Goal: Task Accomplishment & Management: Manage account settings

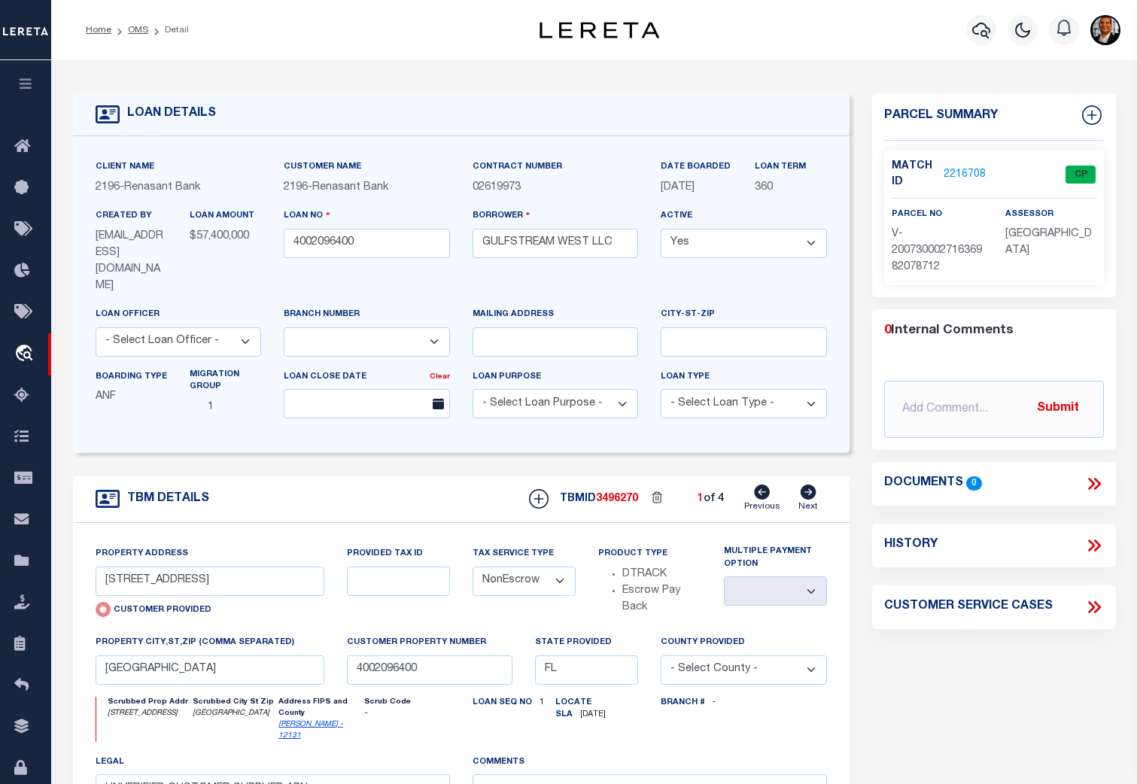
select select "200"
select select "4983"
select select "NonEscrow"
click at [134, 28] on link "OMS" at bounding box center [138, 30] width 20 height 9
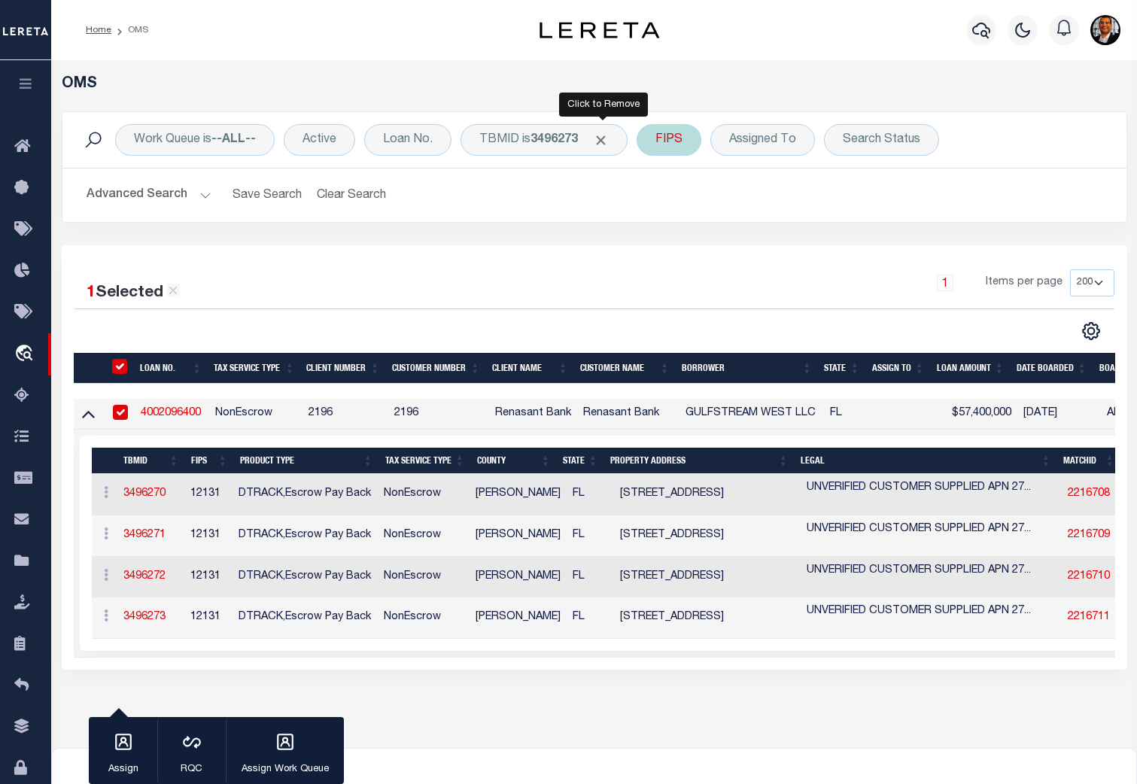
drag, startPoint x: 599, startPoint y: 138, endPoint x: 569, endPoint y: 143, distance: 30.4
click at [598, 138] on span "Click to Remove" at bounding box center [601, 140] width 16 height 16
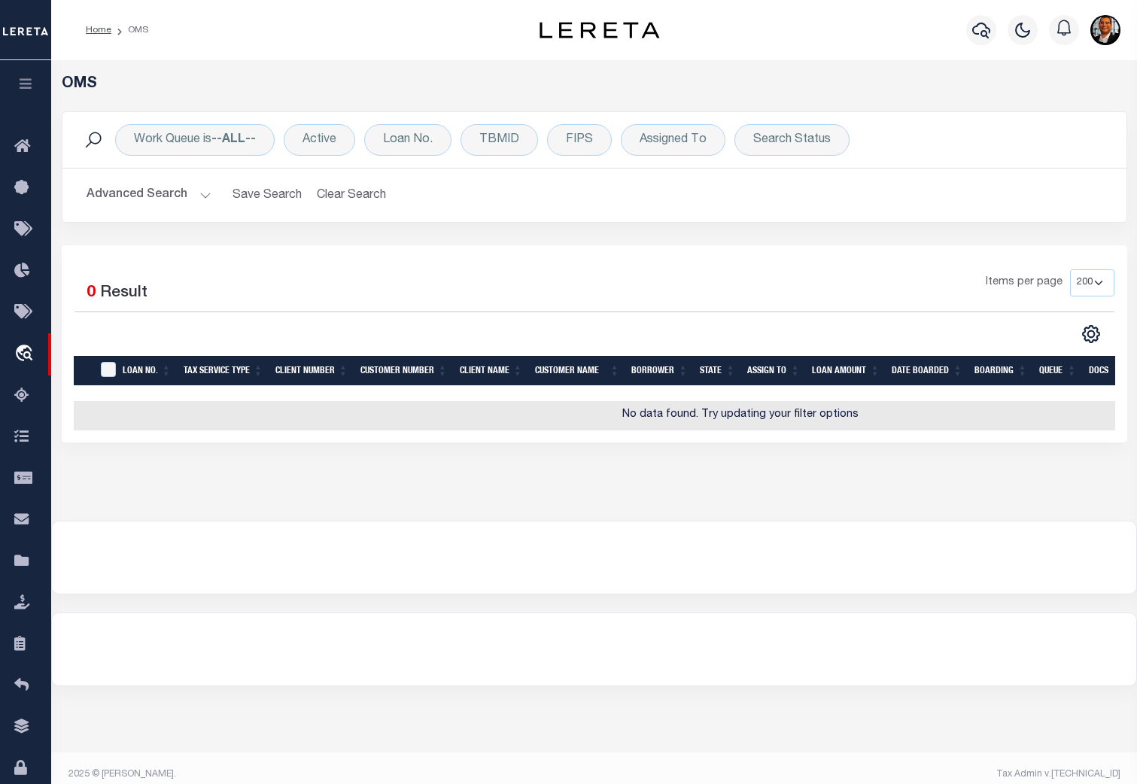
click at [455, 140] on div "Work Queue is --ALL-- Active Loan No. TBMID FIPS Assigned To Search Status Sear…" at bounding box center [594, 140] width 1040 height 32
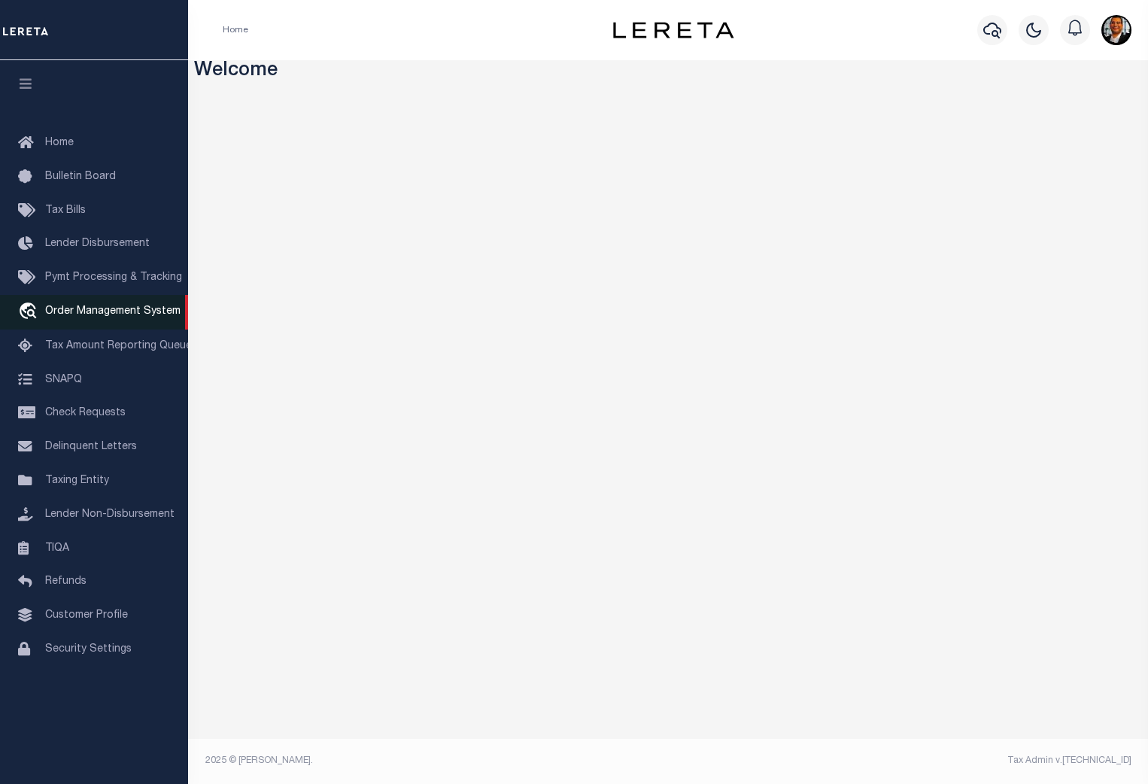
click at [140, 313] on span "Order Management System" at bounding box center [112, 311] width 135 height 11
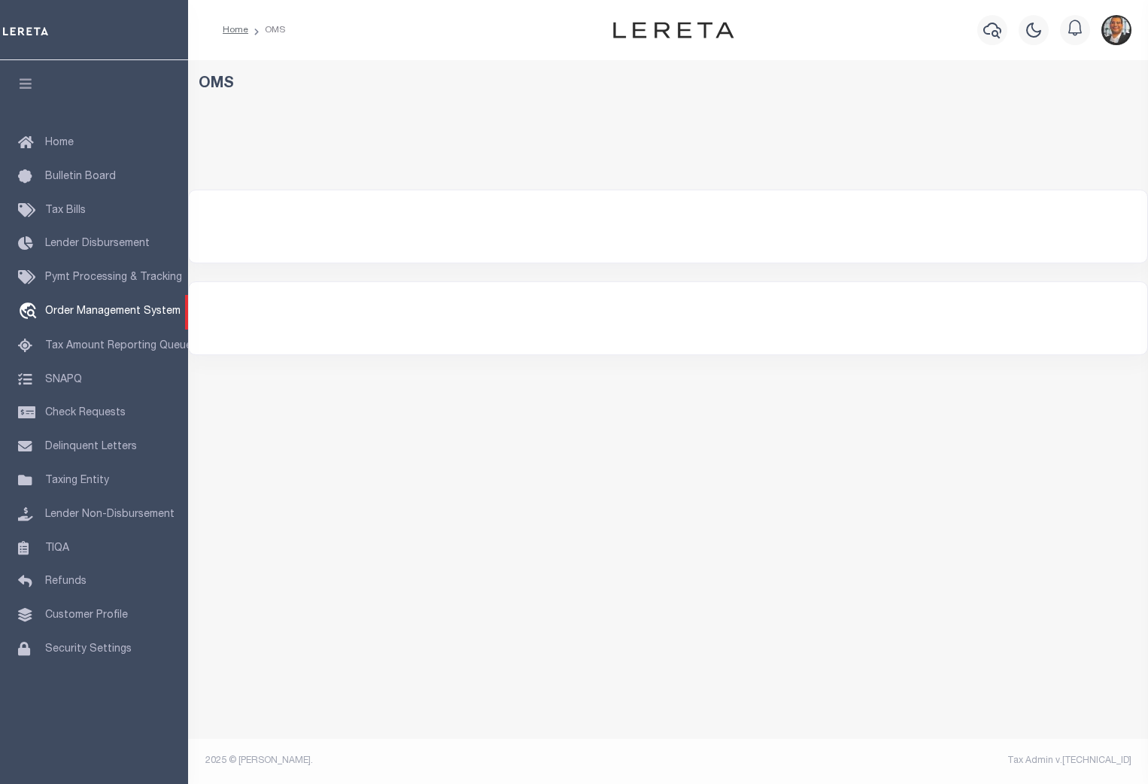
select select "200"
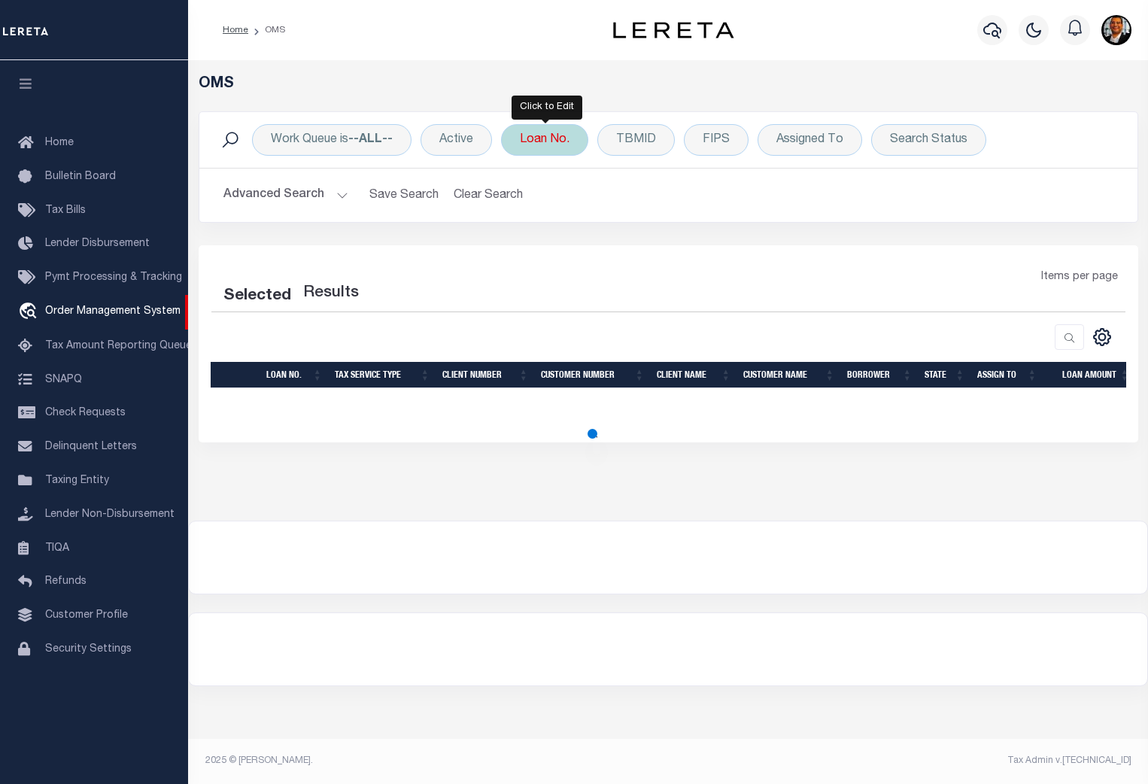
click at [555, 147] on div "Loan No." at bounding box center [544, 140] width 87 height 32
select select "200"
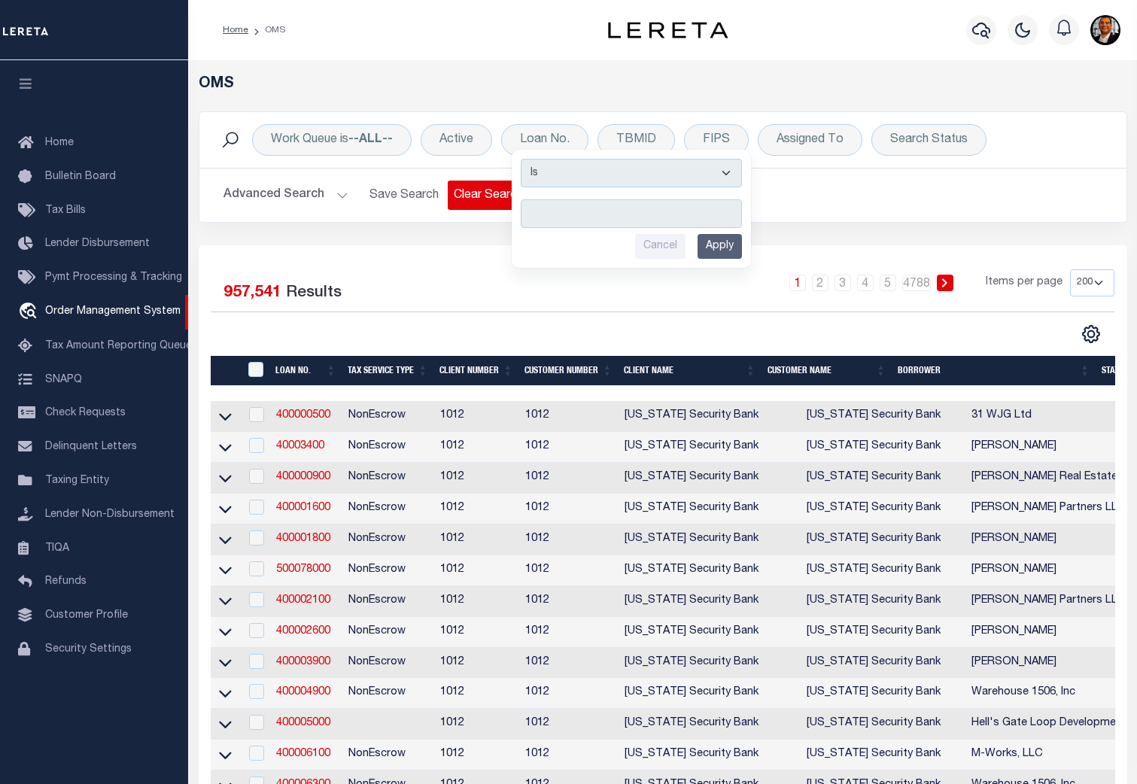
click at [466, 193] on button "Clear Search" at bounding box center [489, 195] width 82 height 29
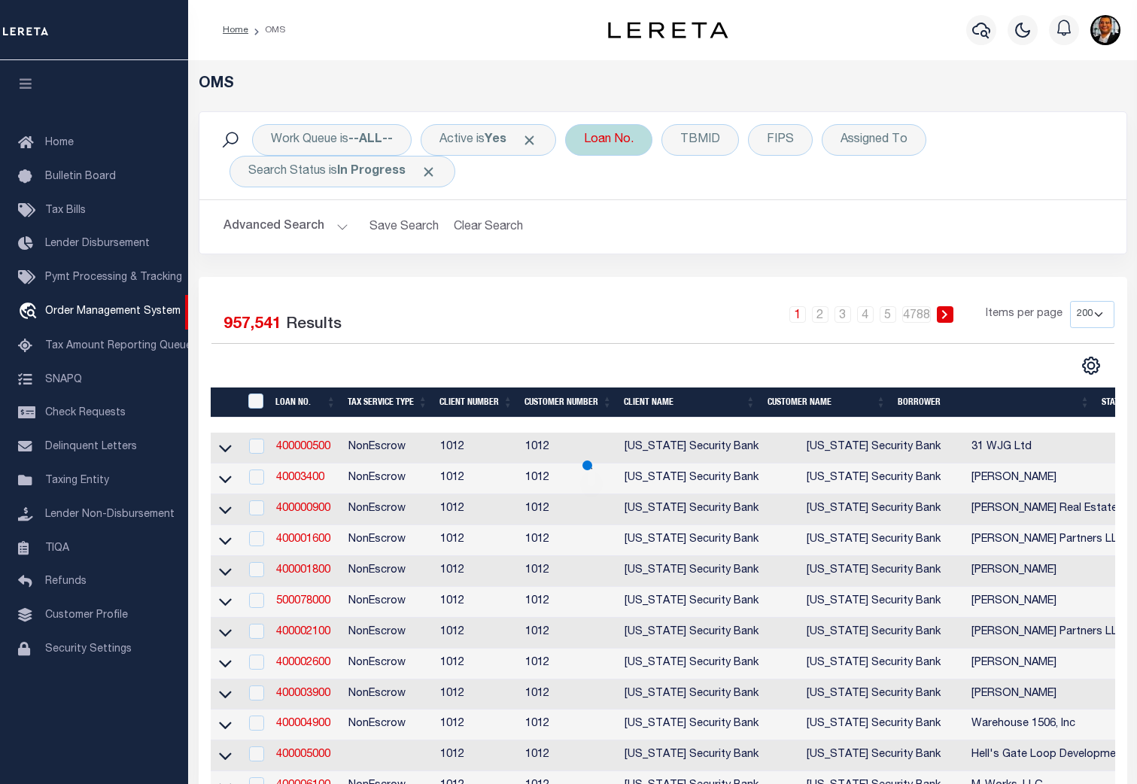
click at [618, 143] on div "Loan No." at bounding box center [608, 140] width 87 height 32
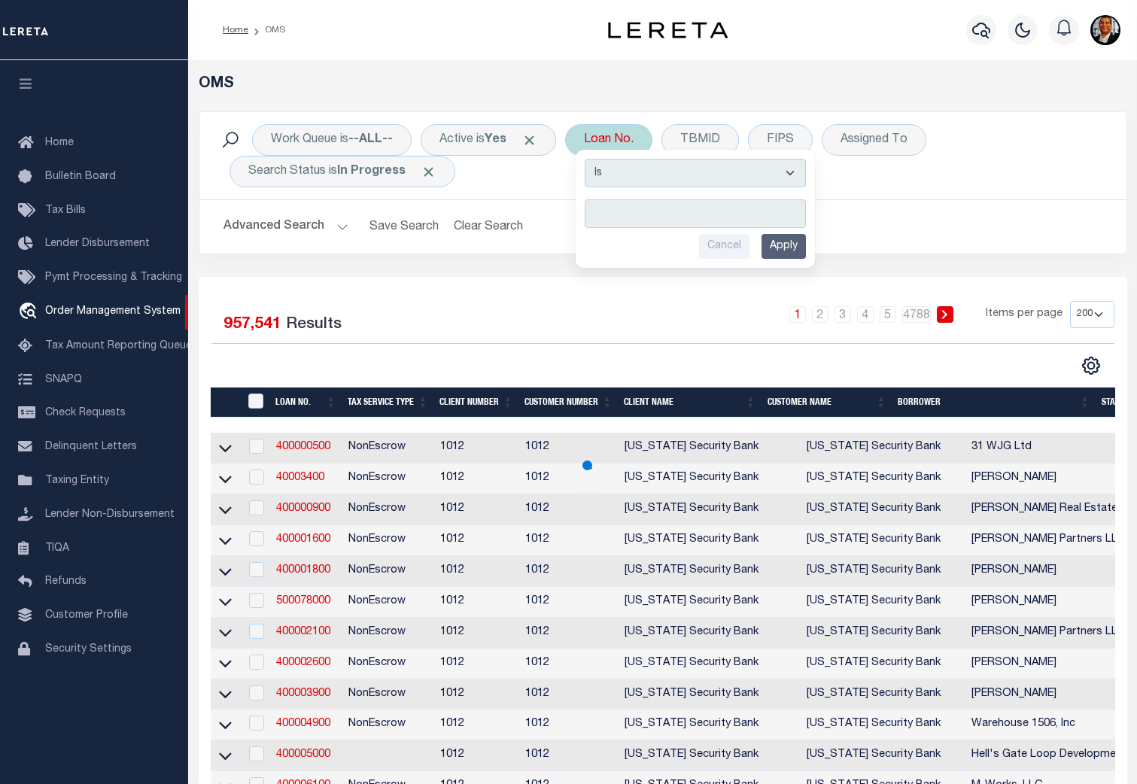
click at [617, 210] on input "text" at bounding box center [695, 213] width 221 height 29
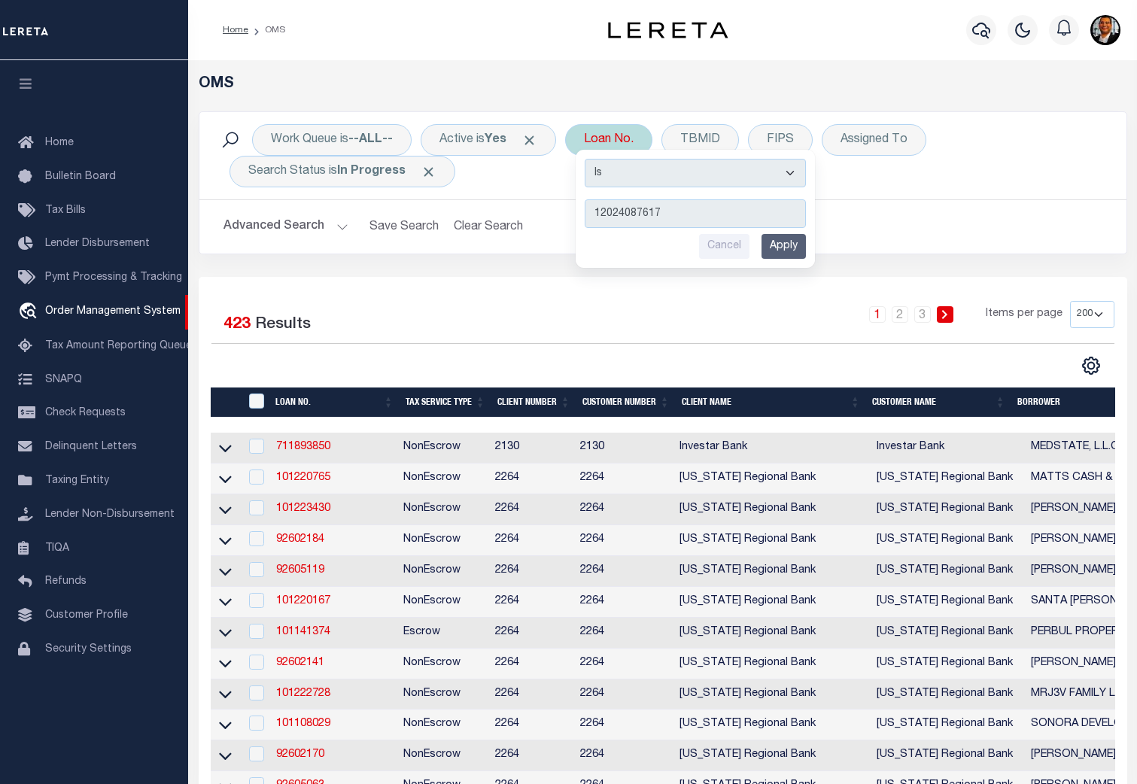
type input "12024087617"
click at [794, 247] on input "Apply" at bounding box center [783, 246] width 44 height 25
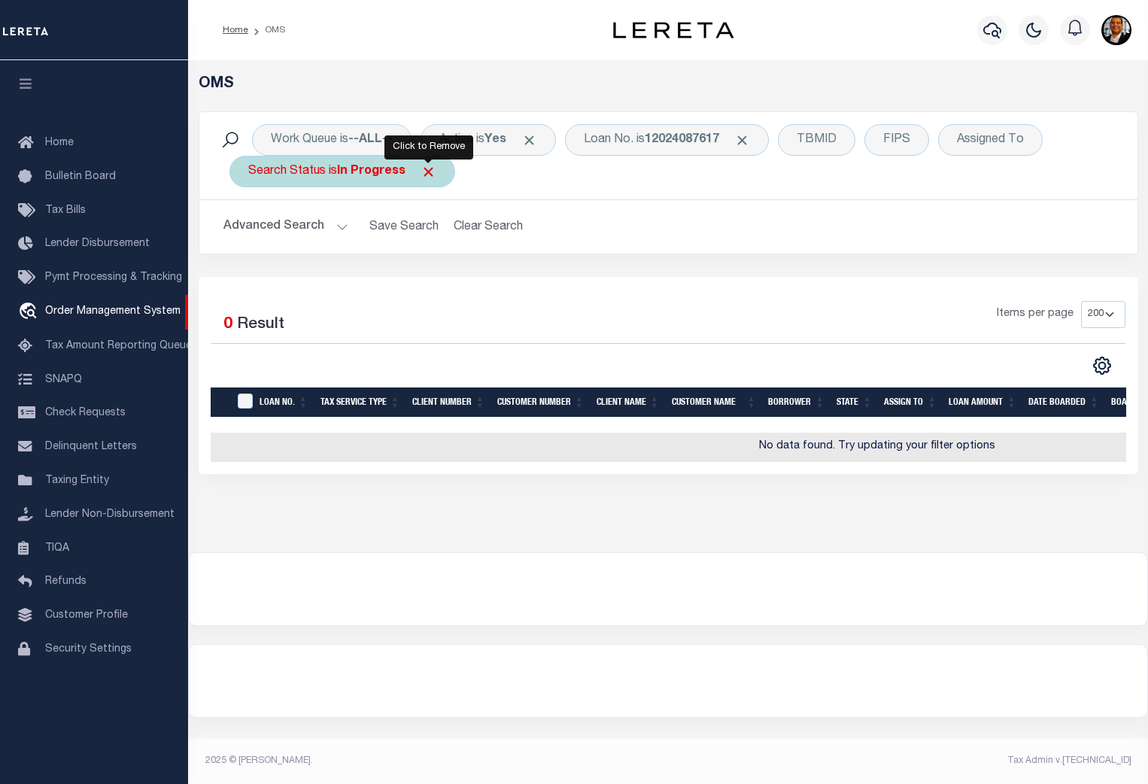
click at [427, 171] on span "Click to Remove" at bounding box center [429, 172] width 16 height 16
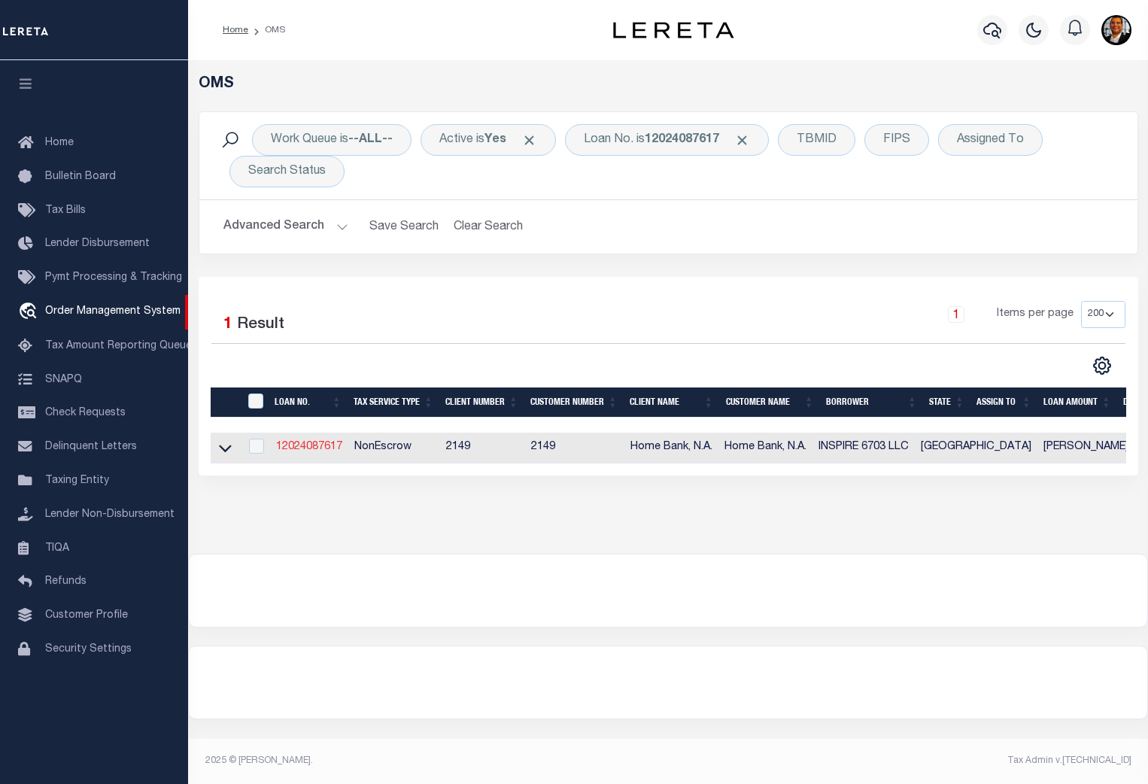
click at [305, 450] on link "12024087617" at bounding box center [309, 447] width 66 height 11
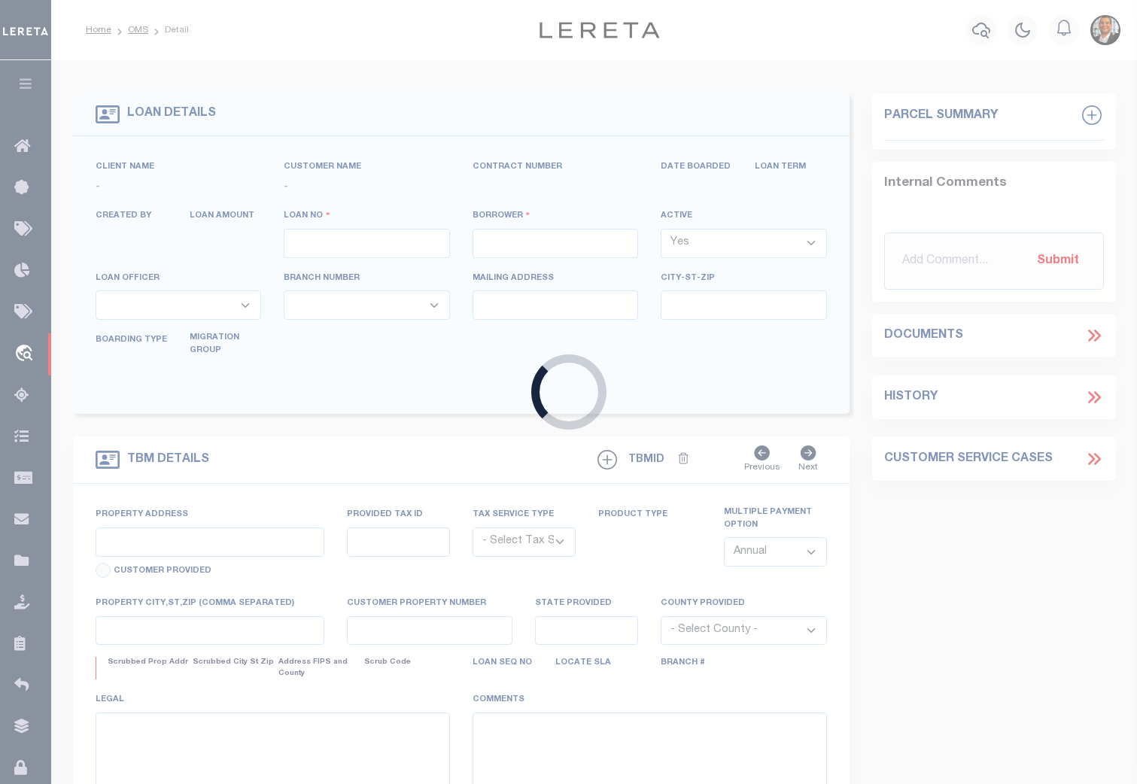
type input "12024087617"
type input "INSPIRE 6703 LLC"
select select
type input "[DATE]"
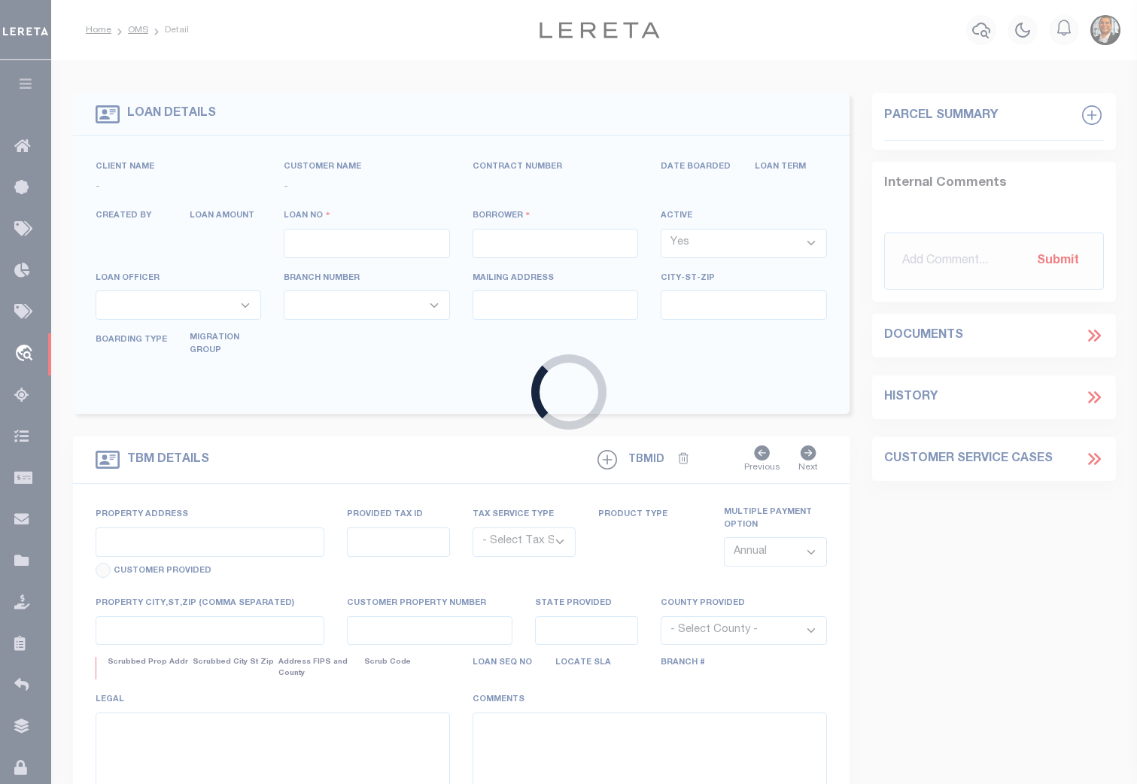
select select "20"
select select "NonEscrow"
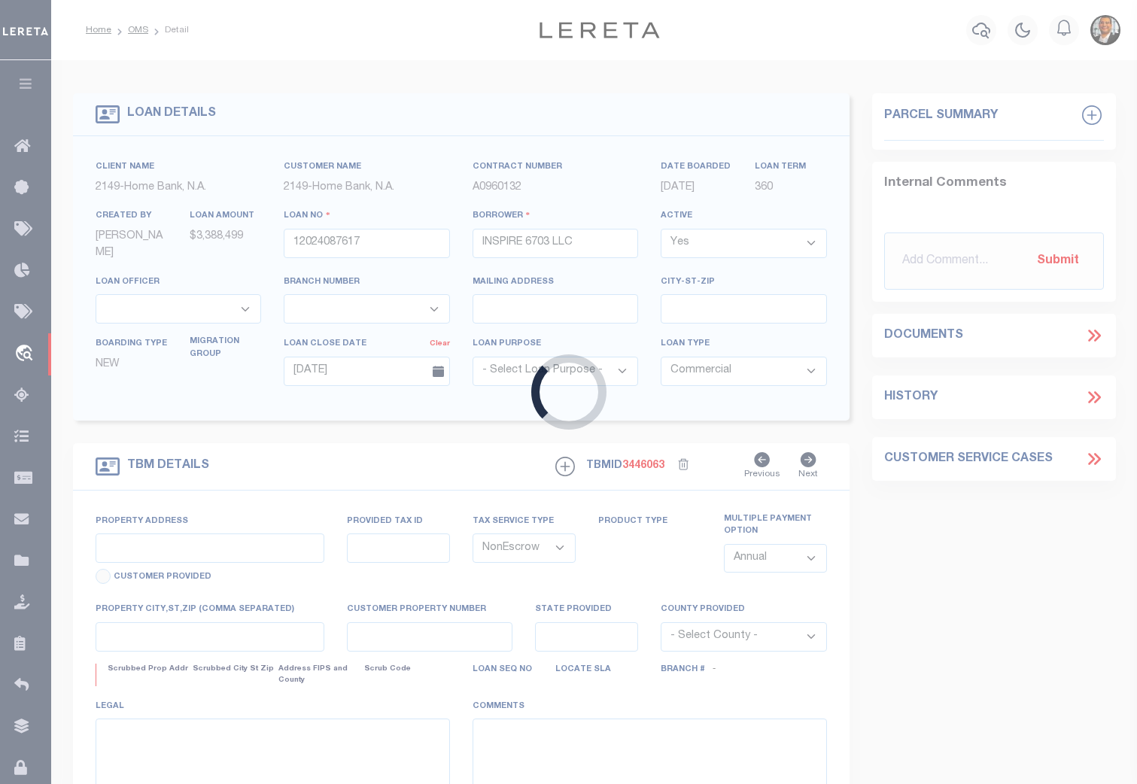
select select "48589"
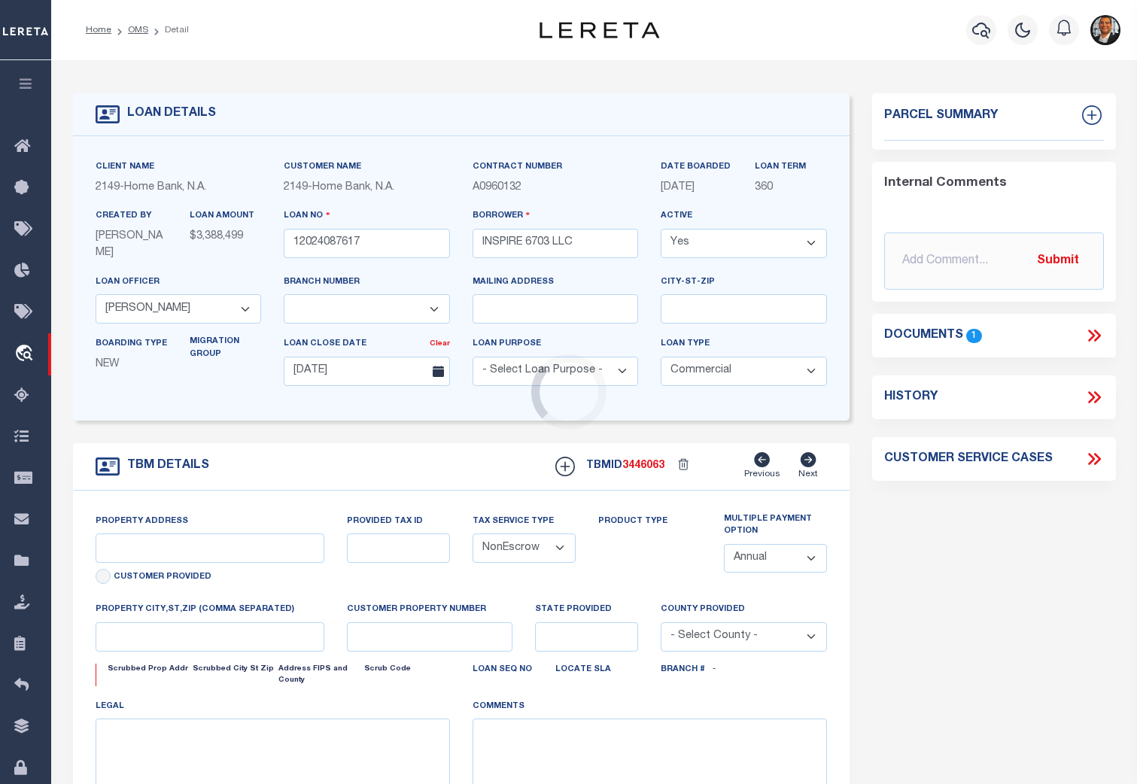
type input "[STREET_ADDRESS]"
select select
type input "[GEOGRAPHIC_DATA] [GEOGRAPHIC_DATA] 79407-2645"
type input "[GEOGRAPHIC_DATA]"
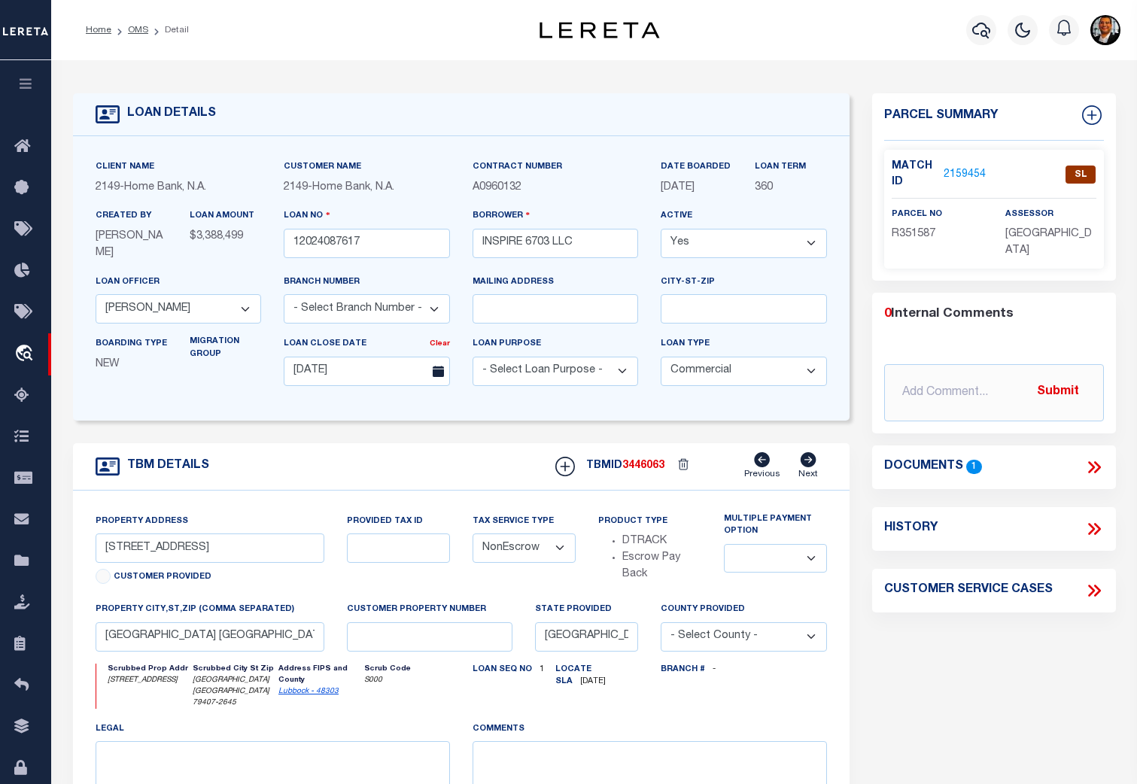
click at [958, 171] on link "2159454" at bounding box center [965, 175] width 42 height 16
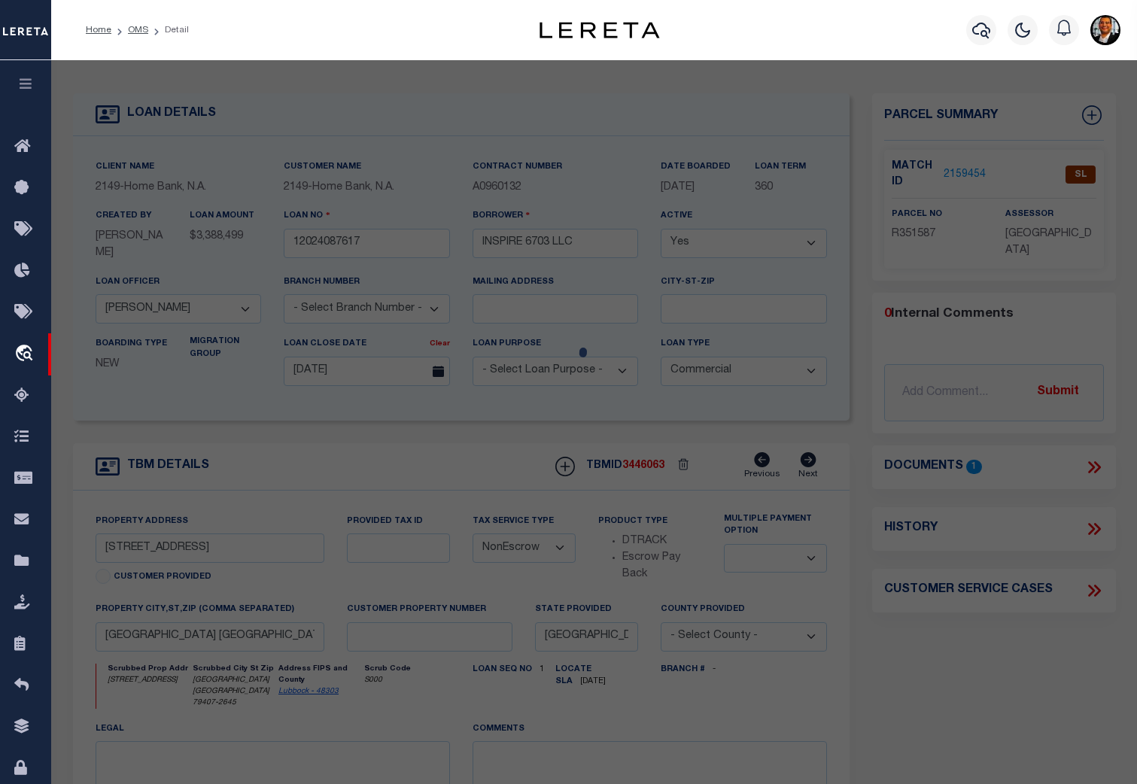
checkbox input "false"
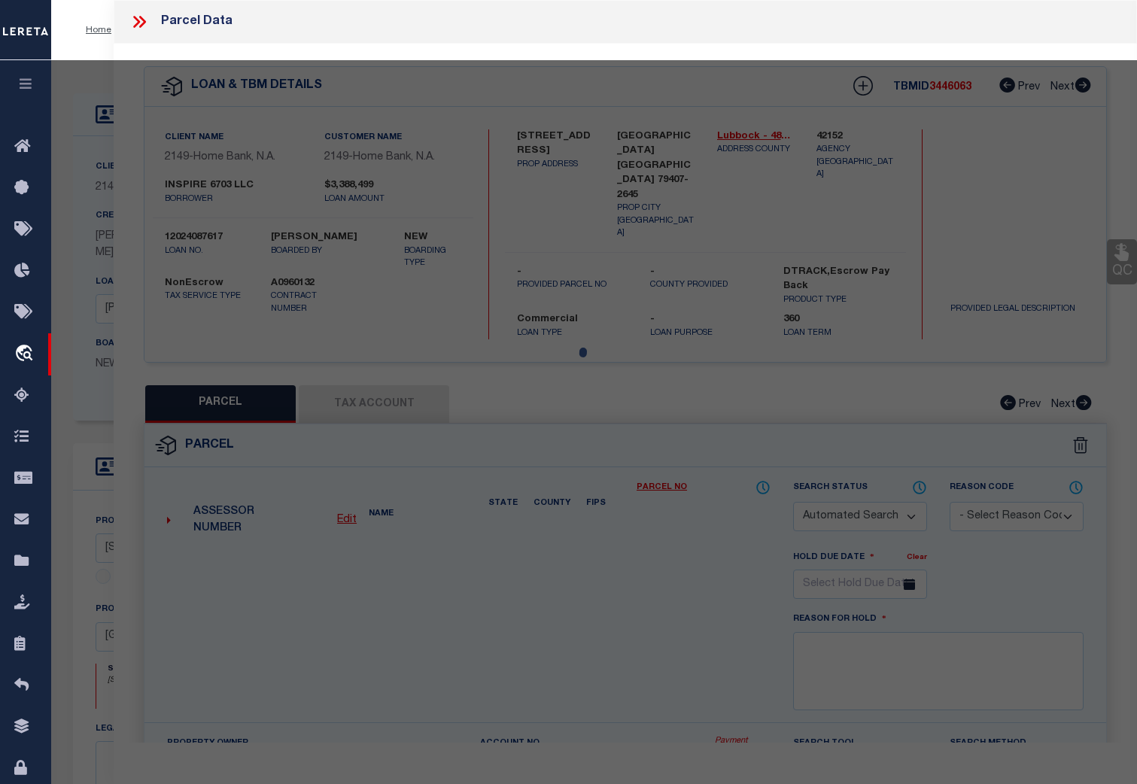
select select "SL"
type input "INSPIRE 6703 LLC"
select select "AGW"
select select "LEG"
type input "[STREET_ADDRESS]"
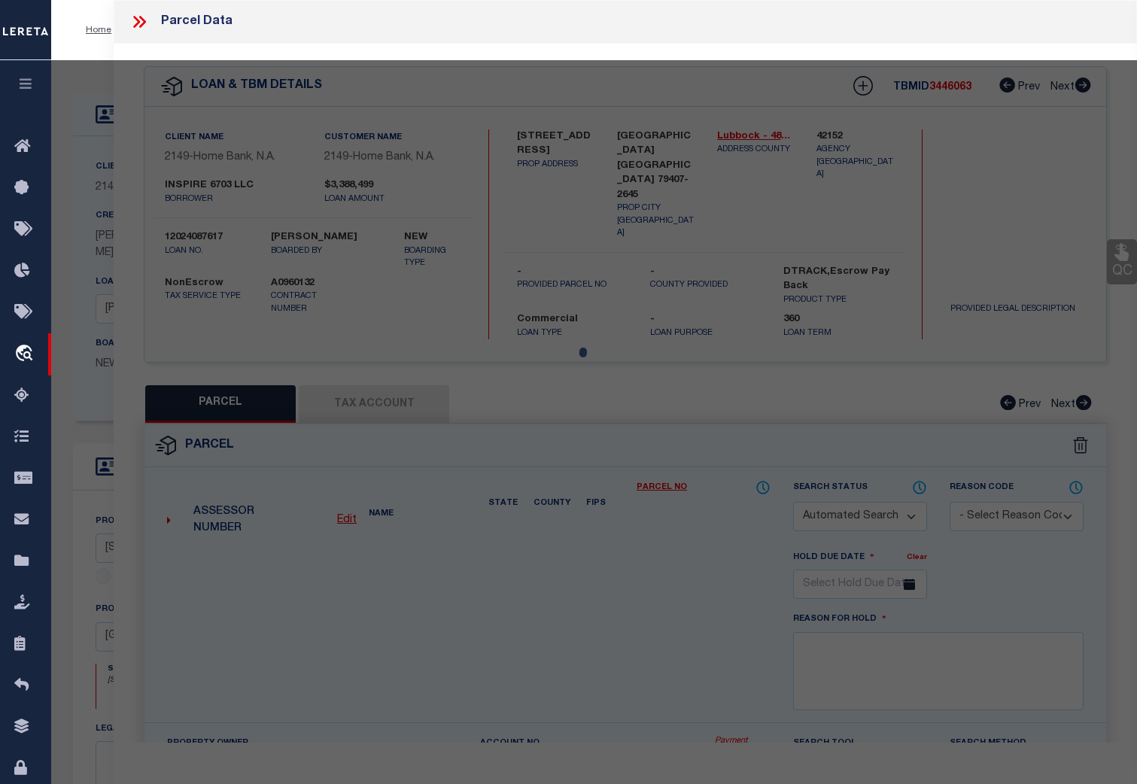
type input "[GEOGRAPHIC_DATA], [GEOGRAPHIC_DATA] 79407"
type textarea "[GEOGRAPHIC_DATA] TR CCC"
type textarea "Tax ID R351587 not taking to edit mask"
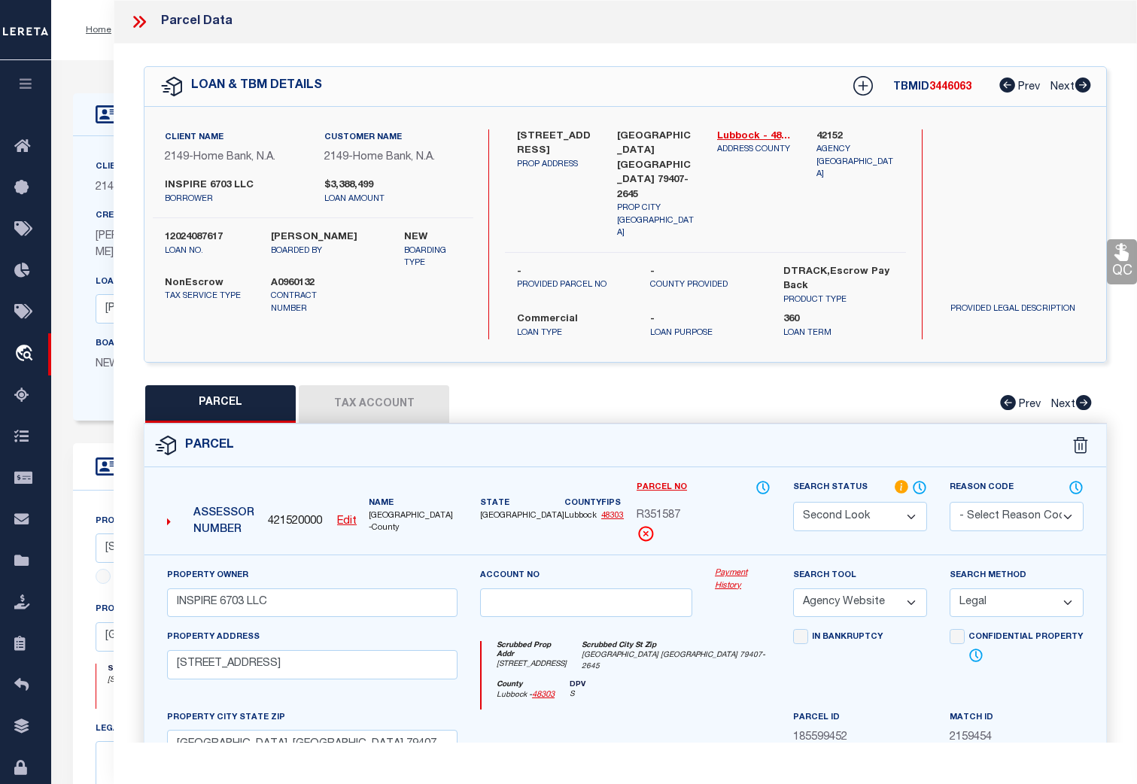
click at [384, 385] on button "Tax Account" at bounding box center [374, 404] width 150 height 38
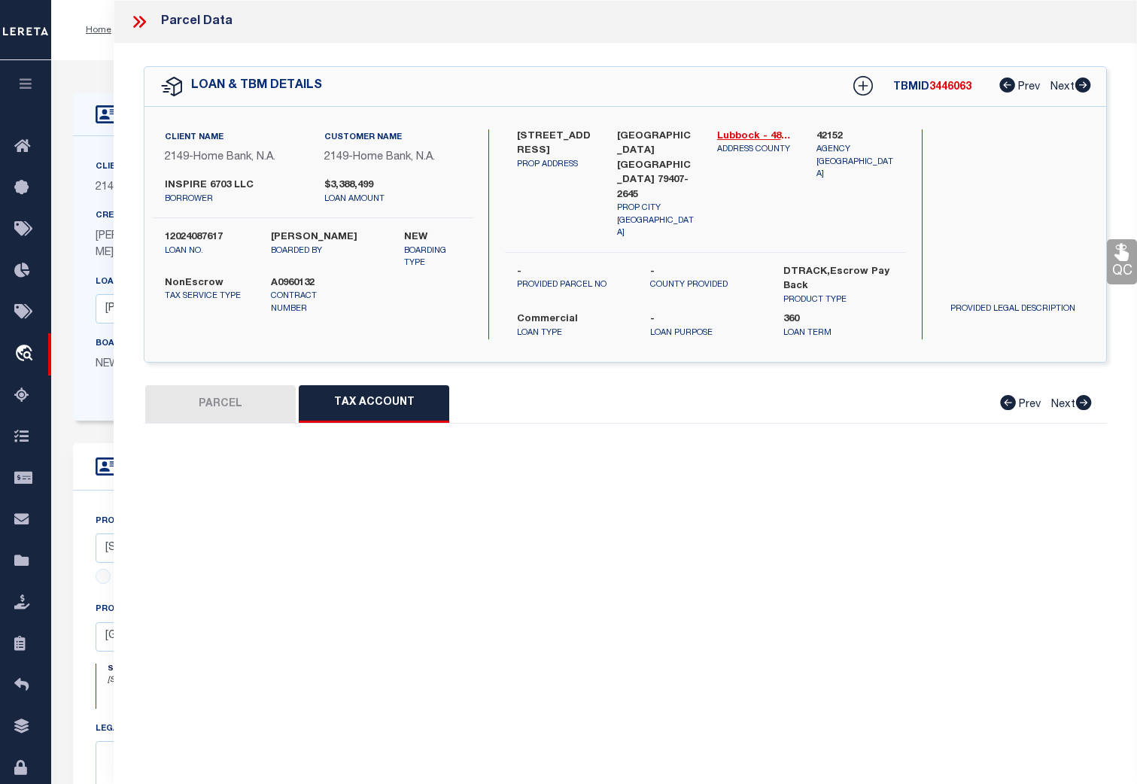
select select "100"
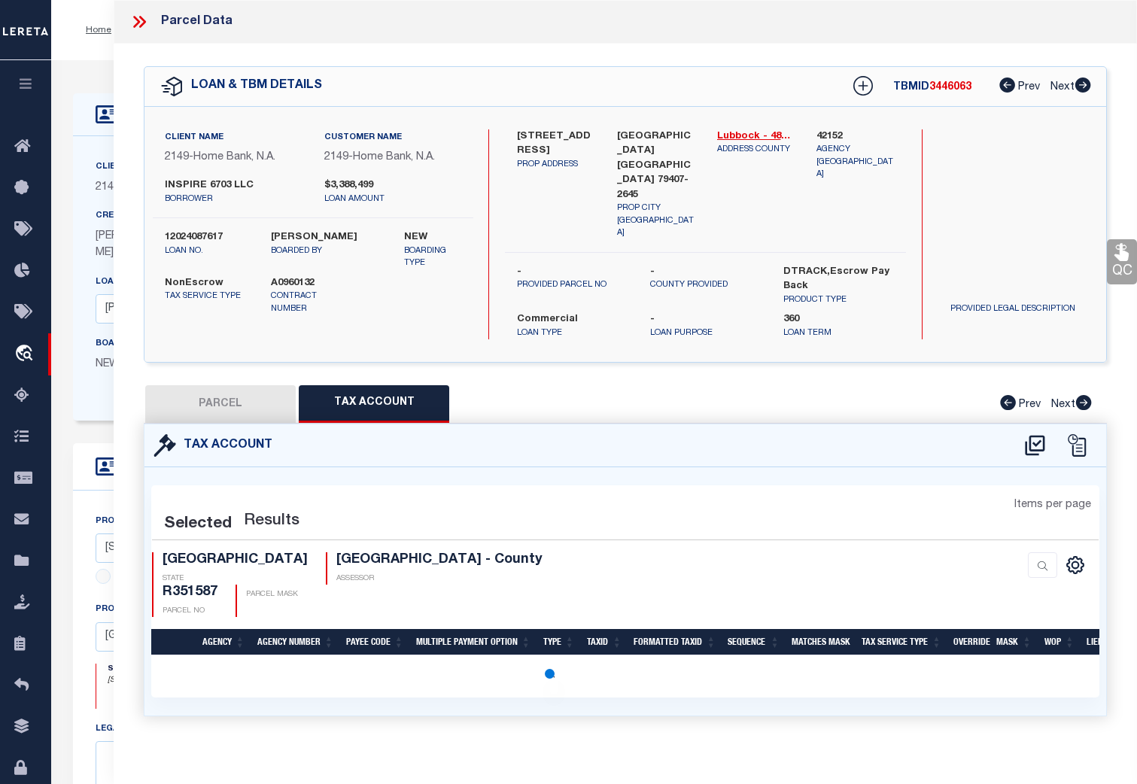
select select "100"
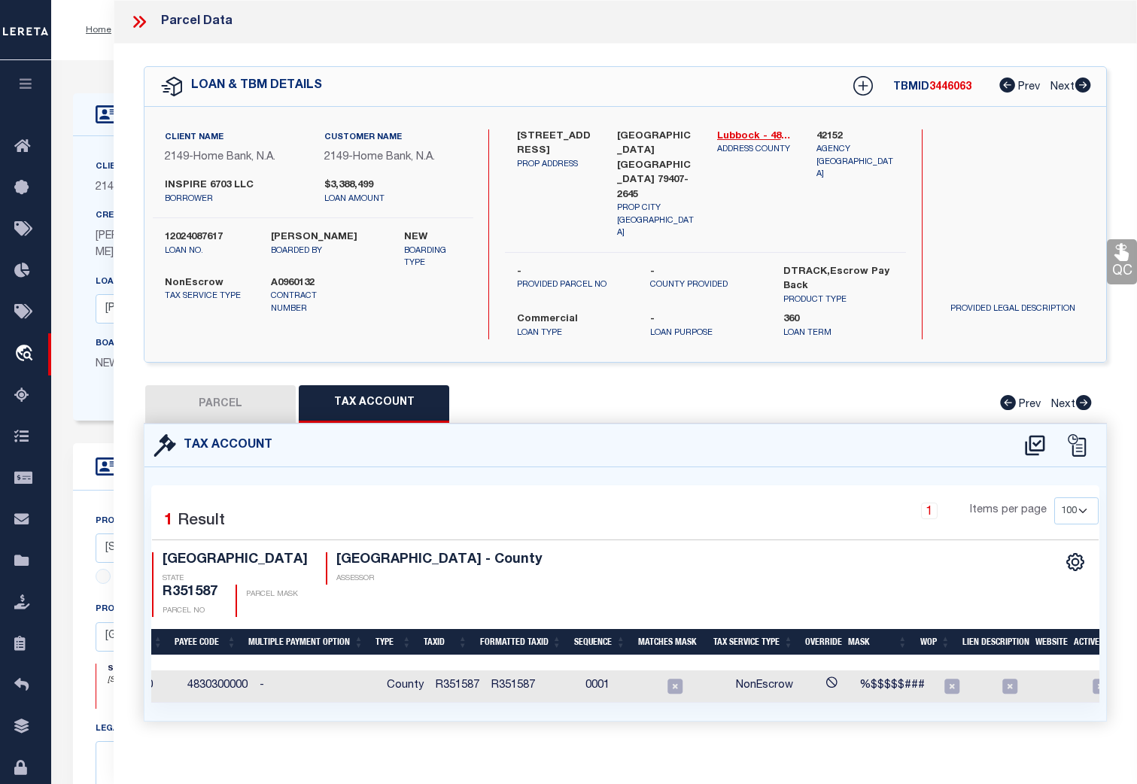
click at [1093, 679] on icon at bounding box center [1100, 686] width 15 height 15
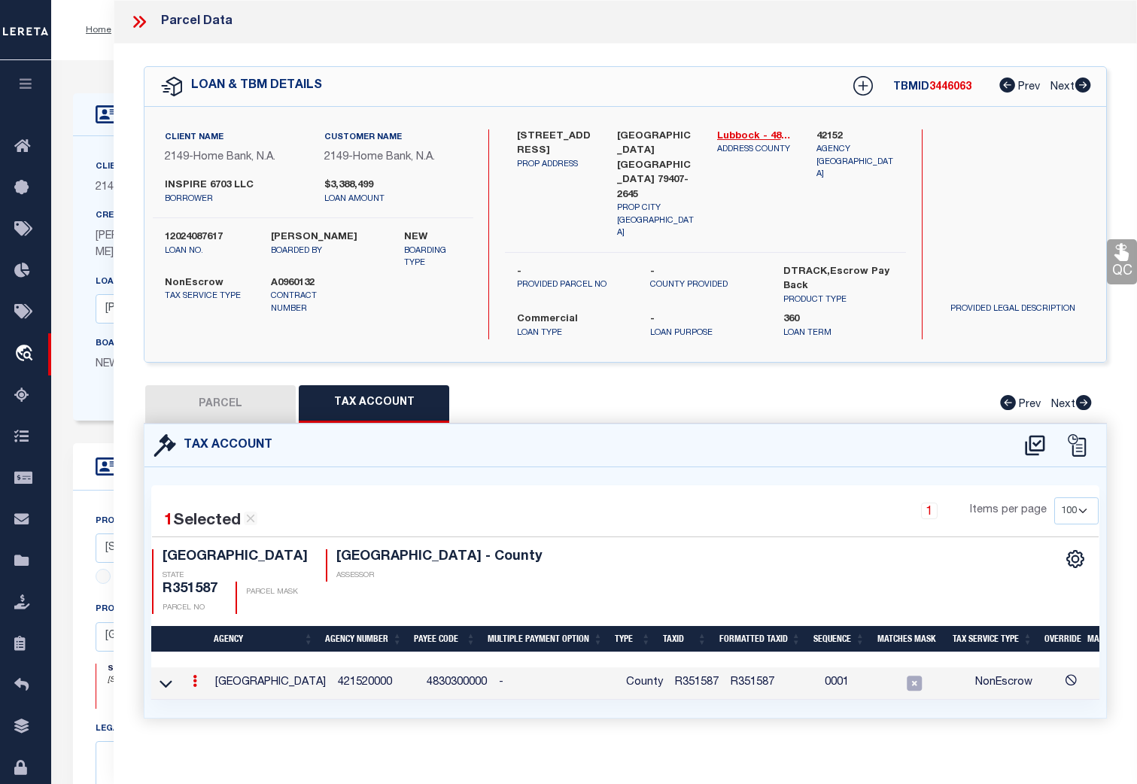
click at [199, 677] on link at bounding box center [195, 683] width 17 height 12
click at [215, 698] on icon "" at bounding box center [210, 703] width 11 height 11
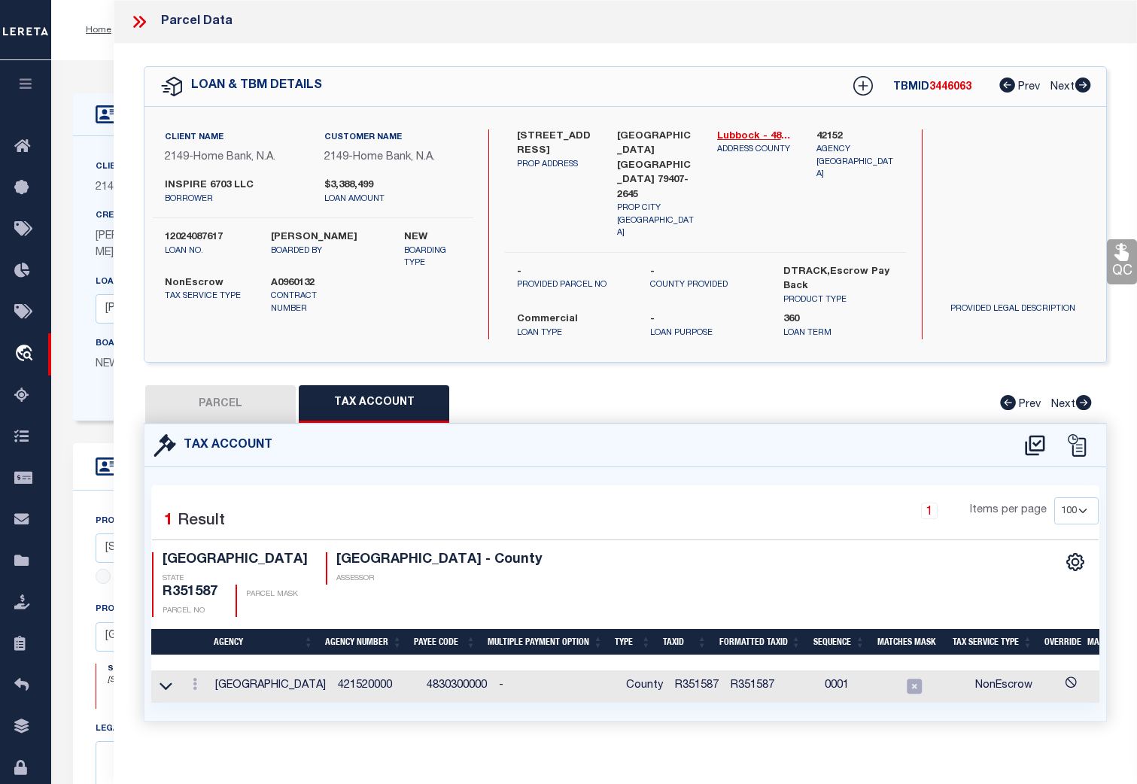
type input "R351587"
type textarea "%$$$$$###"
type input "XXXXXXXXX*"
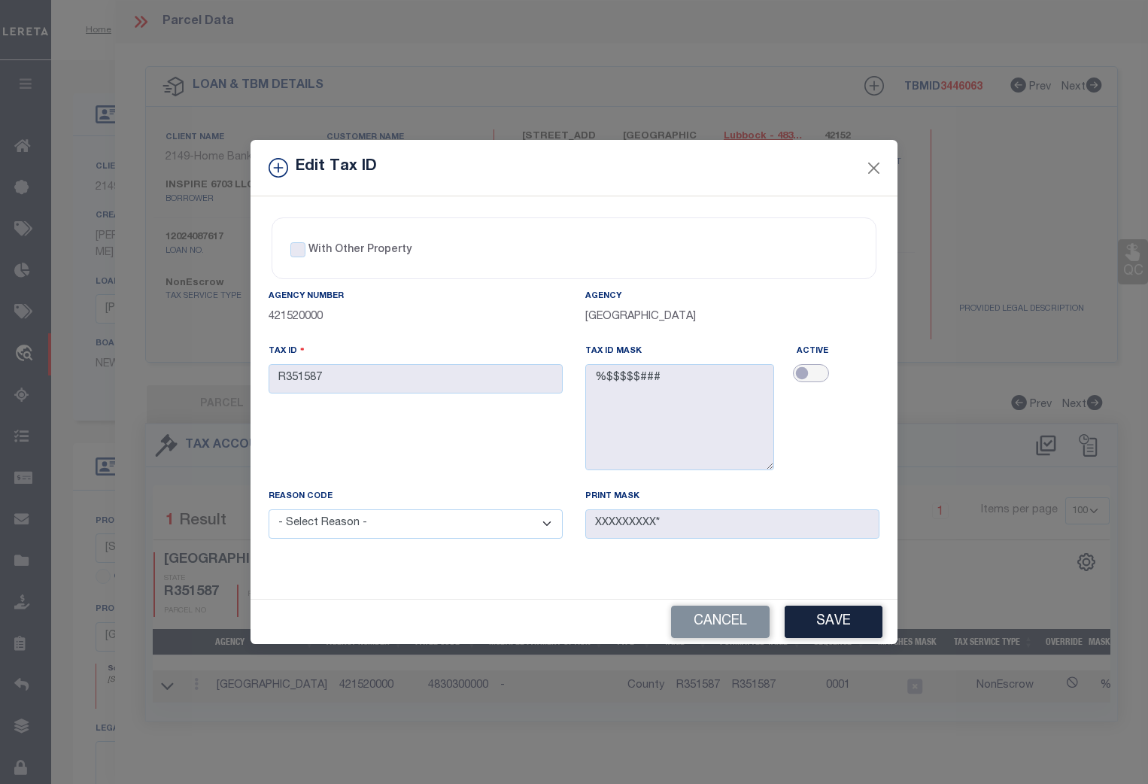
click at [806, 372] on input "checkbox" at bounding box center [811, 373] width 36 height 18
checkbox input "true"
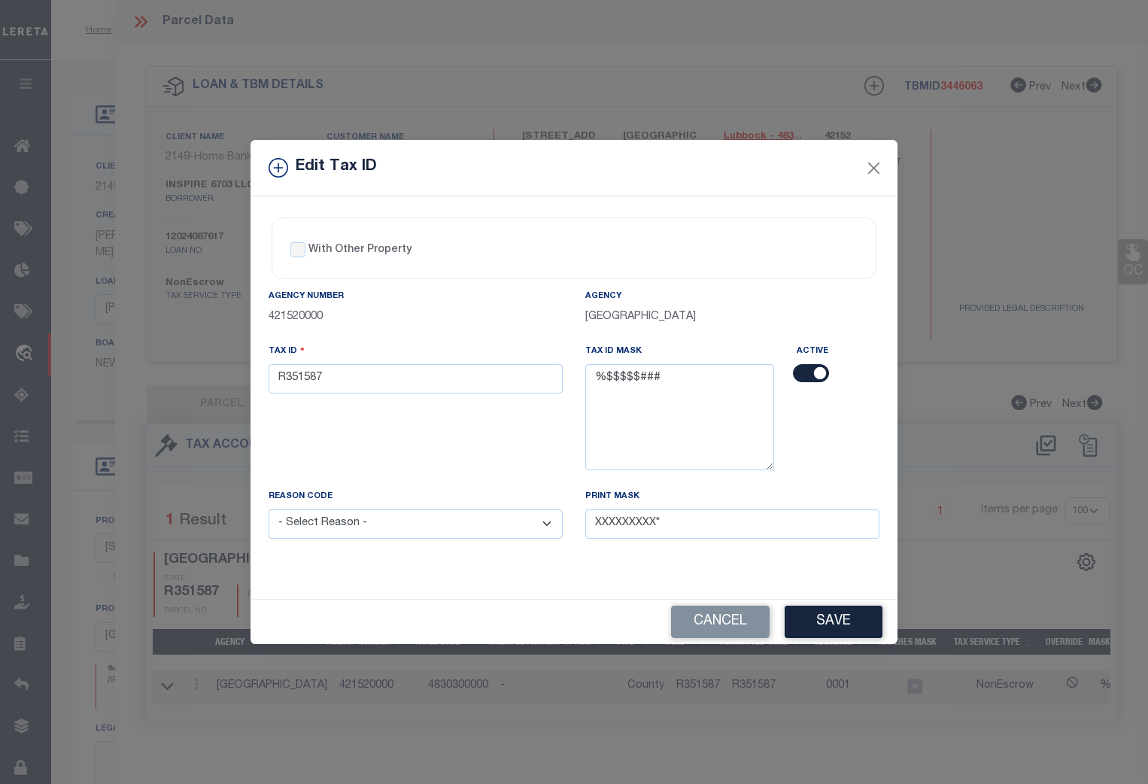
click at [838, 620] on button "Save" at bounding box center [834, 622] width 98 height 32
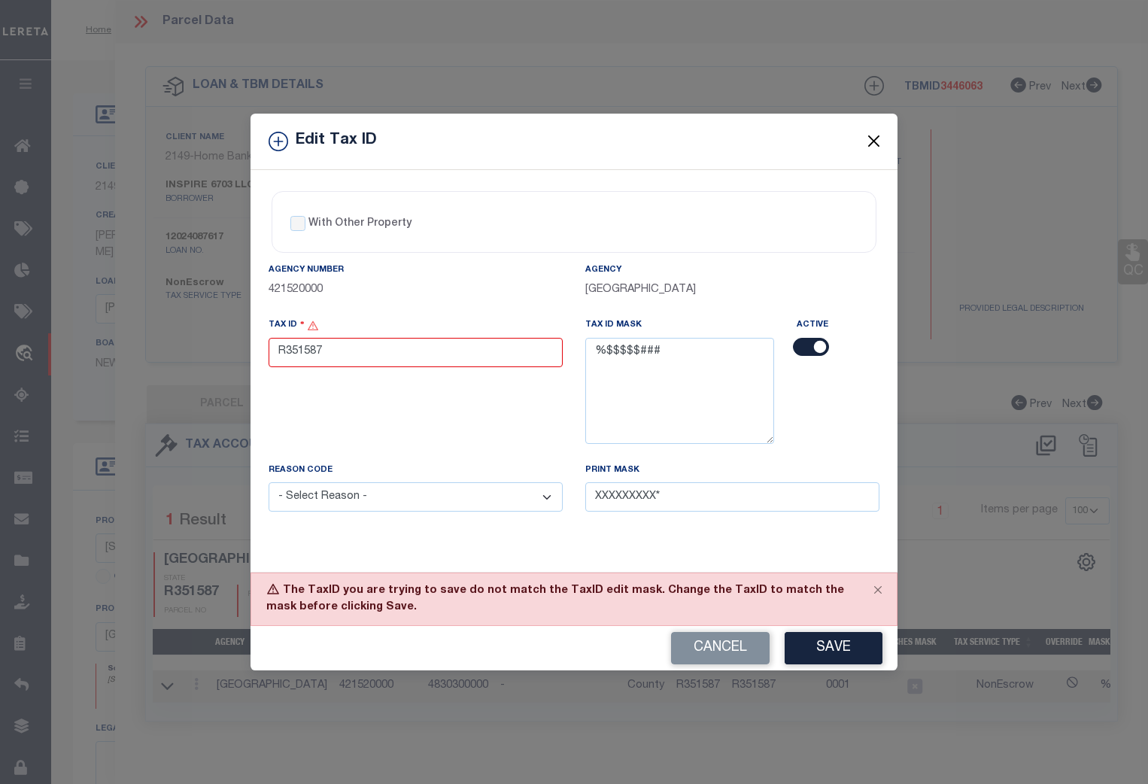
click at [874, 141] on button "Close" at bounding box center [875, 142] width 20 height 20
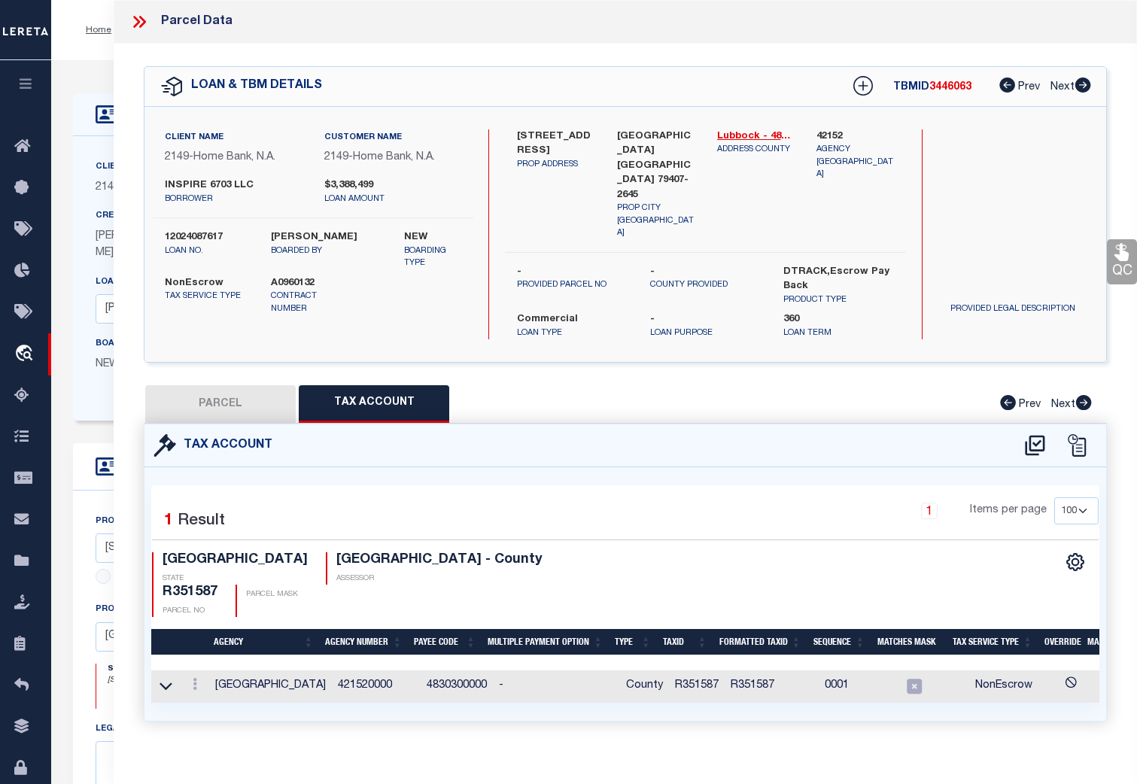
click at [137, 18] on icon at bounding box center [139, 22] width 20 height 20
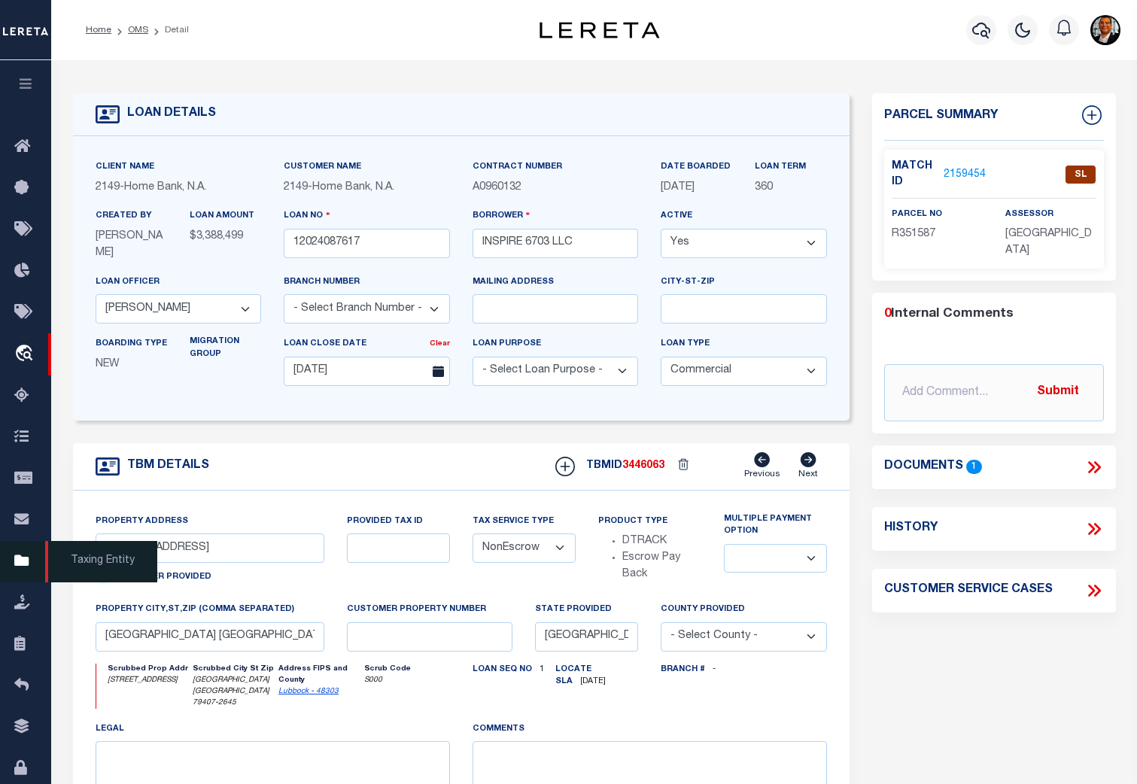
click at [17, 567] on icon at bounding box center [26, 561] width 24 height 19
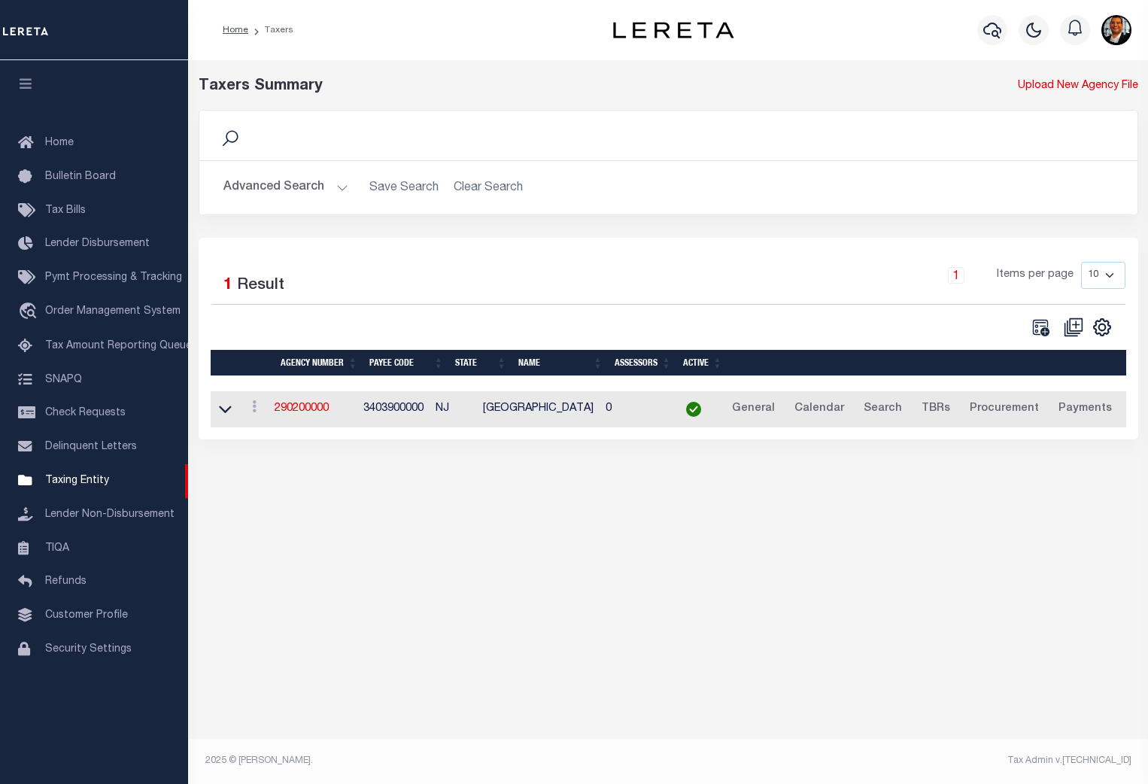
click at [335, 185] on button "Advanced Search" at bounding box center [285, 187] width 125 height 29
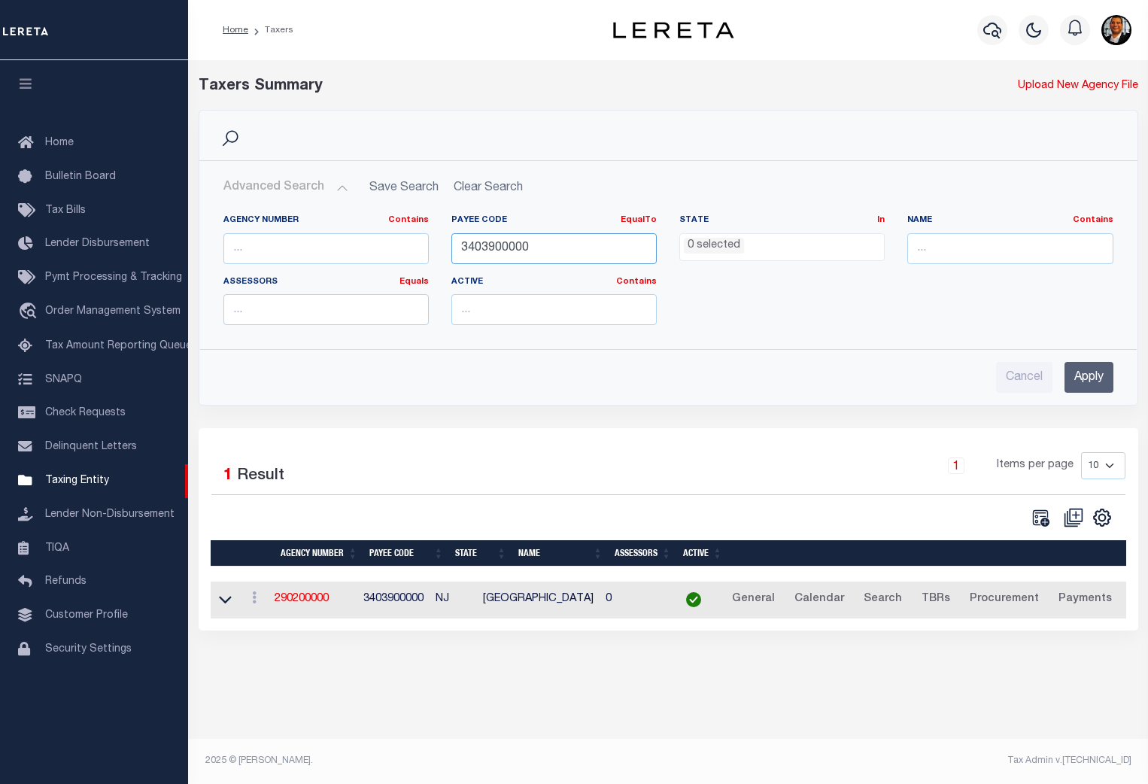
drag, startPoint x: 558, startPoint y: 251, endPoint x: 427, endPoint y: 253, distance: 130.9
click at [427, 253] on div "Agency Number Contains Contains Is Payee Code EqualTo Equals Is Not Equal To Is…" at bounding box center [668, 275] width 913 height 123
click at [711, 249] on li "0 selected" at bounding box center [714, 246] width 60 height 17
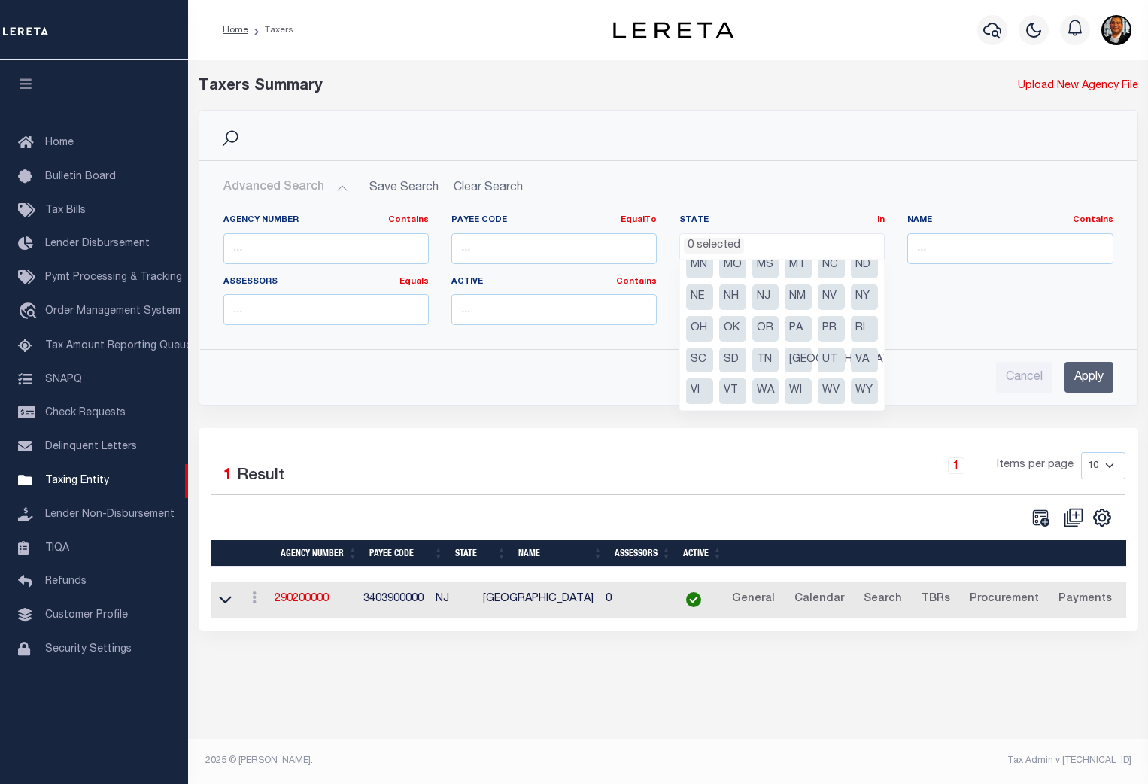
scroll to position [202, 0]
click at [785, 359] on li "TX" at bounding box center [798, 361] width 27 height 26
select select "TX"
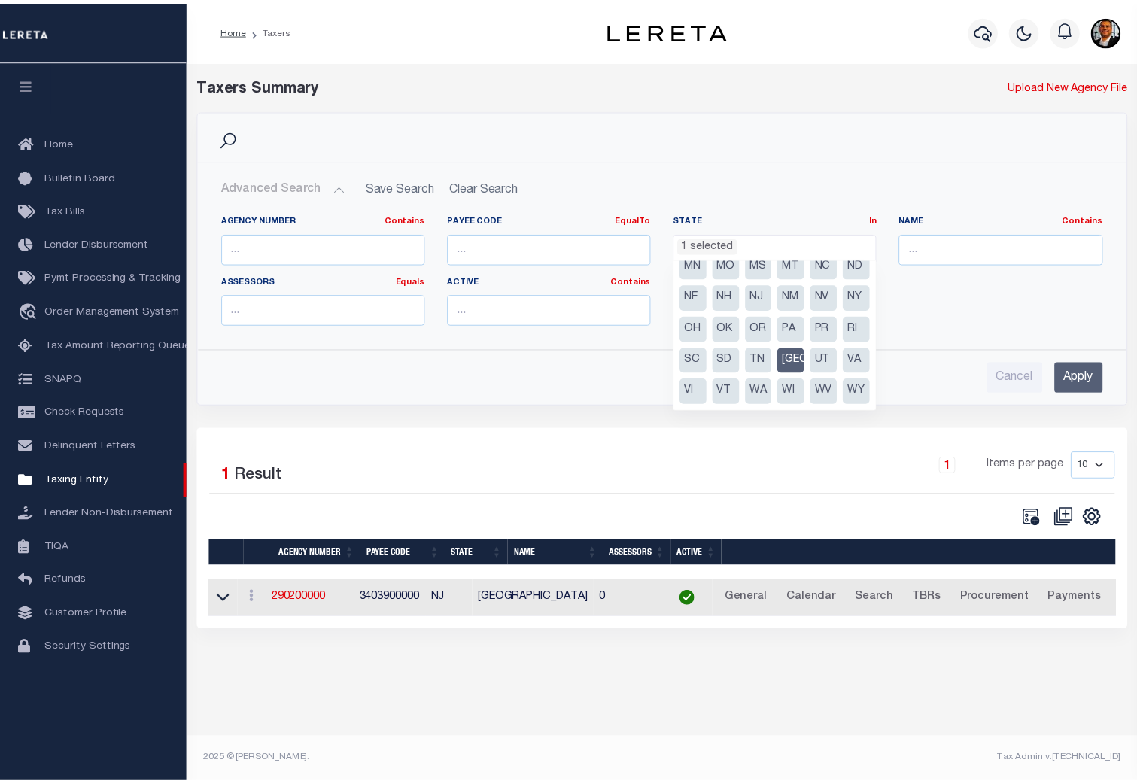
scroll to position [609, 0]
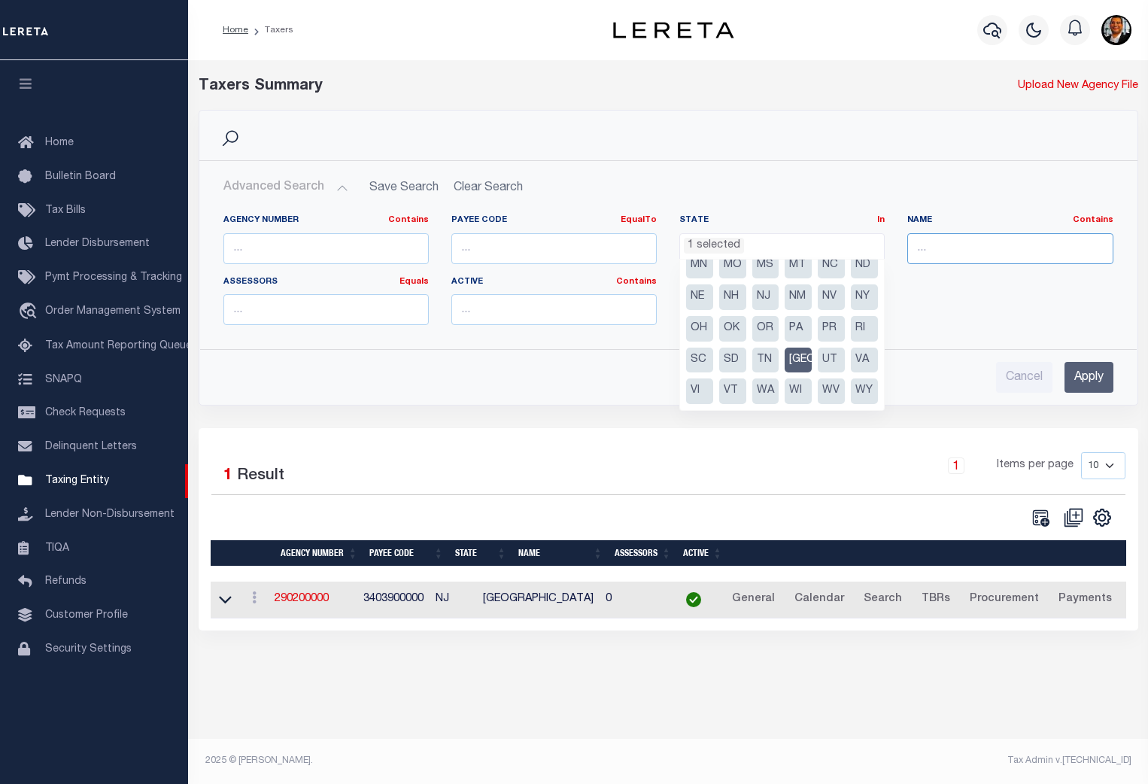
click at [942, 242] on input "text" at bounding box center [1009, 248] width 205 height 31
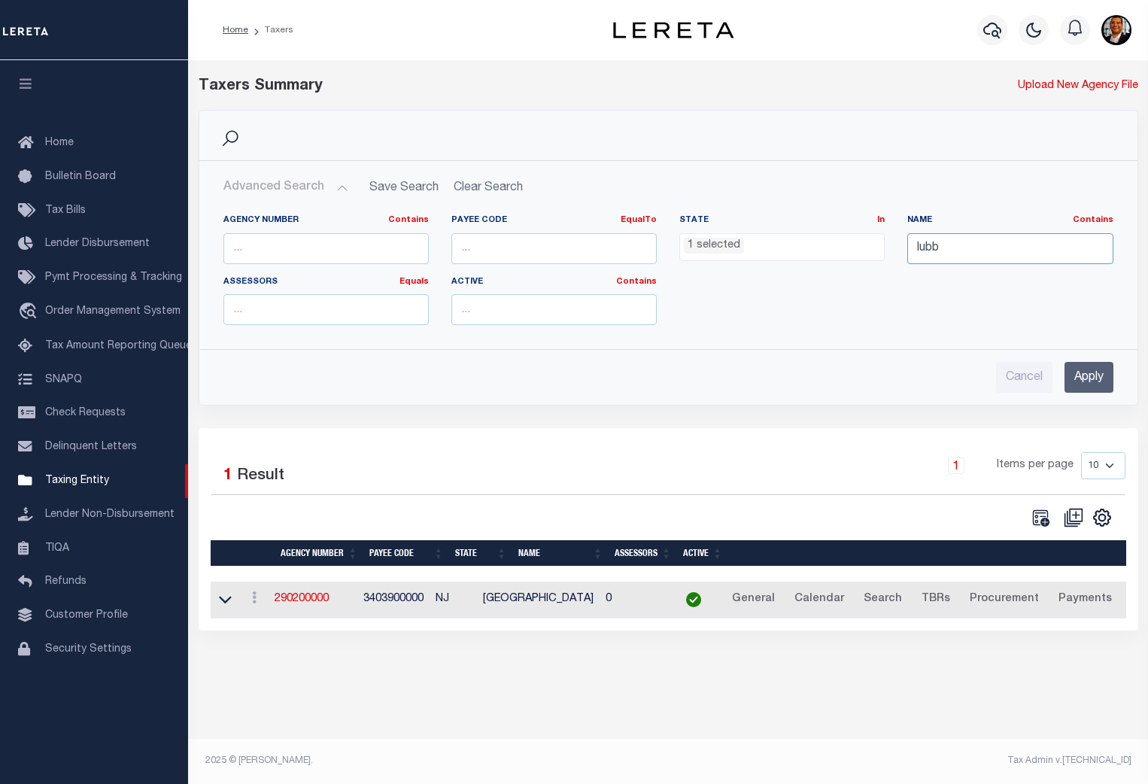
type input "lubbock"
click at [1093, 372] on input "Apply" at bounding box center [1089, 377] width 49 height 31
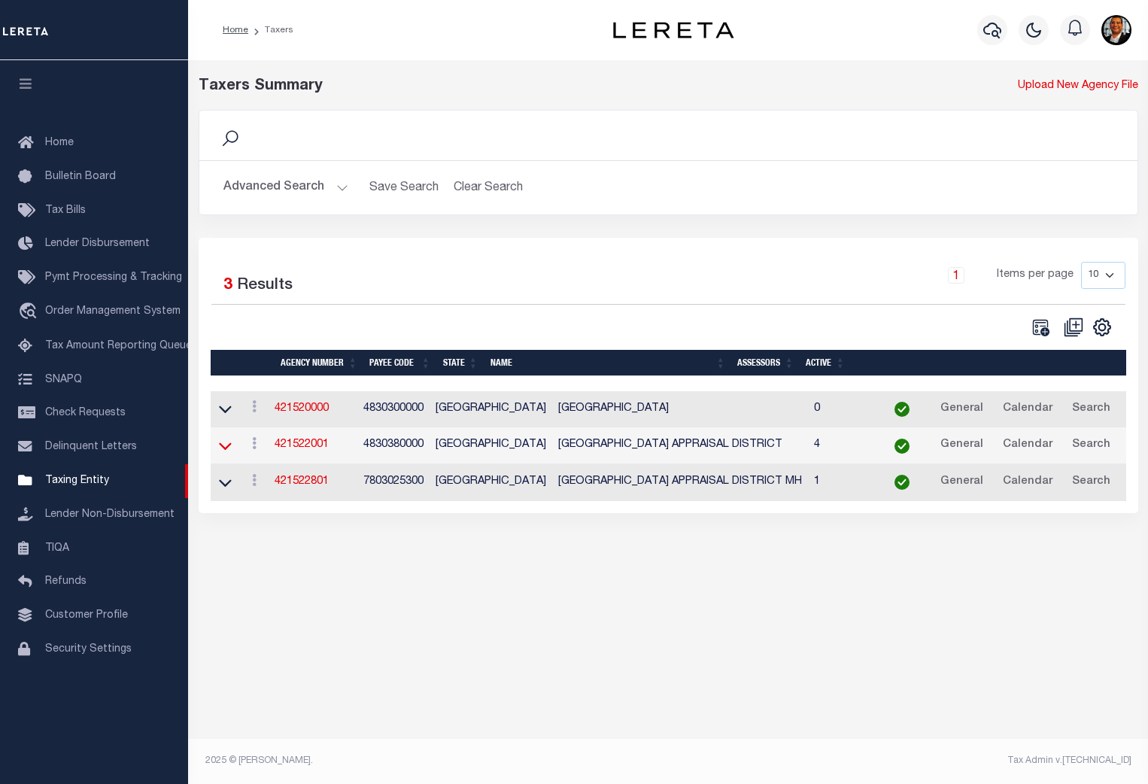
click at [226, 451] on icon at bounding box center [225, 447] width 13 height 8
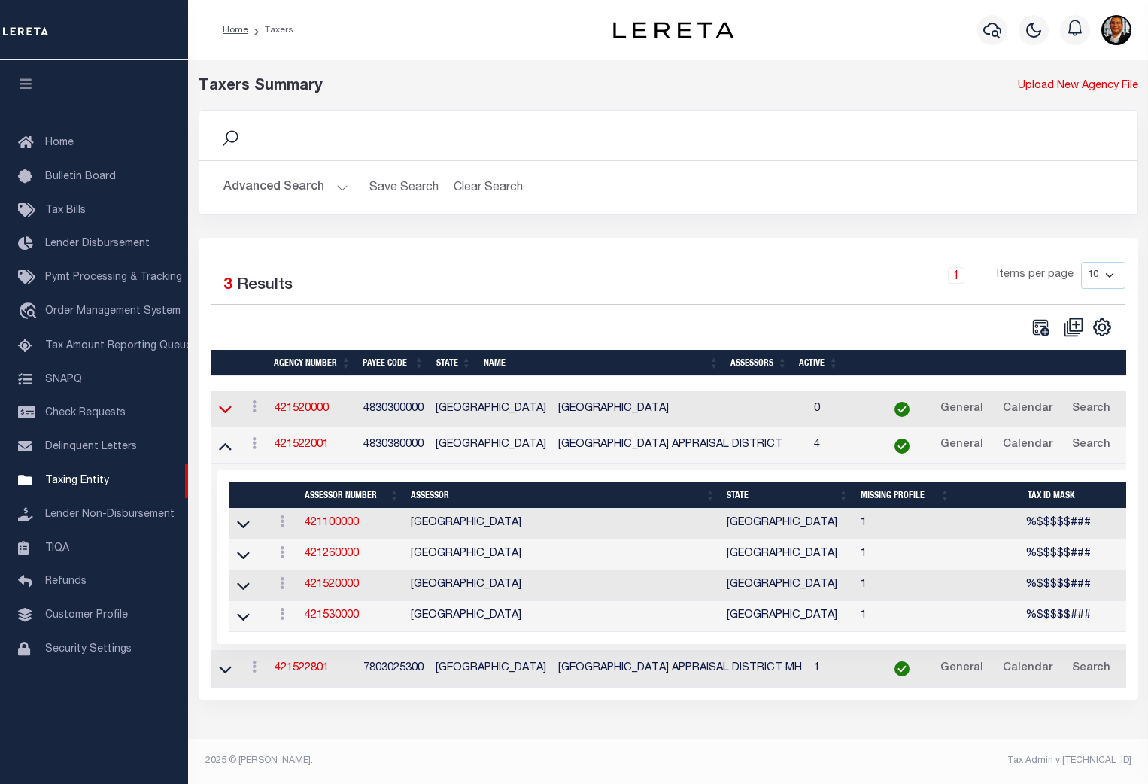
click at [223, 416] on icon at bounding box center [225, 409] width 13 height 16
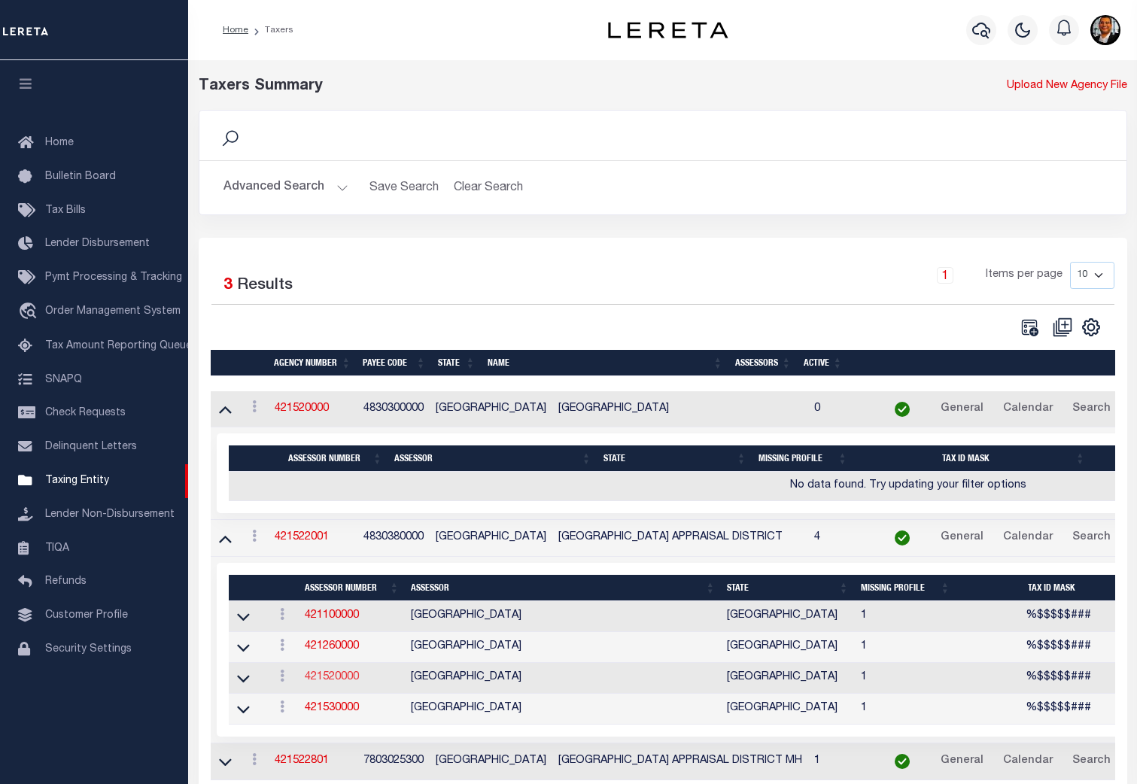
click at [324, 681] on link "421520000" at bounding box center [332, 677] width 54 height 11
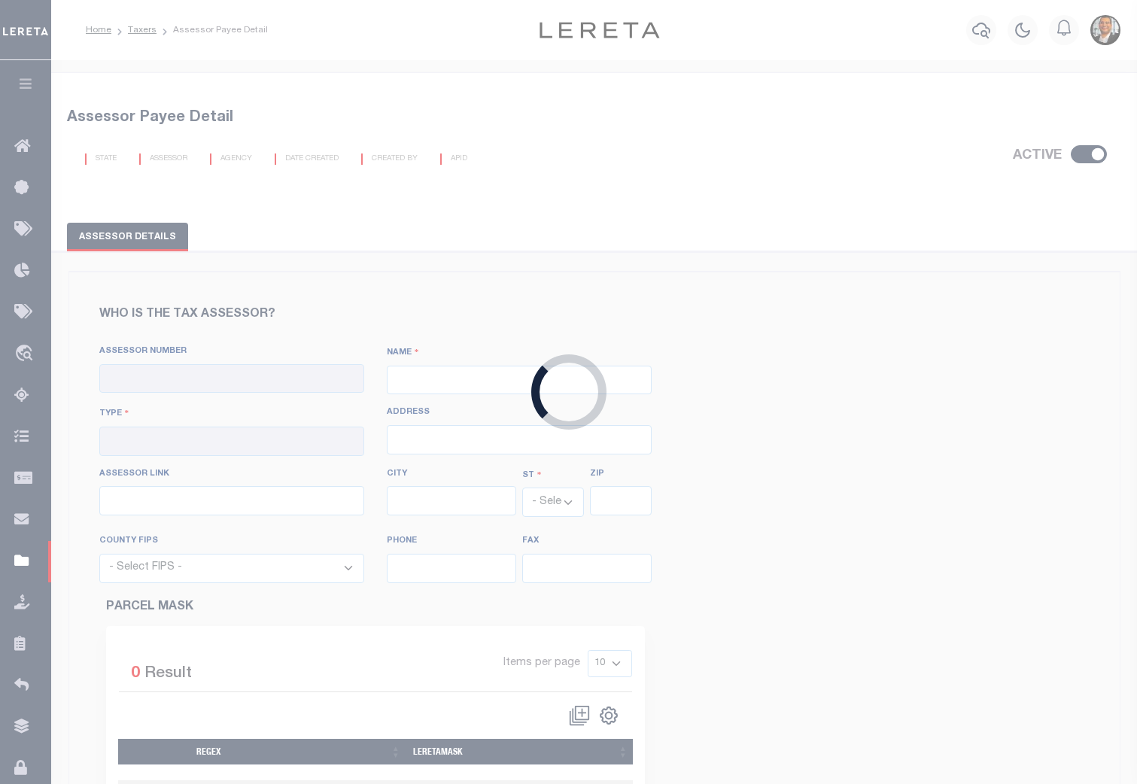
checkbox input "true"
type input "421520000"
type input "[GEOGRAPHIC_DATA]"
type input "00 - County"
type input "https://lubbockcad.org/"
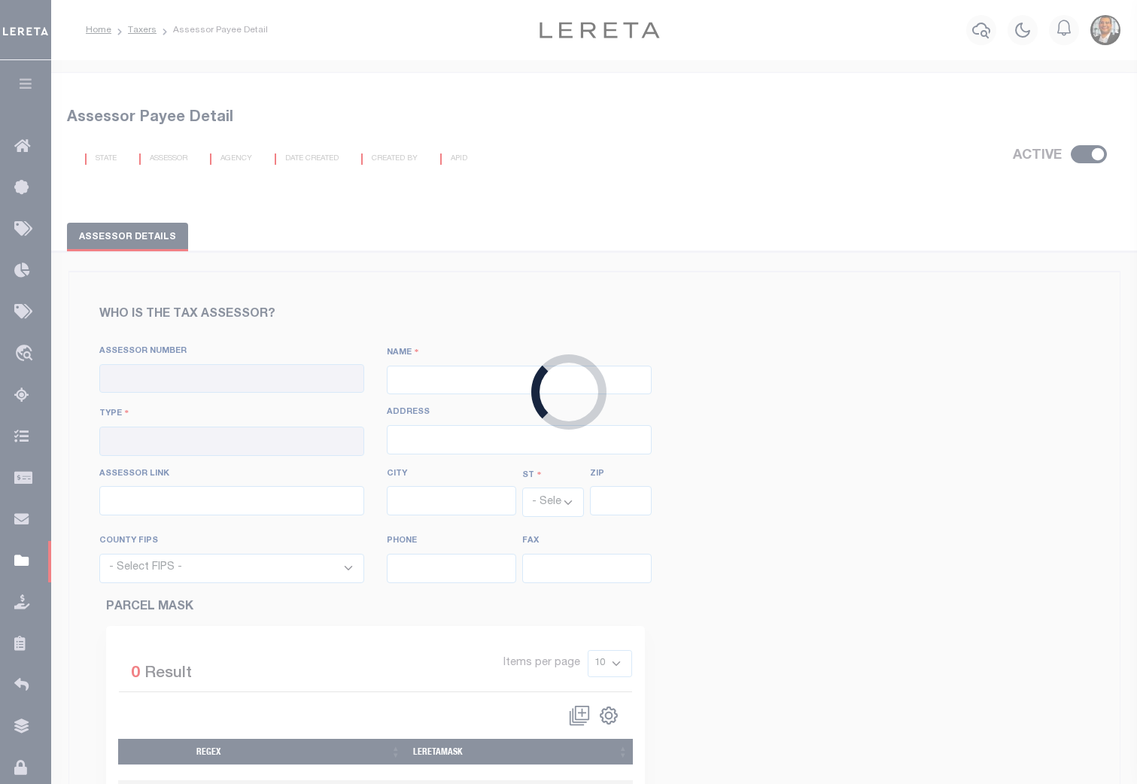
select select "[GEOGRAPHIC_DATA]"
select select "48303"
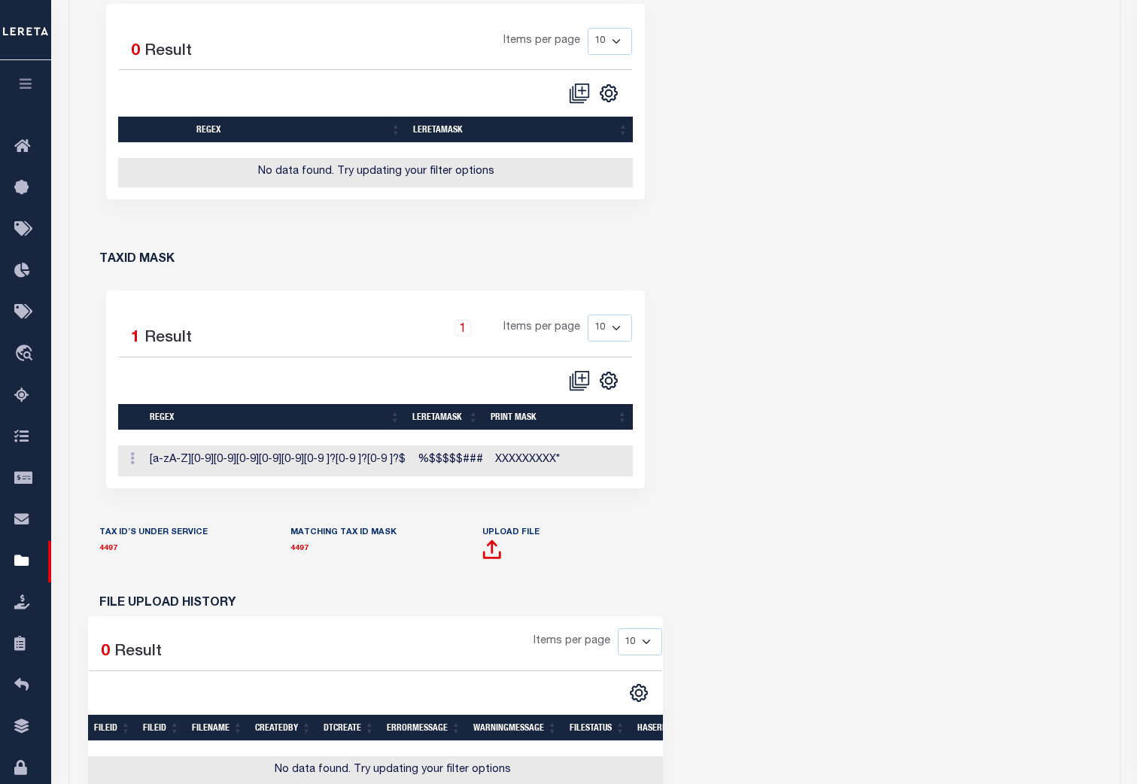
scroll to position [676, 0]
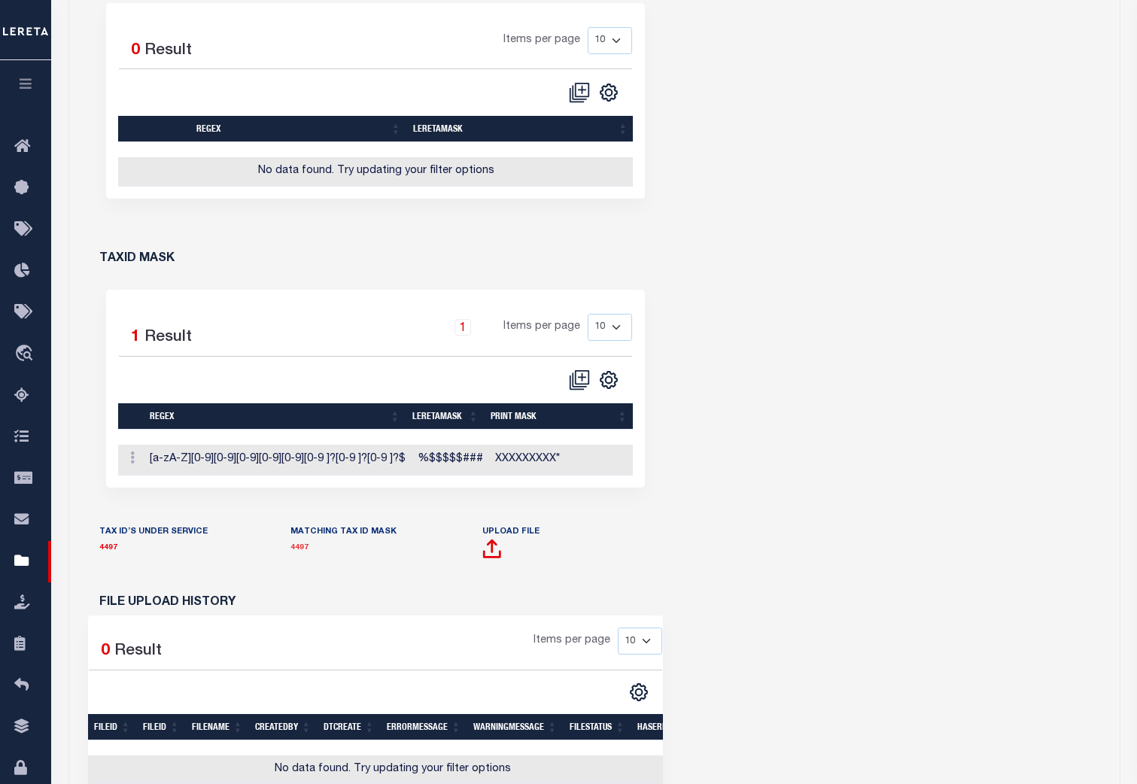
click at [296, 552] on link "4497" at bounding box center [299, 548] width 18 height 8
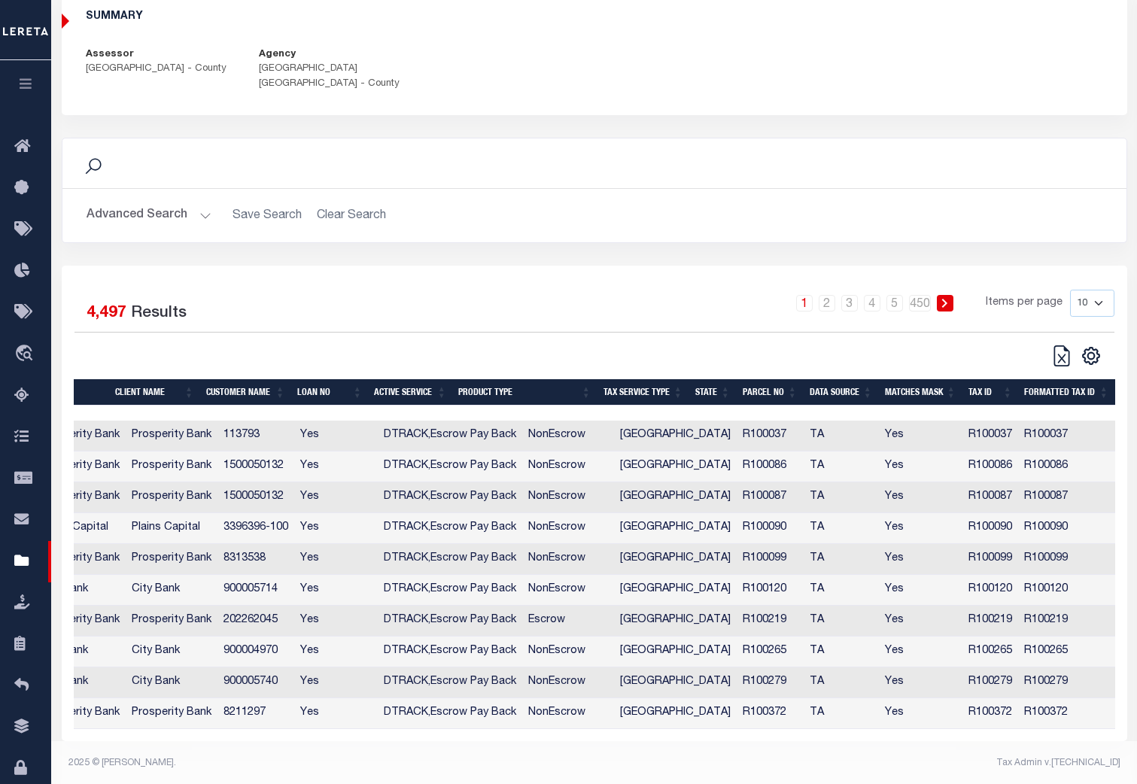
scroll to position [140, 0]
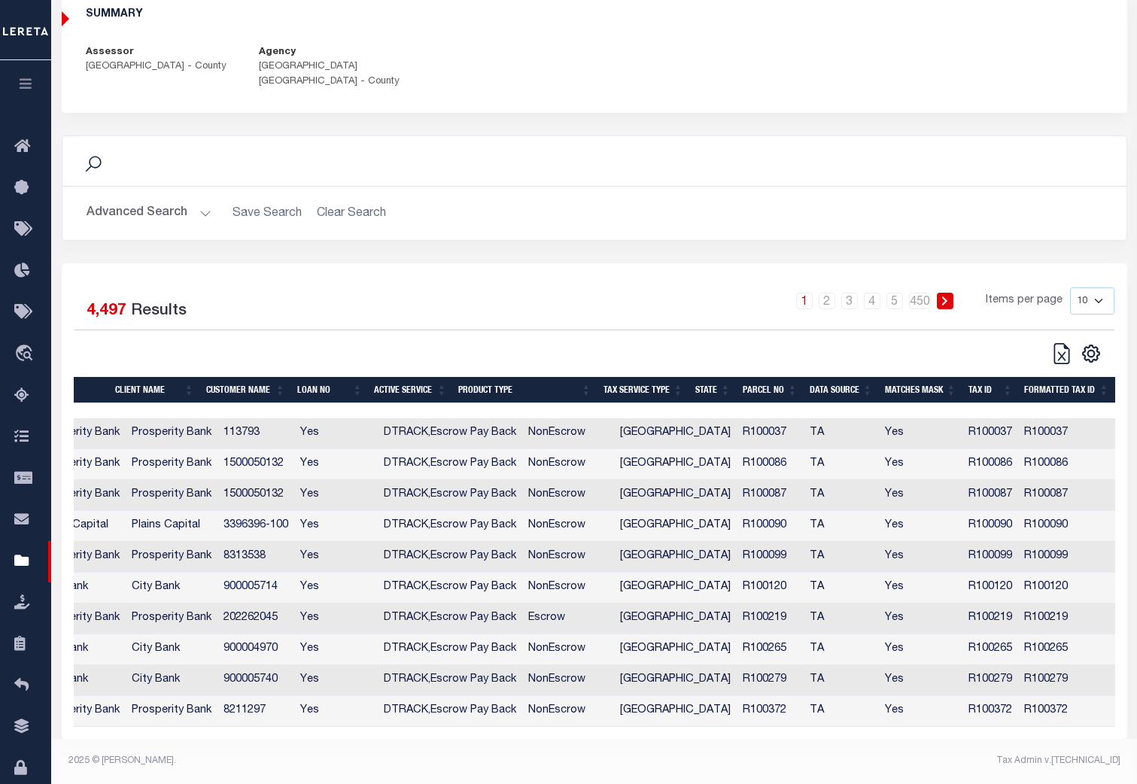
click at [1099, 287] on select "10 25 50 100" at bounding box center [1092, 300] width 44 height 27
select select "100"
click at [1070, 287] on select "10 25 50 100" at bounding box center [1092, 300] width 44 height 27
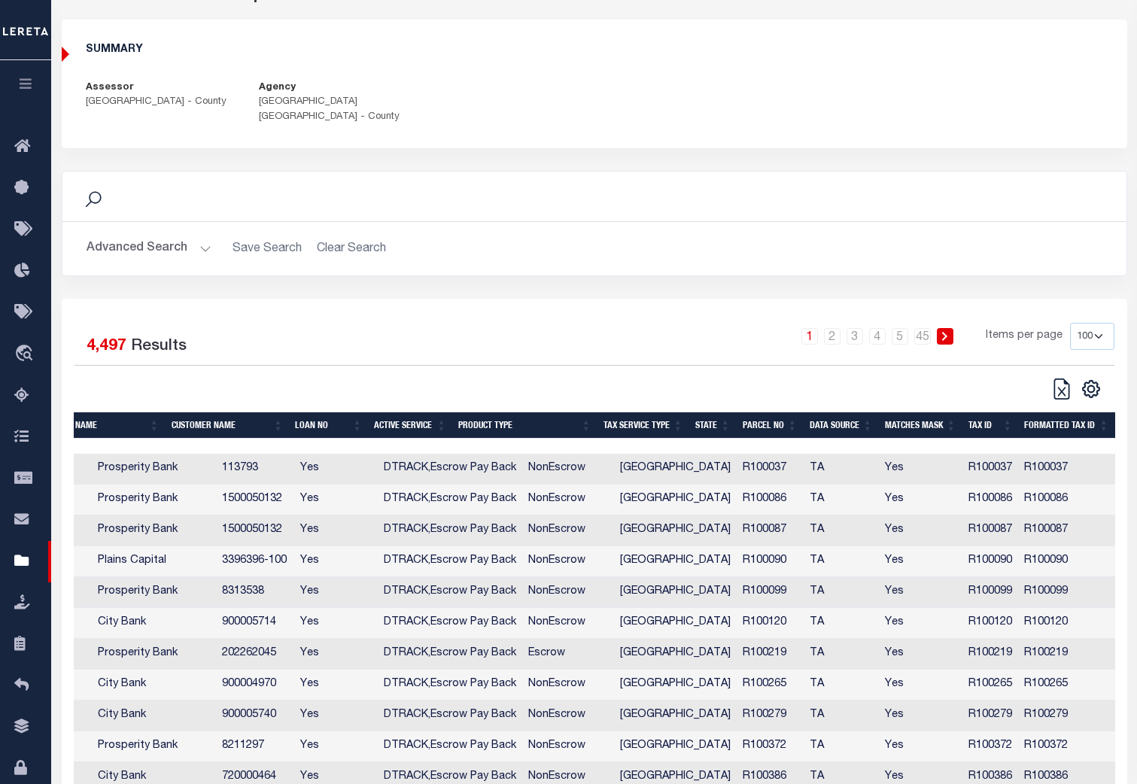
scroll to position [92, 0]
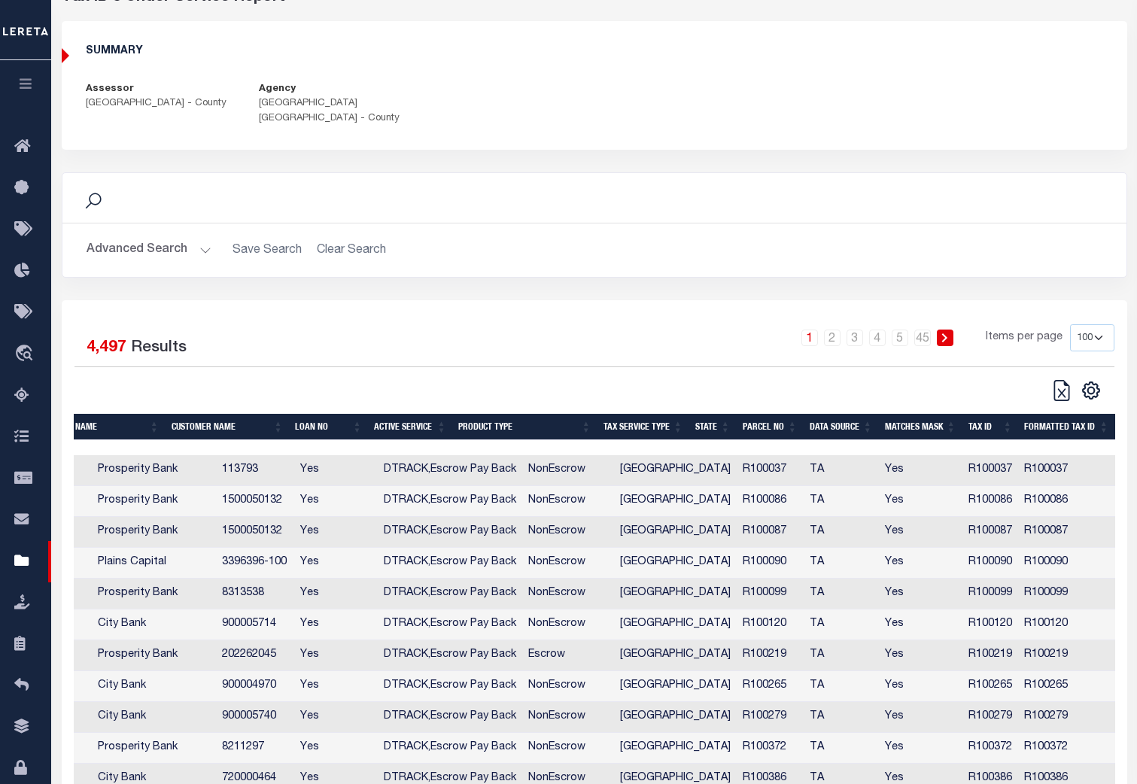
click at [984, 431] on th "TAX ID" at bounding box center [990, 427] width 56 height 26
click at [1066, 427] on th "FORMATTED TAX ID" at bounding box center [1066, 427] width 96 height 26
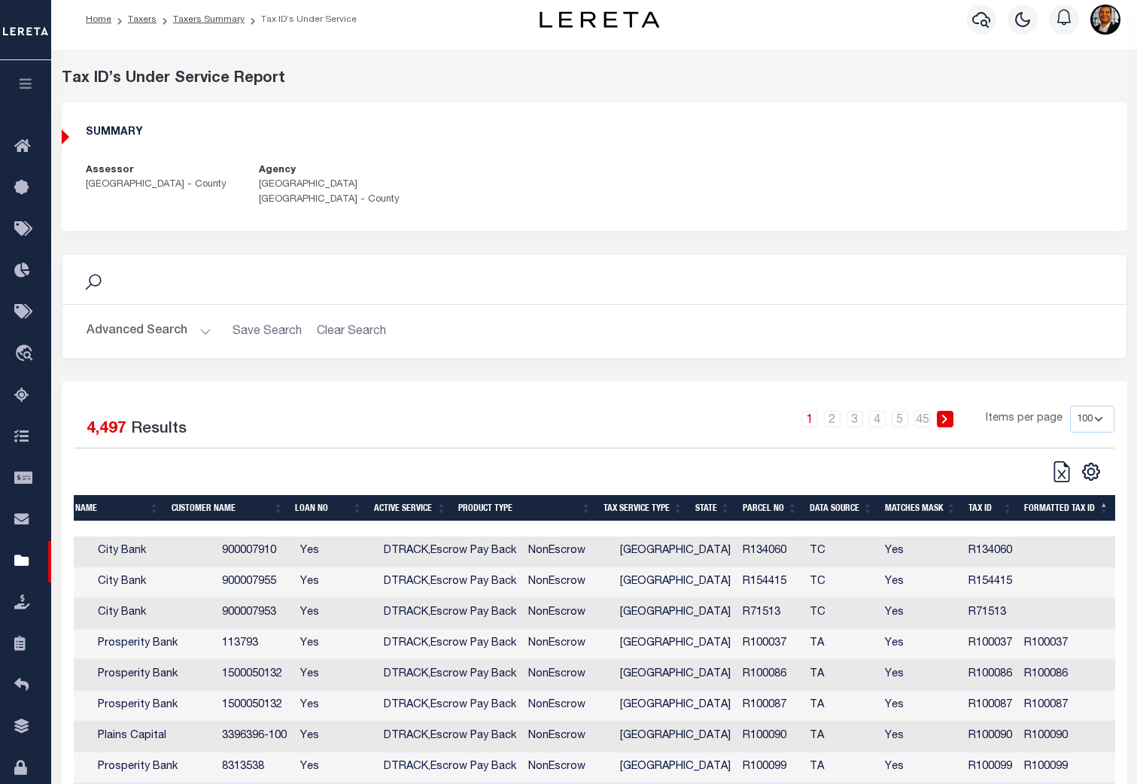
scroll to position [0, 0]
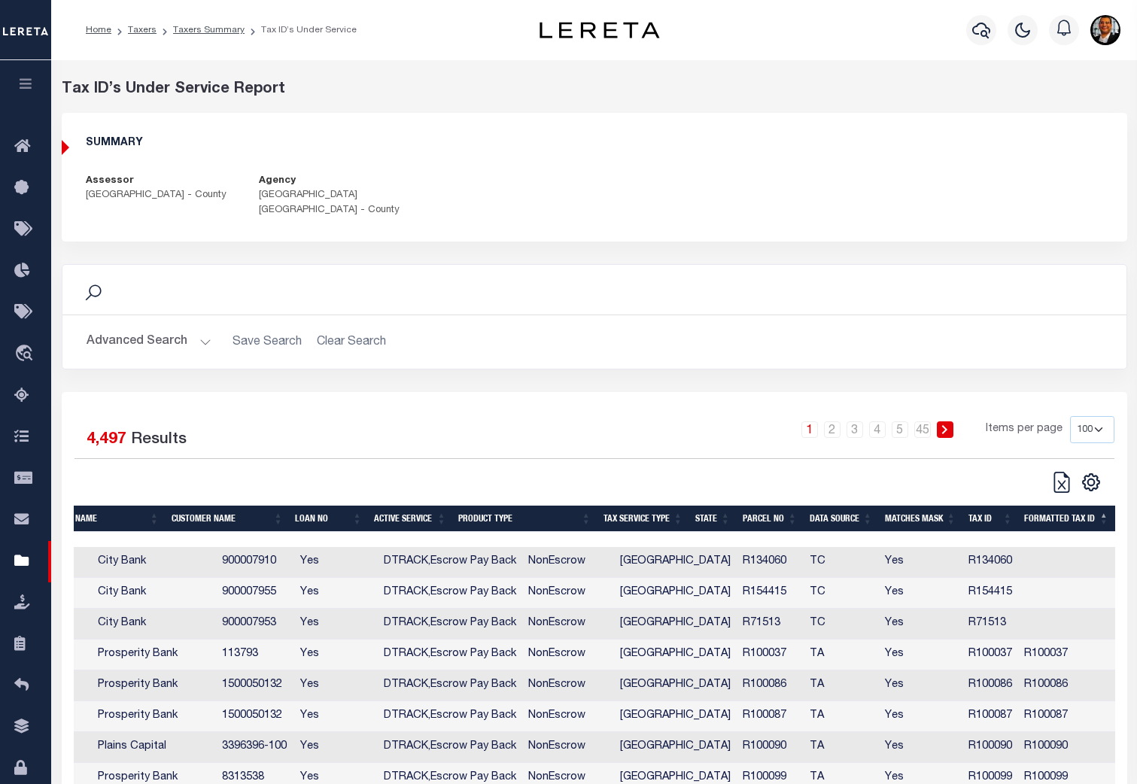
click at [1076, 524] on th "FORMATTED TAX ID" at bounding box center [1066, 519] width 96 height 26
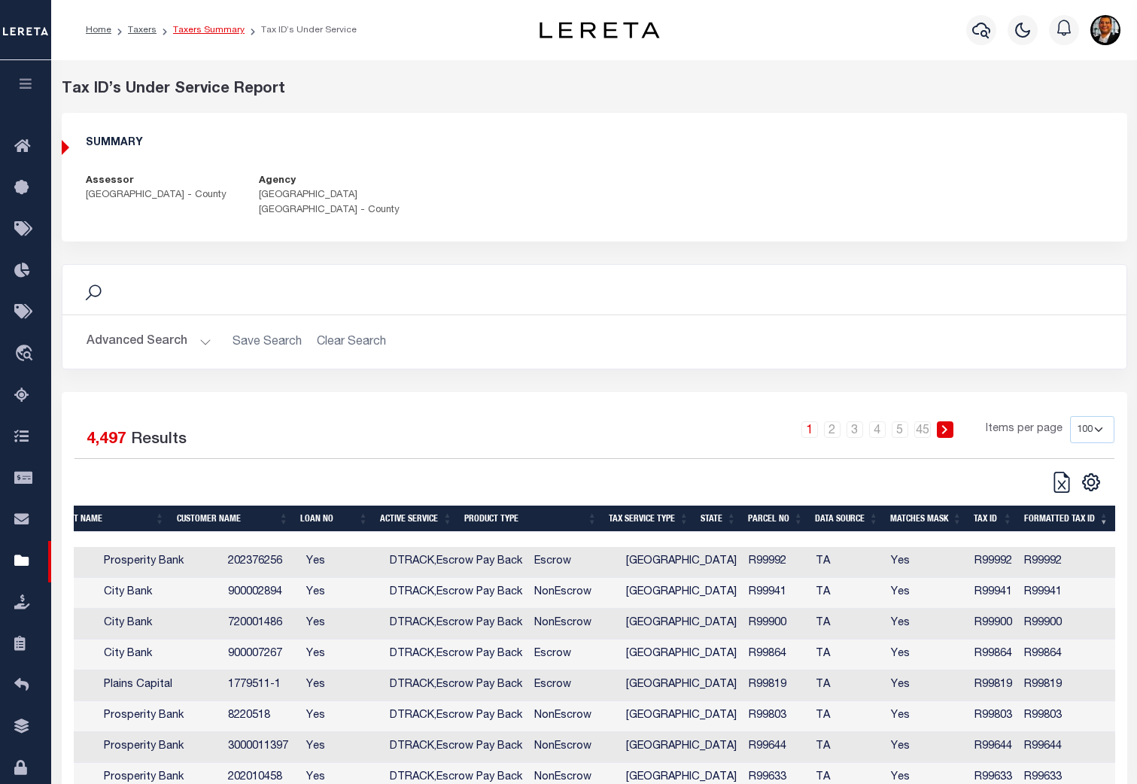
click at [203, 31] on link "Taxers Summary" at bounding box center [208, 30] width 71 height 9
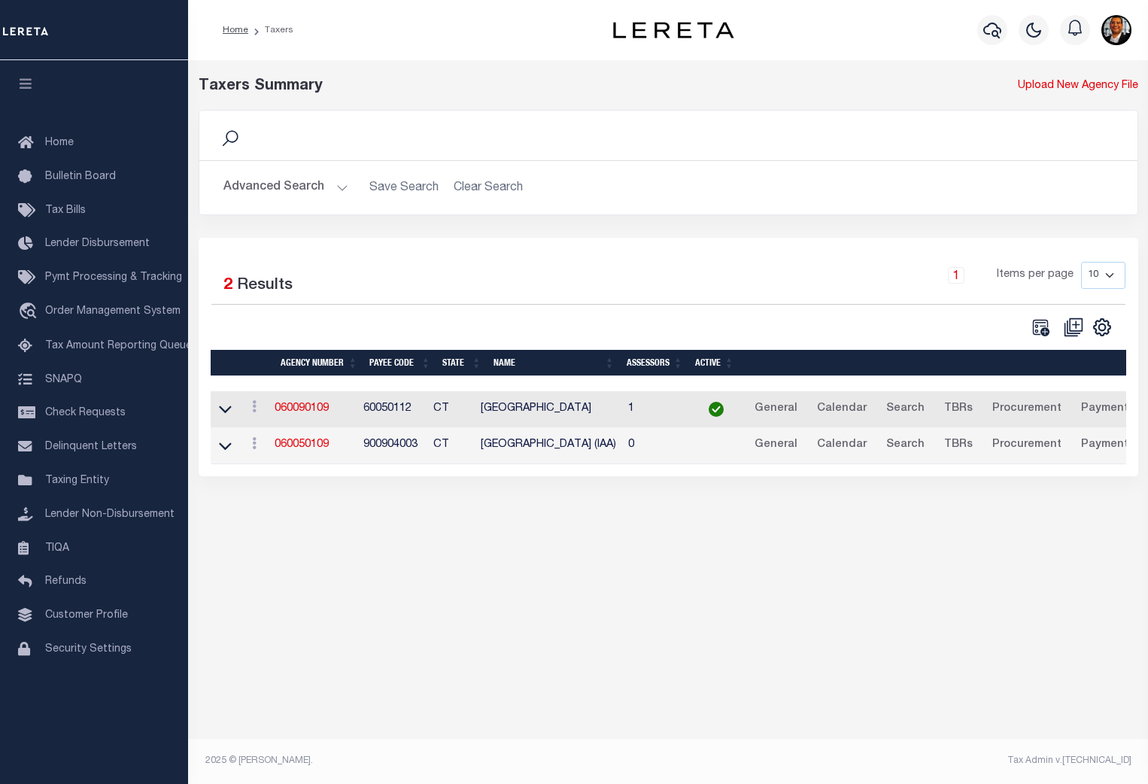
click at [342, 185] on button "Advanced Search" at bounding box center [285, 187] width 125 height 29
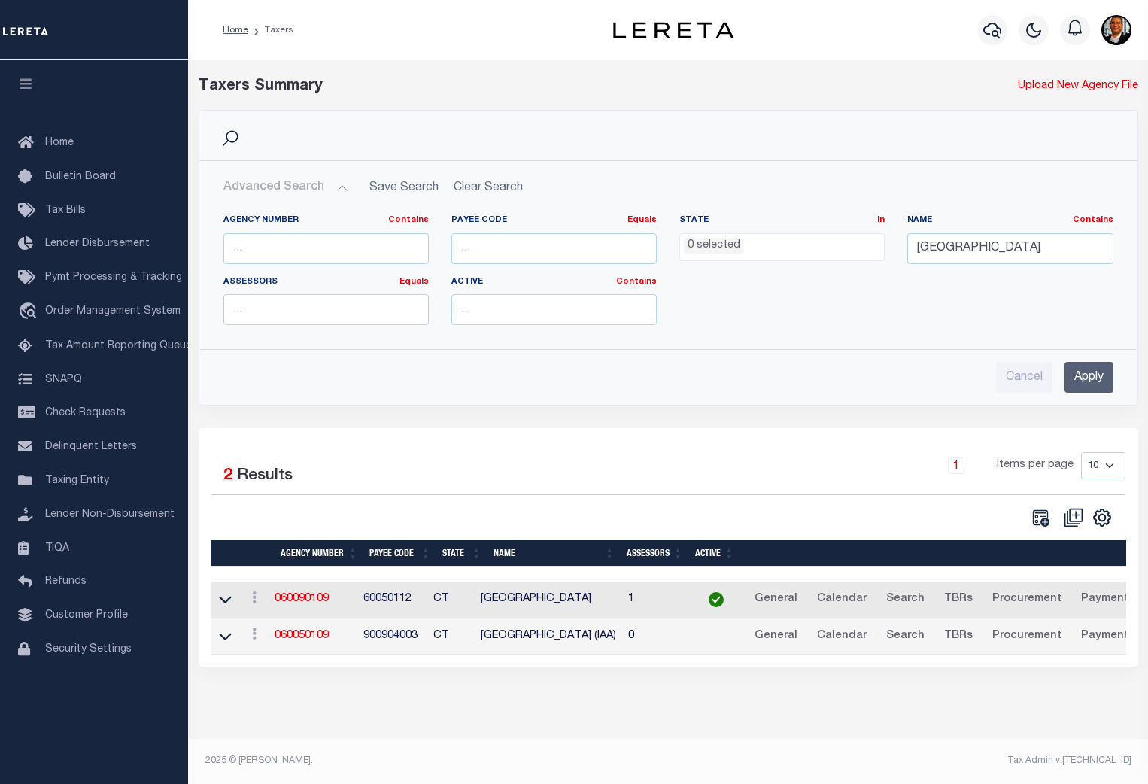
click at [724, 243] on li "0 selected" at bounding box center [714, 246] width 60 height 17
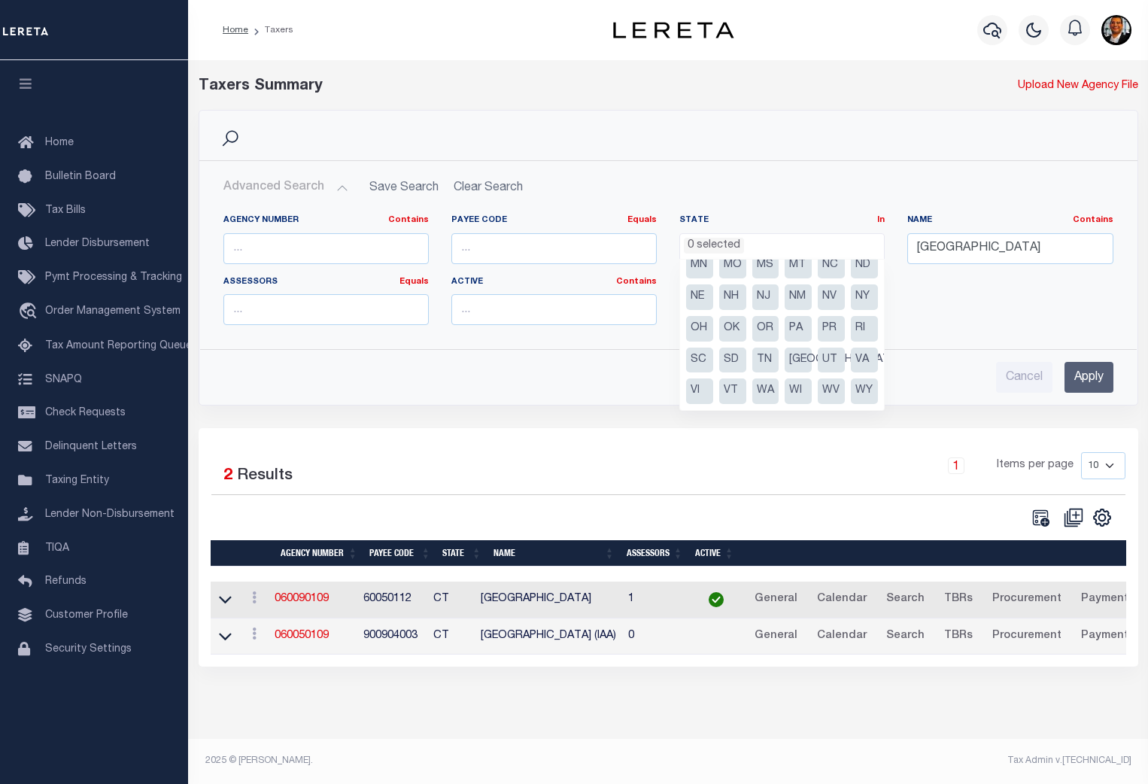
scroll to position [202, 0]
click at [785, 359] on li "[GEOGRAPHIC_DATA]" at bounding box center [798, 361] width 27 height 26
select select "[GEOGRAPHIC_DATA]"
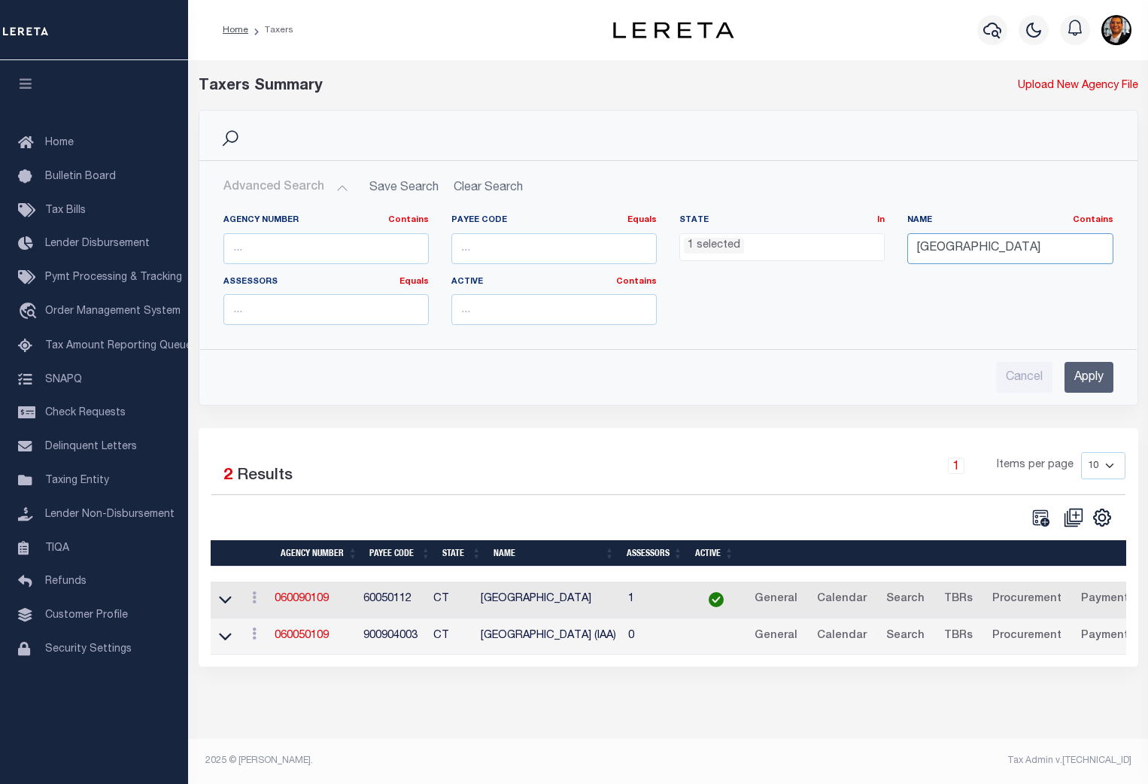
drag, startPoint x: 1014, startPoint y: 254, endPoint x: 859, endPoint y: 274, distance: 157.1
click at [854, 267] on div "Agency Number Contains Contains Is Payee Code Equals Equals Is Not Equal To Is …" at bounding box center [668, 275] width 913 height 123
type input "lubbock"
click at [1088, 377] on input "Apply" at bounding box center [1089, 377] width 49 height 31
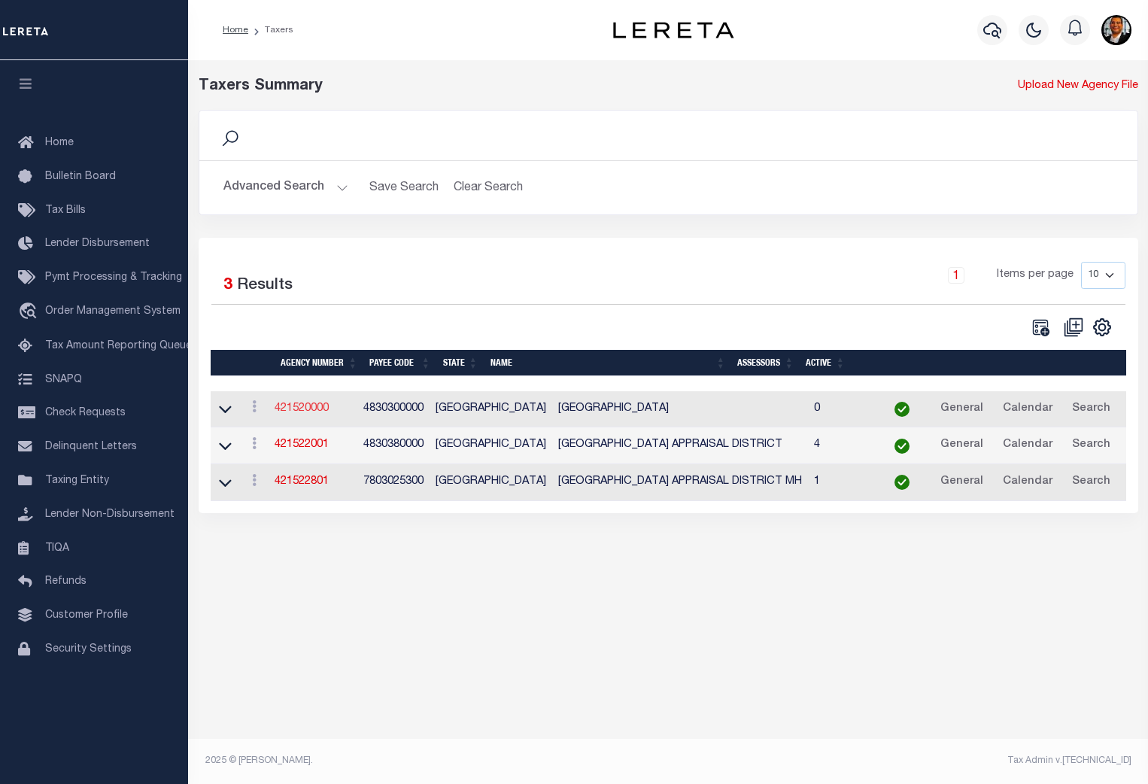
click at [306, 412] on link "421520000" at bounding box center [302, 408] width 54 height 11
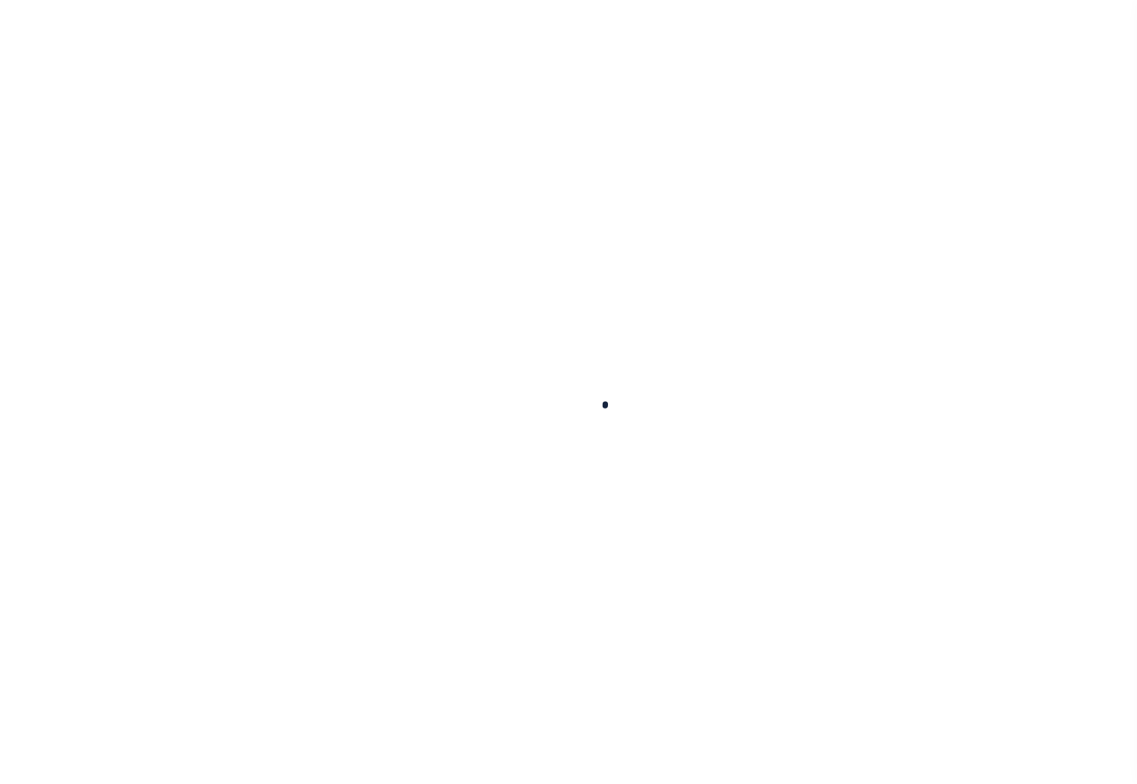
select select
checkbox input "false"
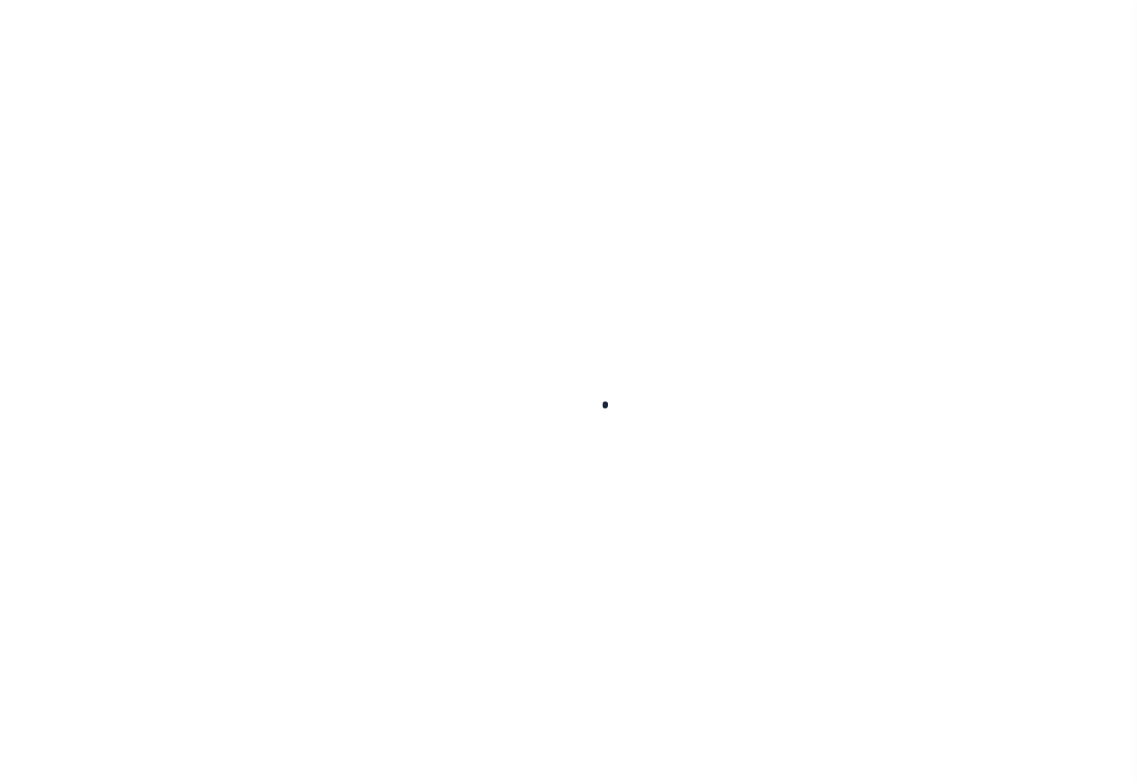
checkbox input "false"
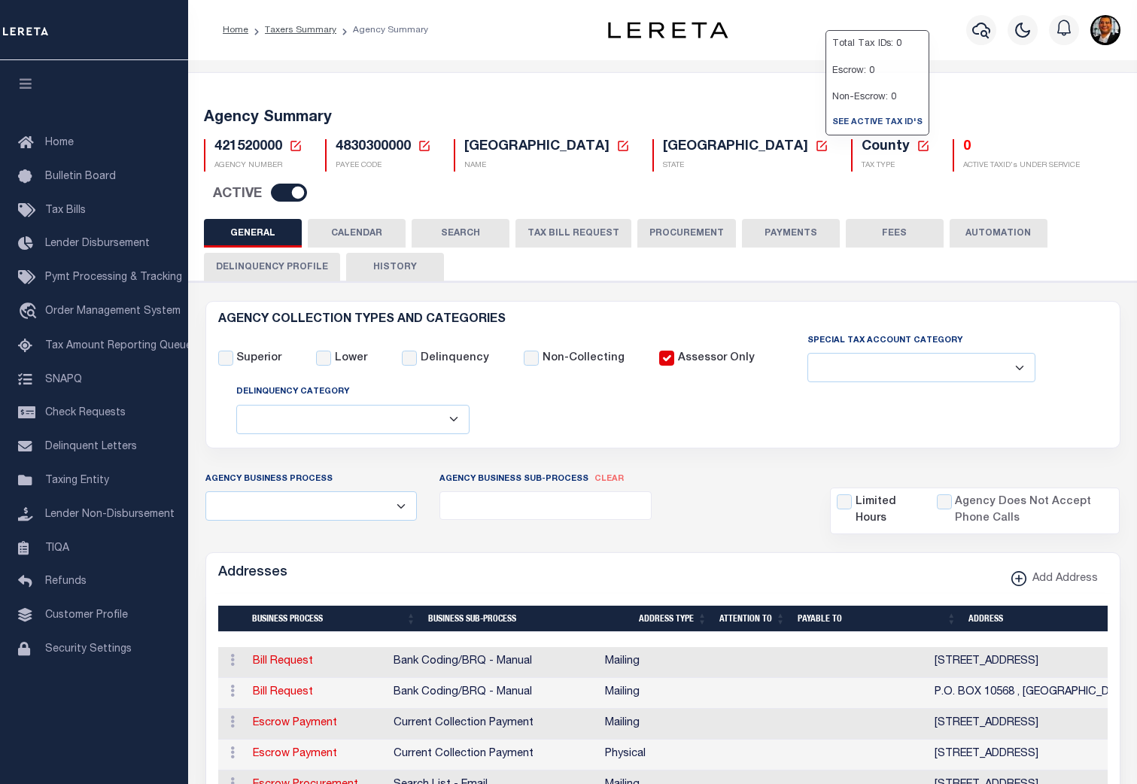
click at [963, 149] on h5 "0" at bounding box center [1021, 147] width 117 height 17
click at [963, 145] on h5 "0" at bounding box center [1021, 147] width 117 height 17
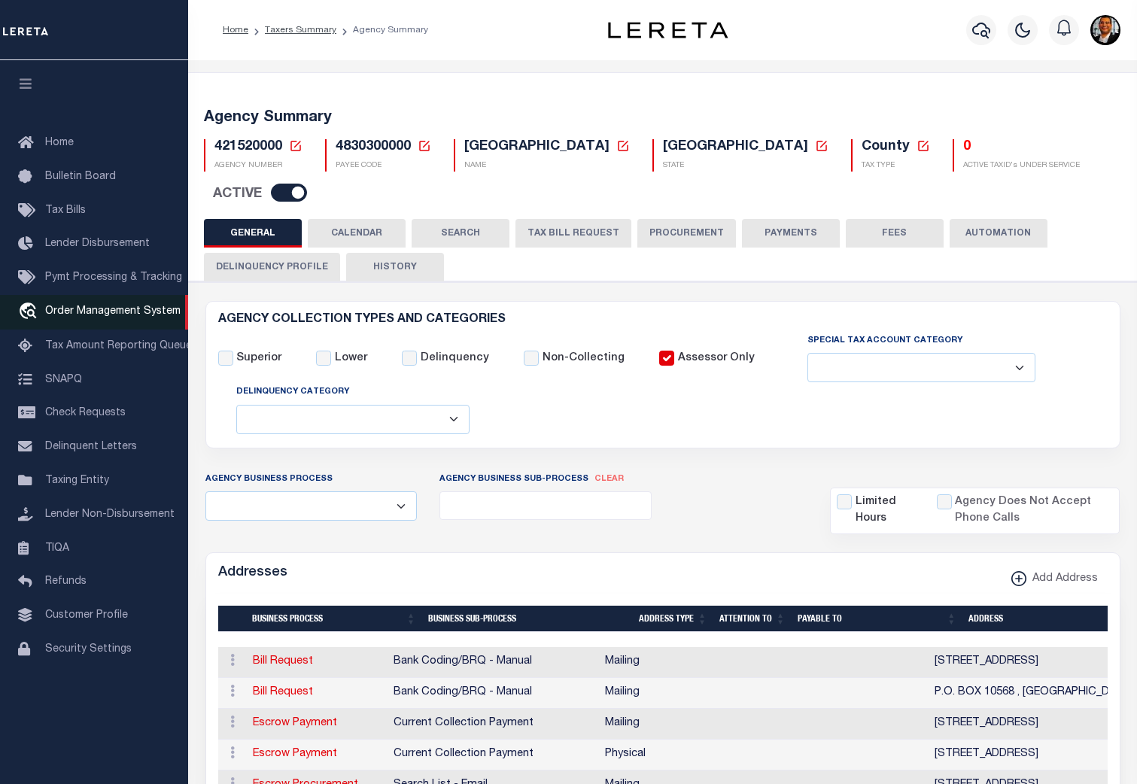
click at [108, 305] on link "travel_explore Order Management System" at bounding box center [94, 312] width 188 height 35
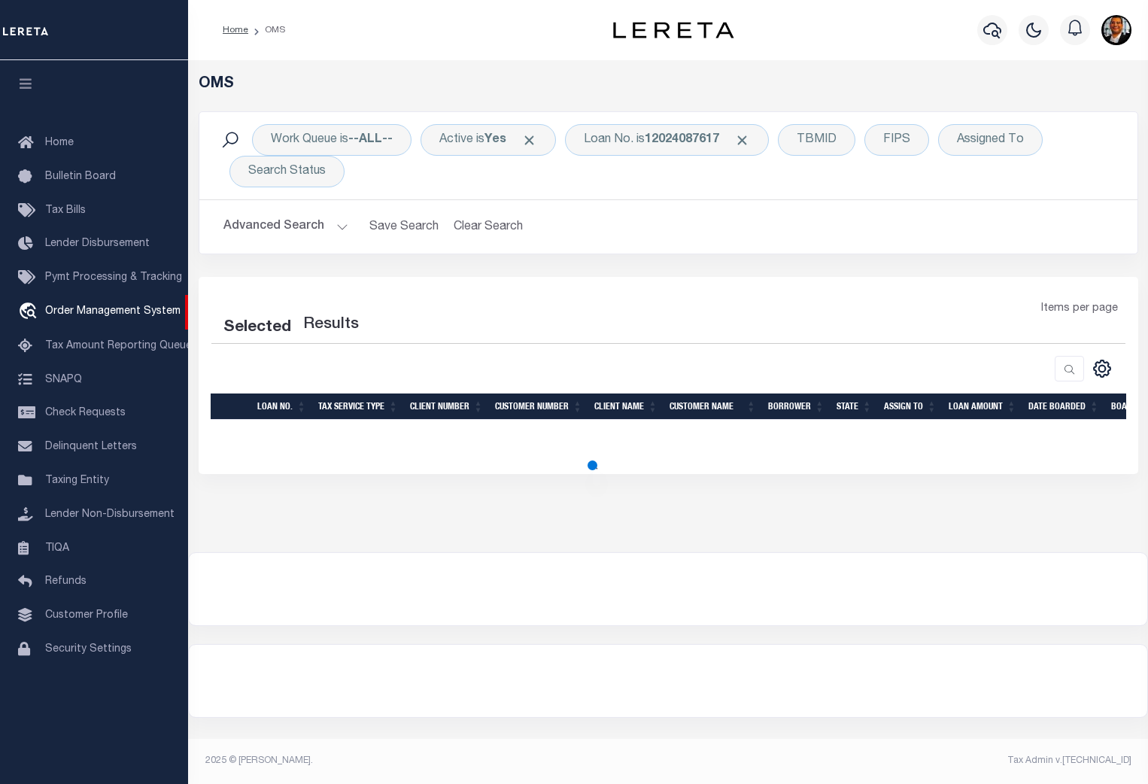
select select "200"
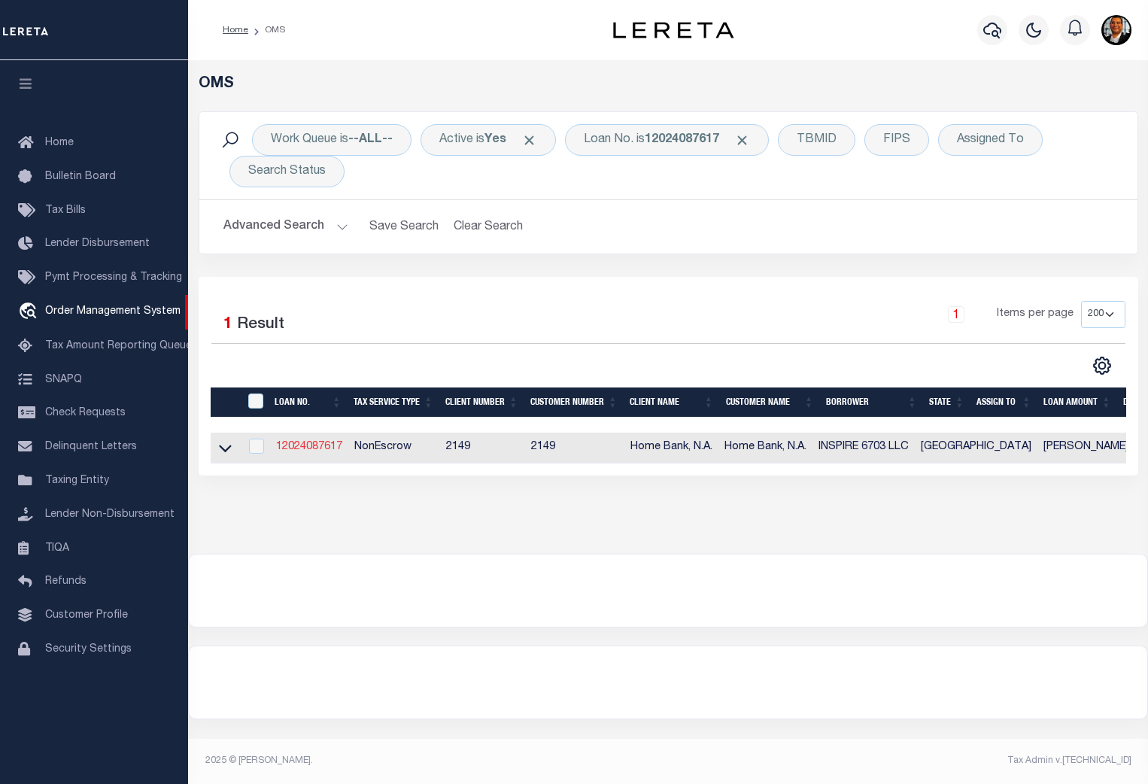
click at [322, 443] on link "12024087617" at bounding box center [309, 447] width 66 height 11
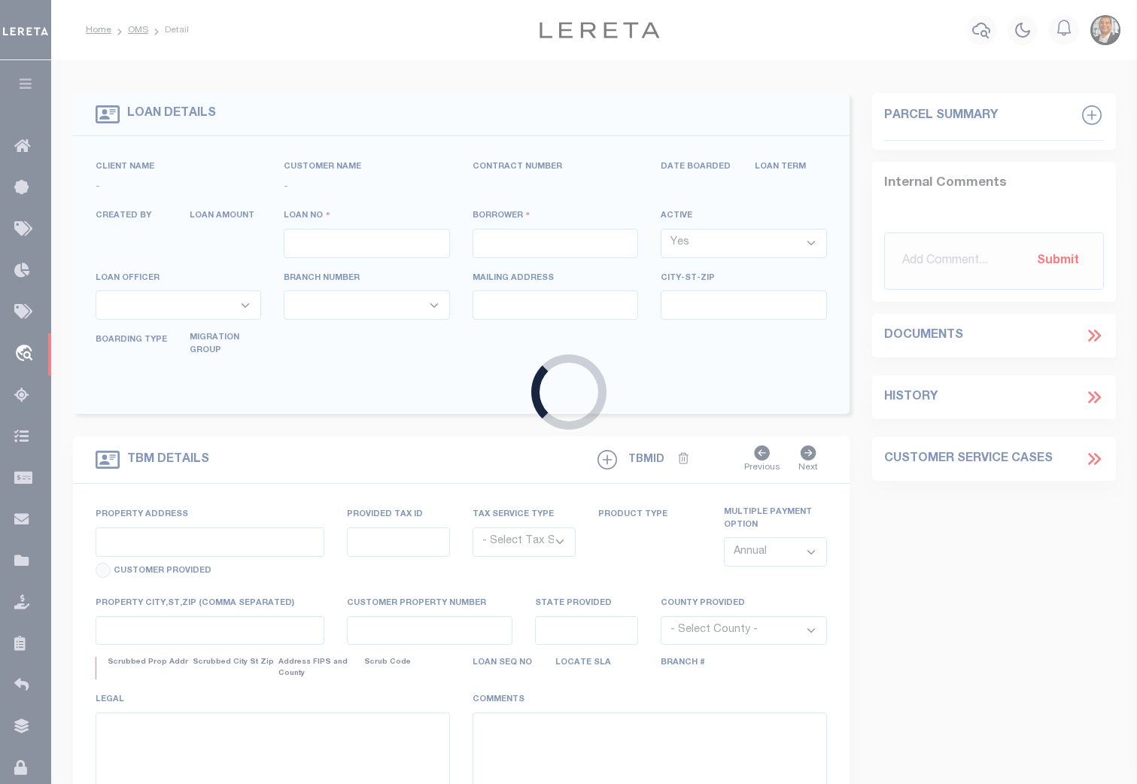
type input "12024087617"
type input "INSPIRE 6703 LLC"
select select
type input "[DATE]"
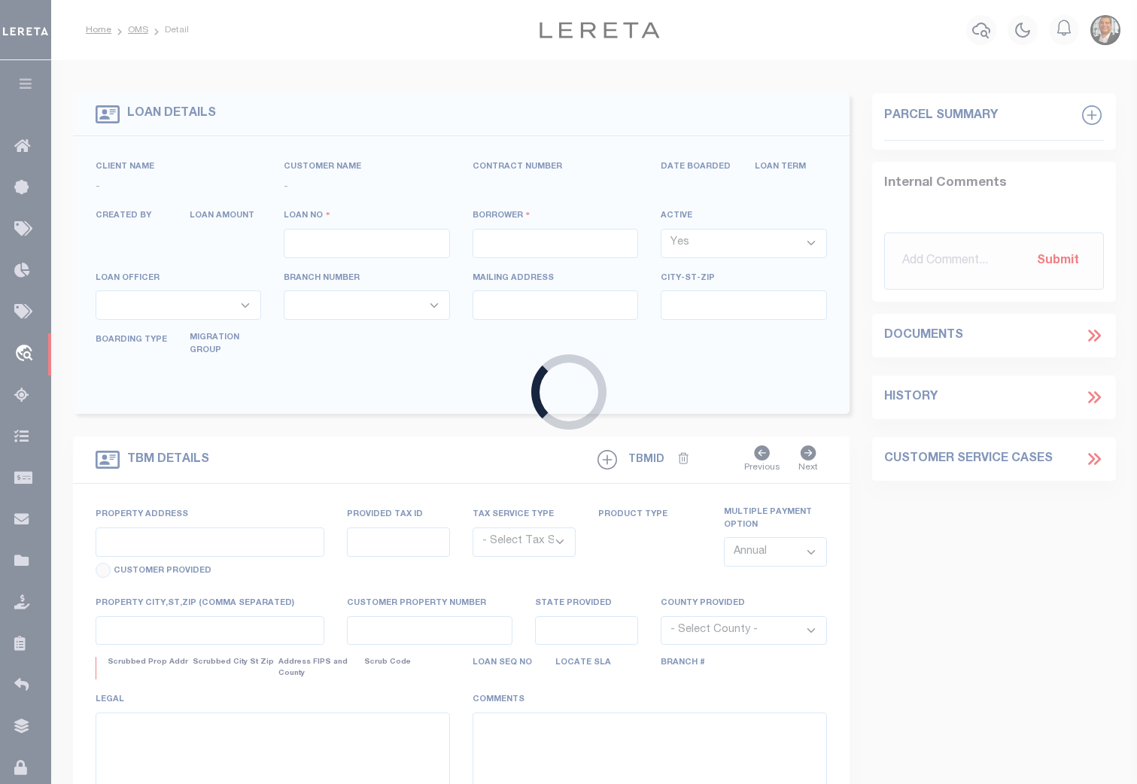
select select "20"
select select "NonEscrow"
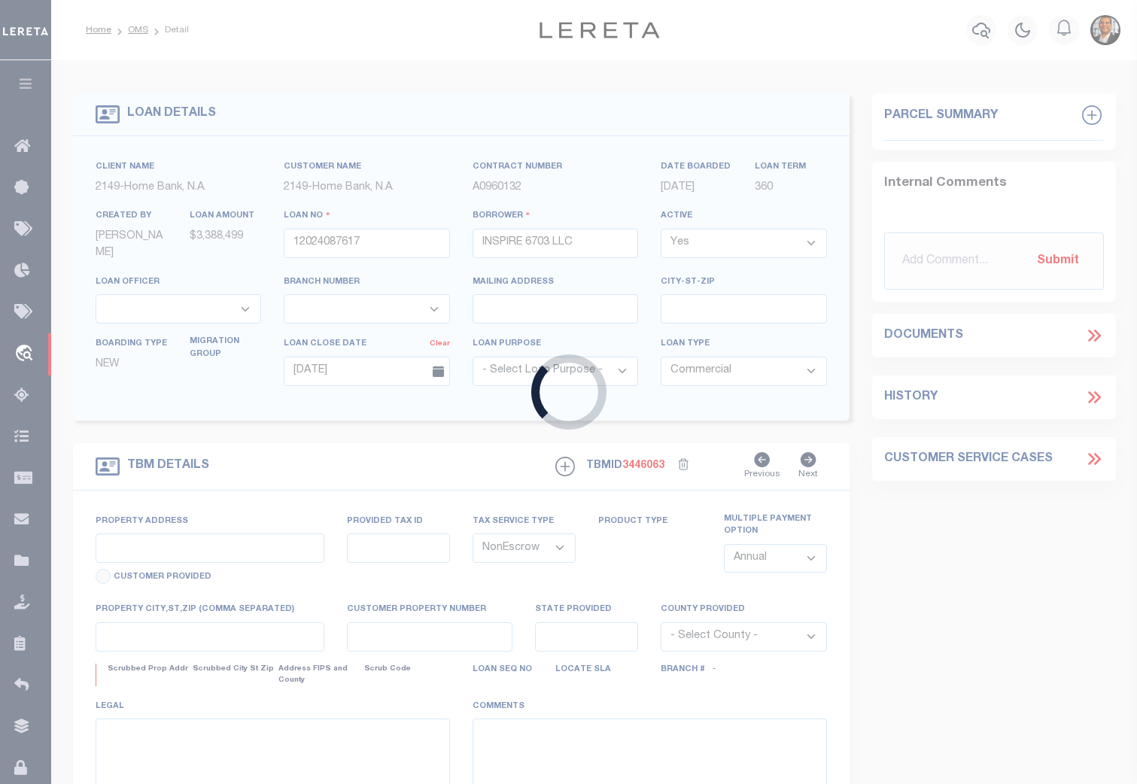
type input "[STREET_ADDRESS]"
select select
type input "[GEOGRAPHIC_DATA] [GEOGRAPHIC_DATA] 79407-2645"
type input "[GEOGRAPHIC_DATA]"
select select "48589"
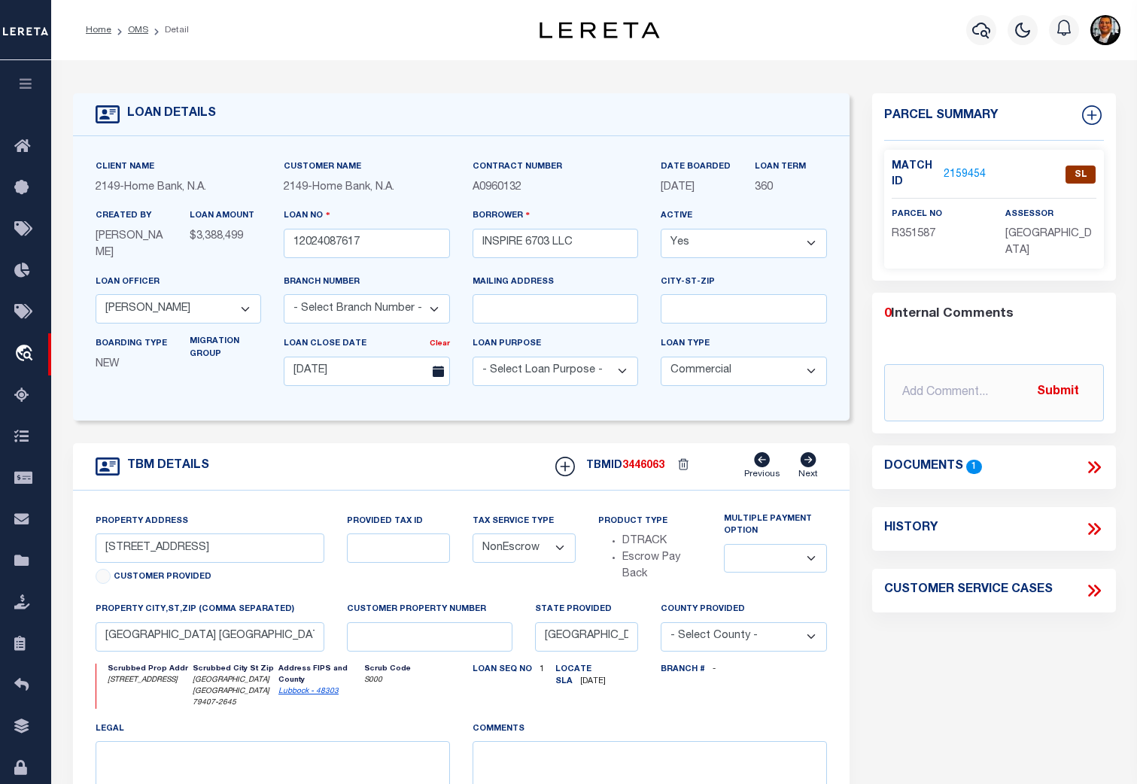
click at [961, 175] on link "2159454" at bounding box center [965, 175] width 42 height 16
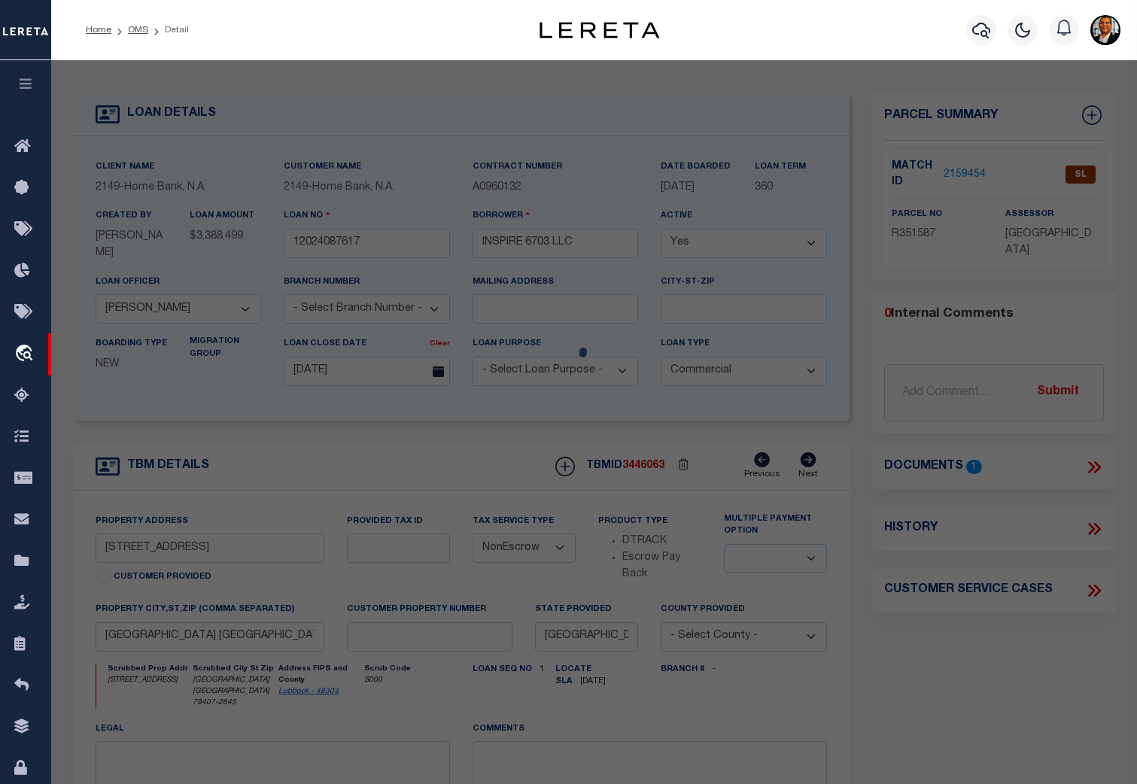
checkbox input "false"
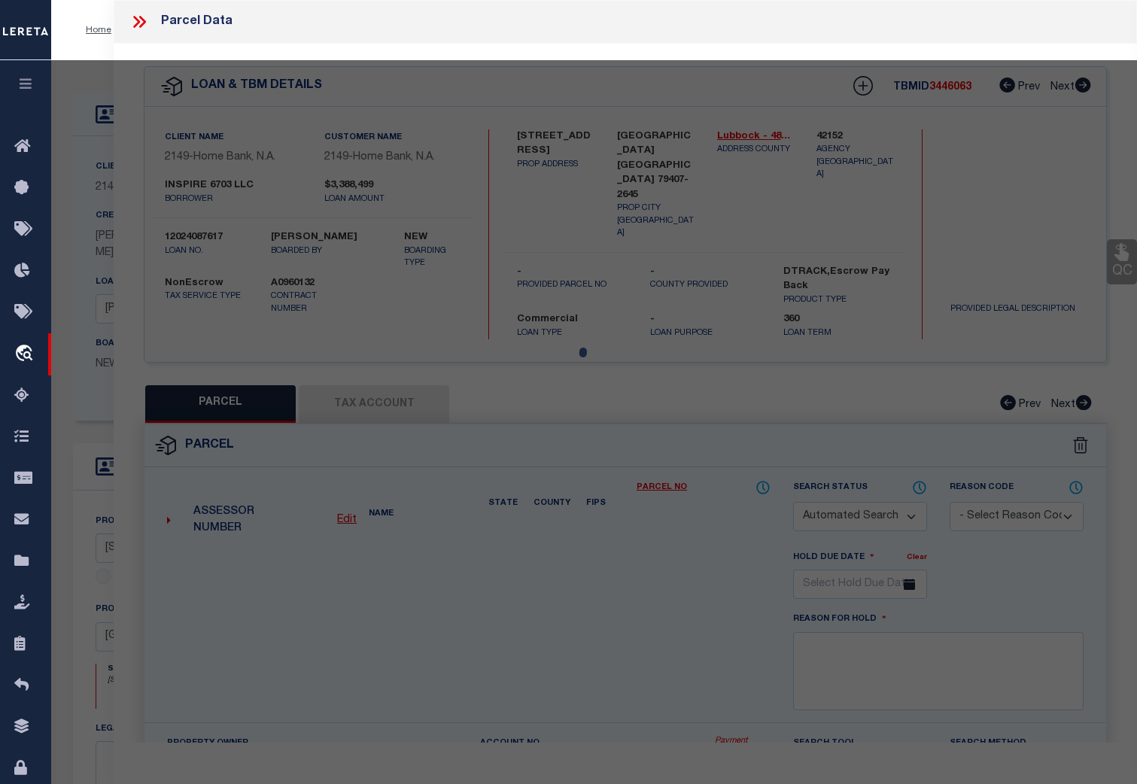
select select "SL"
type input "INSPIRE 6703 LLC"
select select "AGW"
select select "LEG"
type input "[STREET_ADDRESS]"
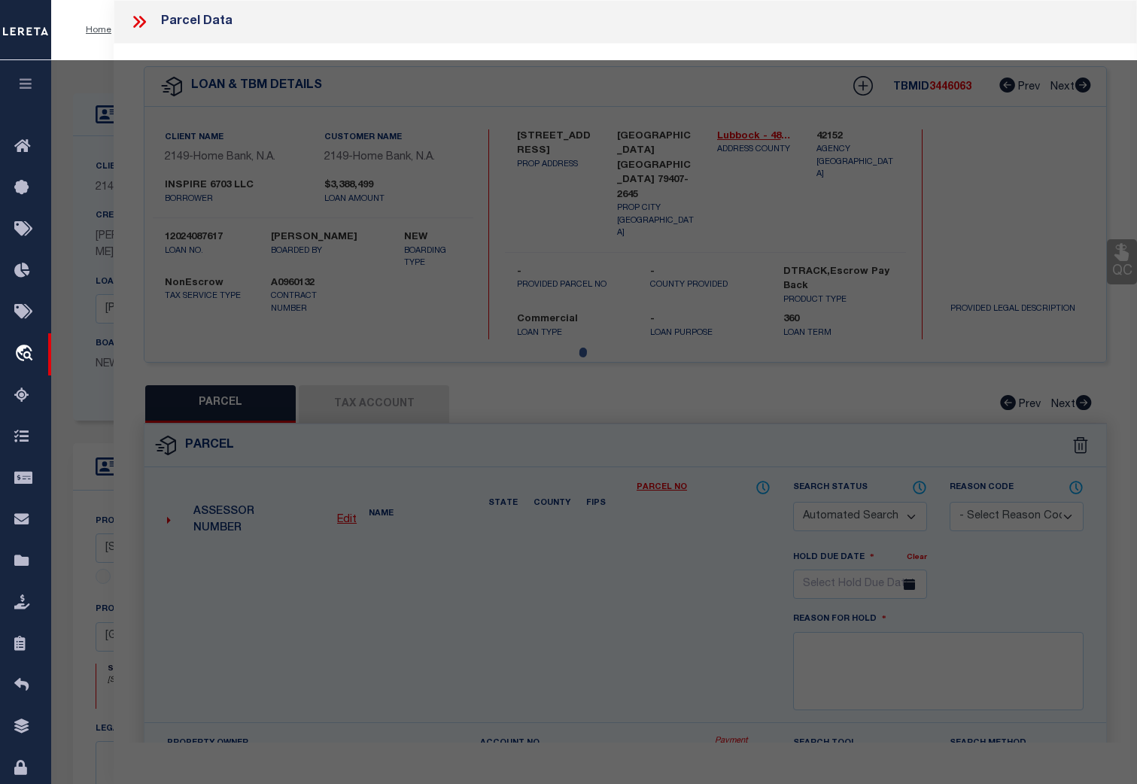
type input "[GEOGRAPHIC_DATA], [GEOGRAPHIC_DATA] 79407"
type textarea "[GEOGRAPHIC_DATA] TR CCC"
type textarea "Tax ID R351587 not taking to edit mask"
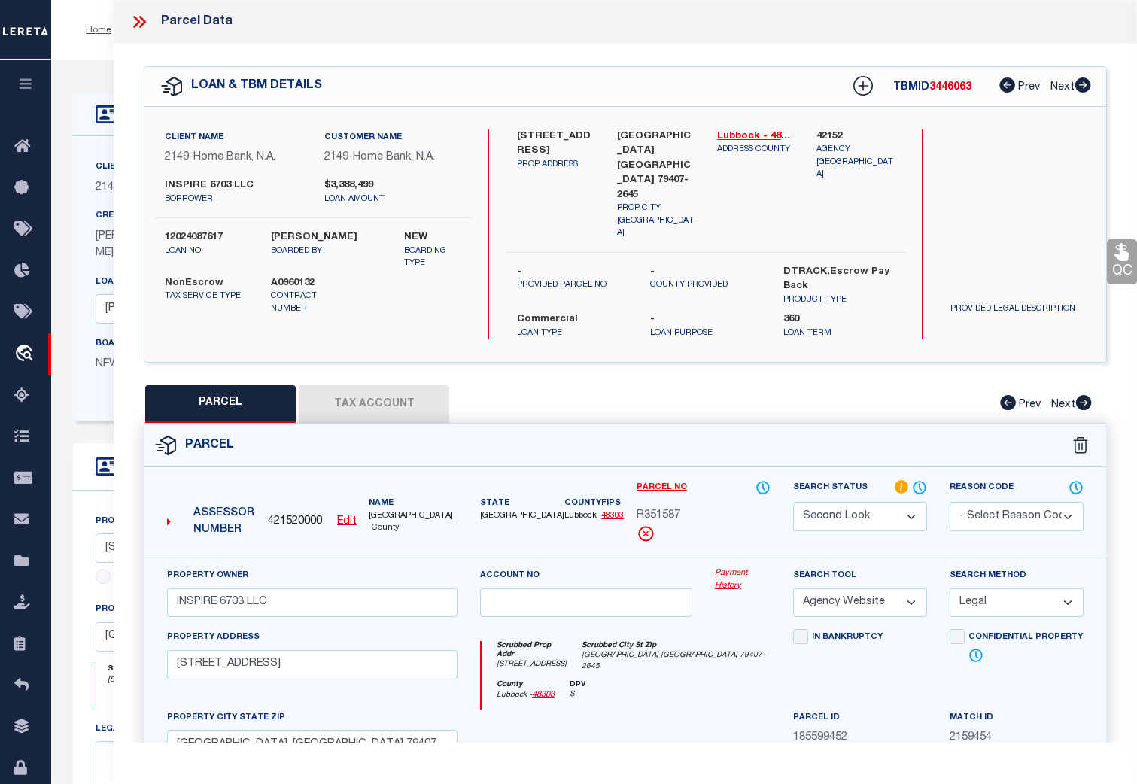
click at [377, 385] on button "Tax Account" at bounding box center [374, 404] width 150 height 38
select select "100"
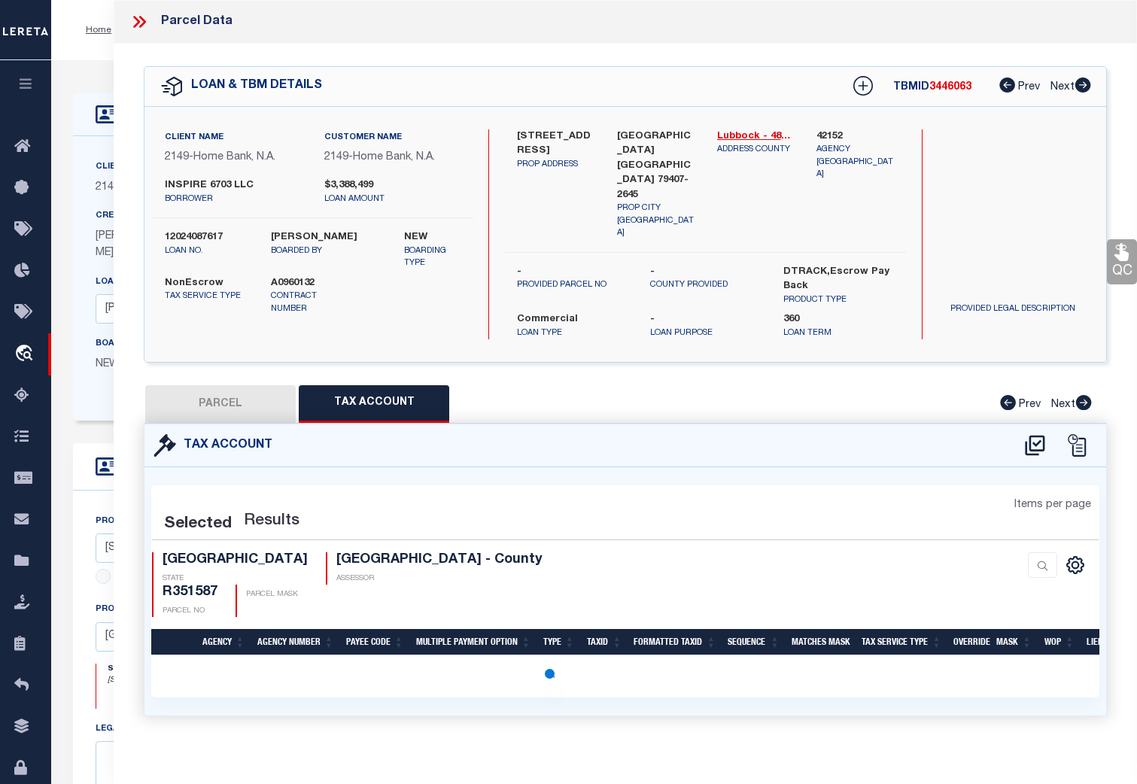
select select "100"
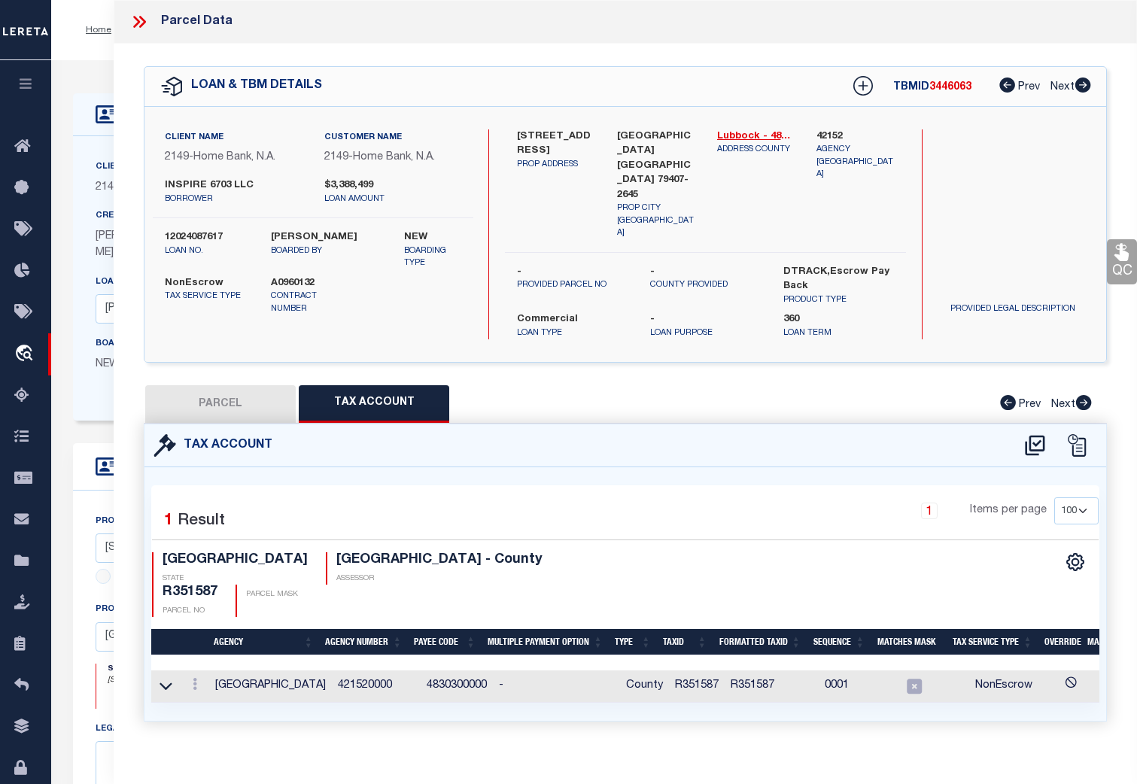
click at [157, 670] on td at bounding box center [165, 686] width 29 height 32
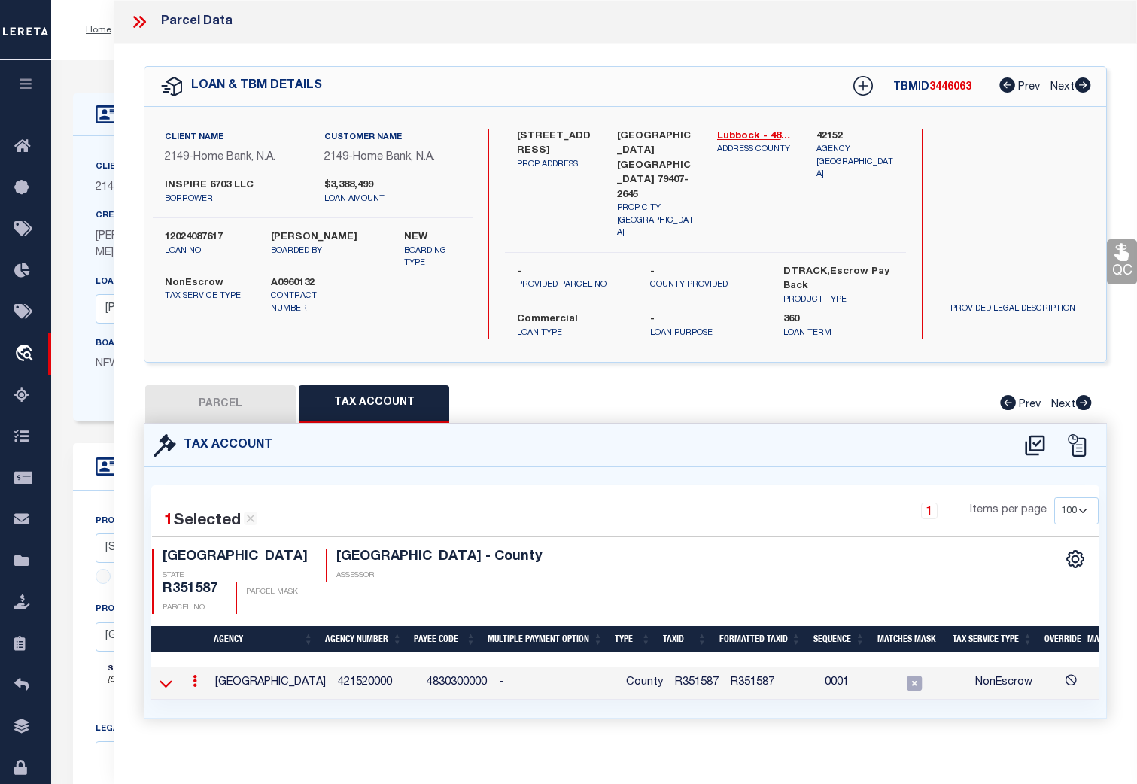
click at [169, 680] on icon at bounding box center [166, 684] width 13 height 8
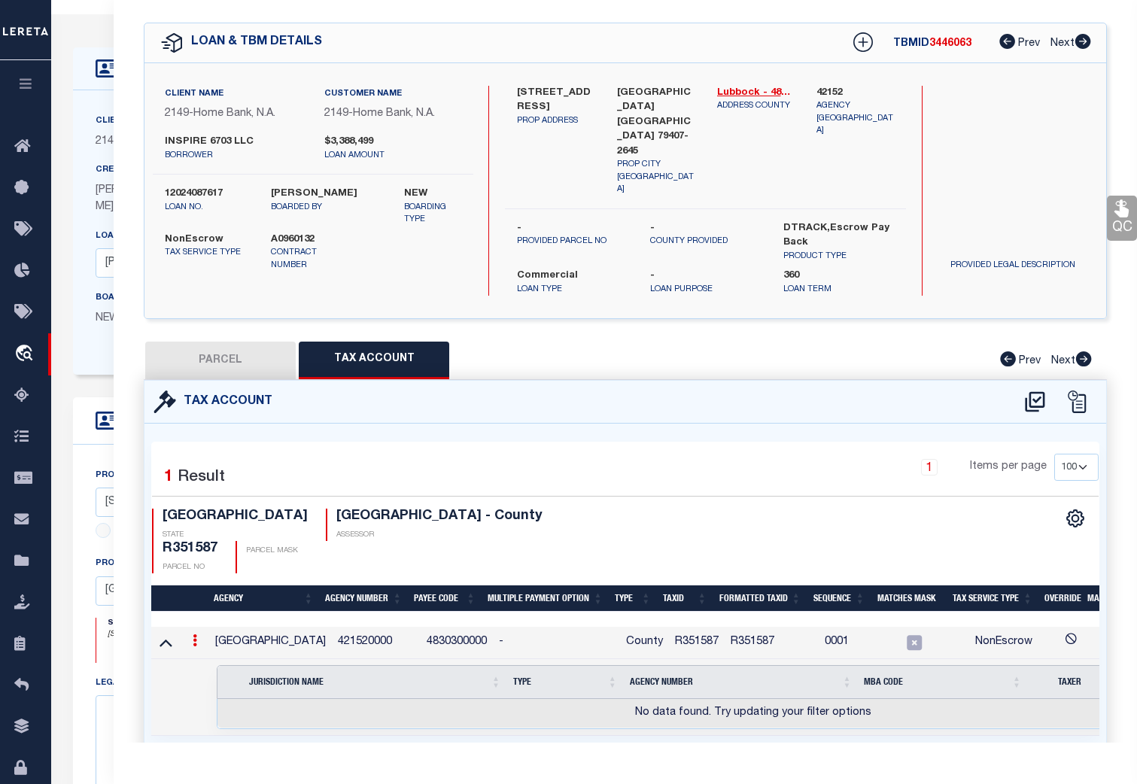
scroll to position [47, 0]
click at [1039, 392] on icon at bounding box center [1035, 402] width 20 height 20
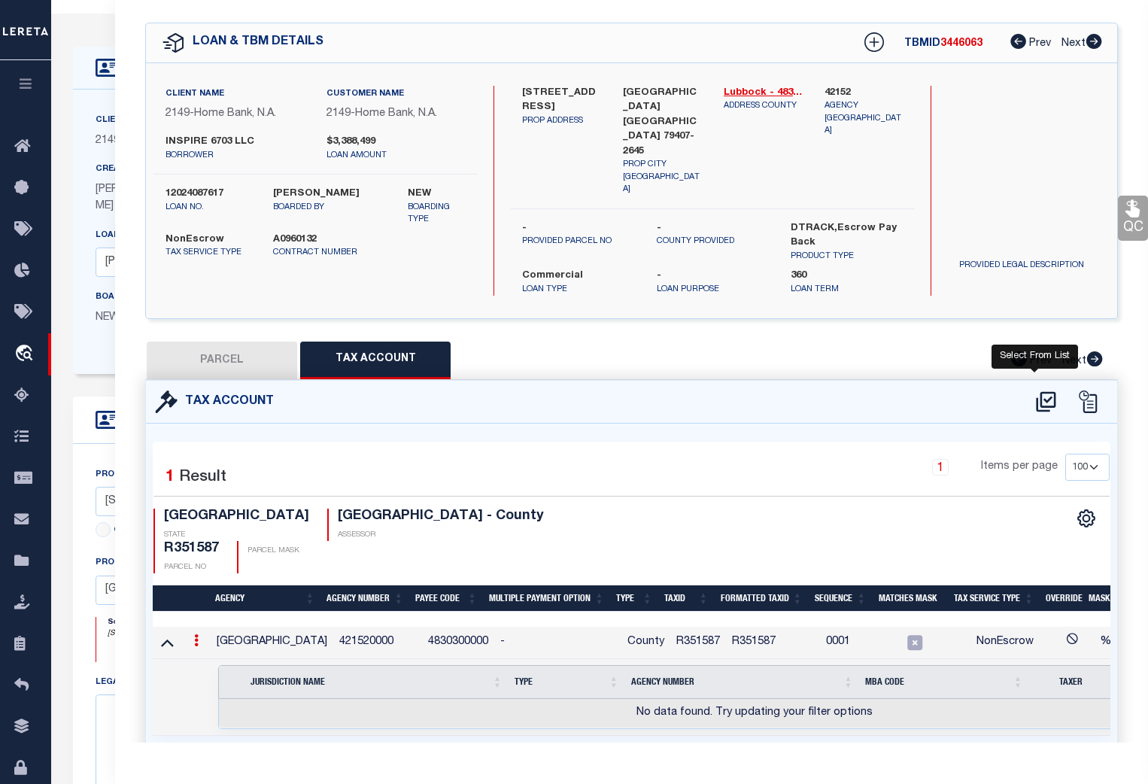
select select "100"
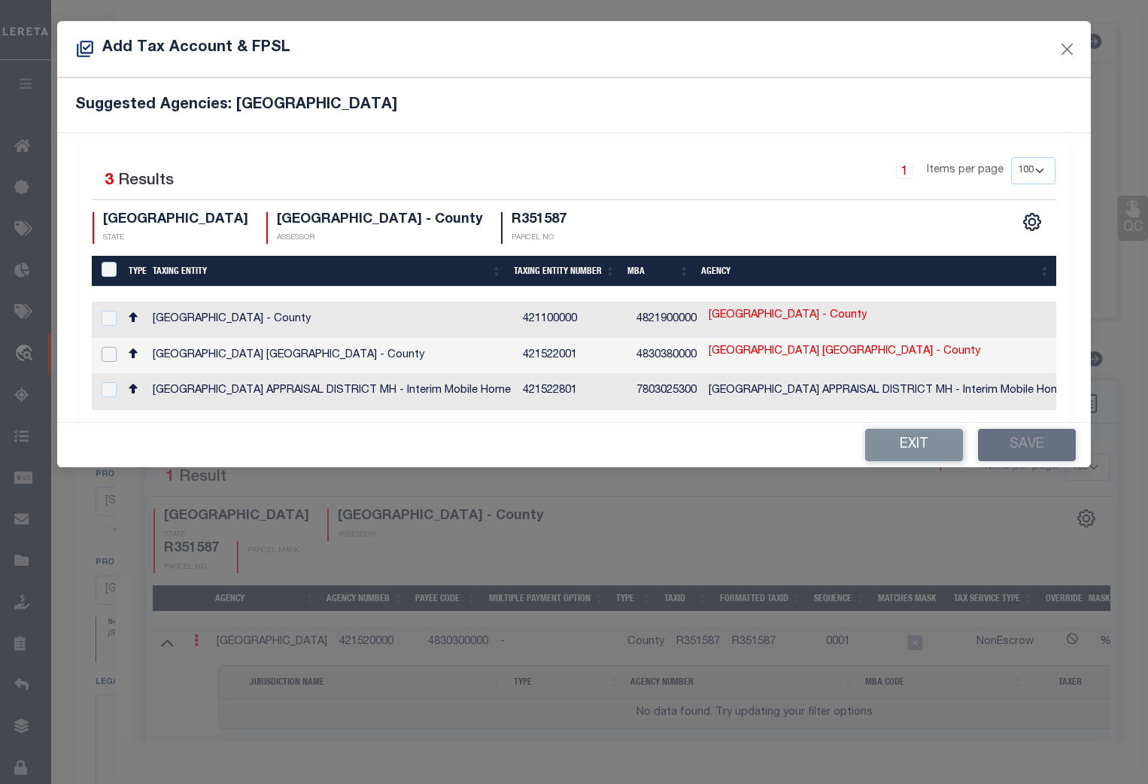
click at [111, 352] on input "checkbox" at bounding box center [109, 354] width 15 height 15
checkbox input "true"
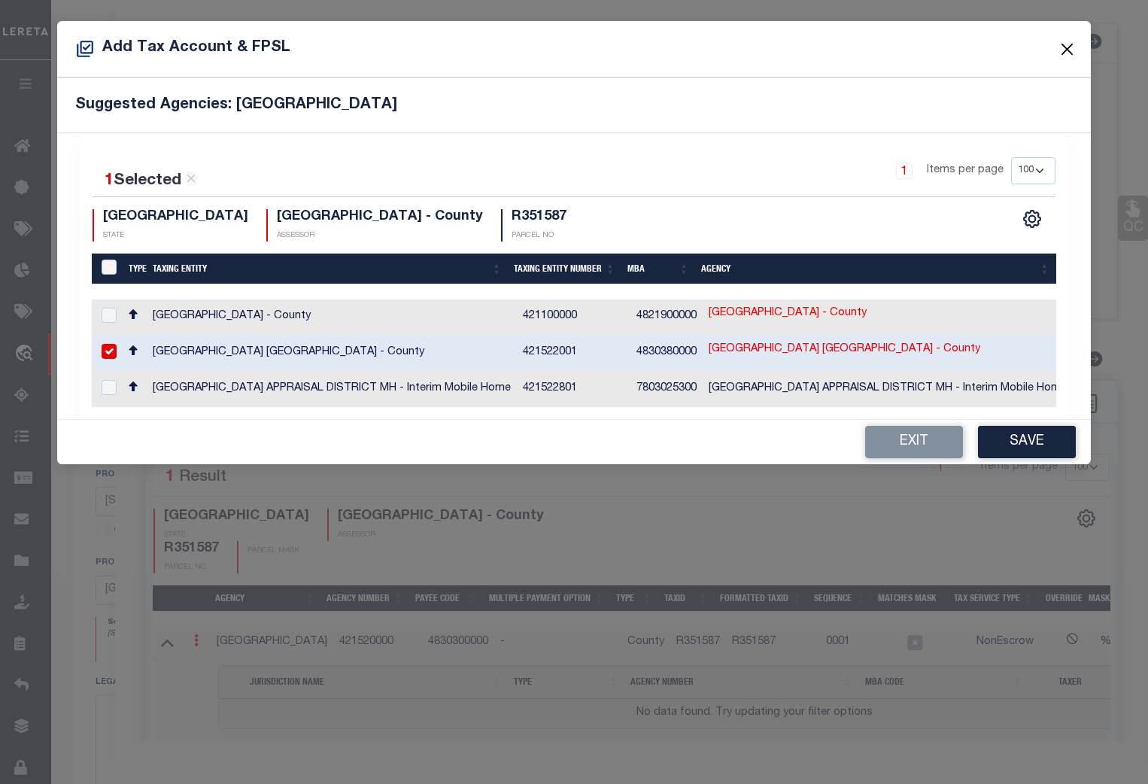
click at [1067, 50] on button "Close" at bounding box center [1068, 49] width 20 height 20
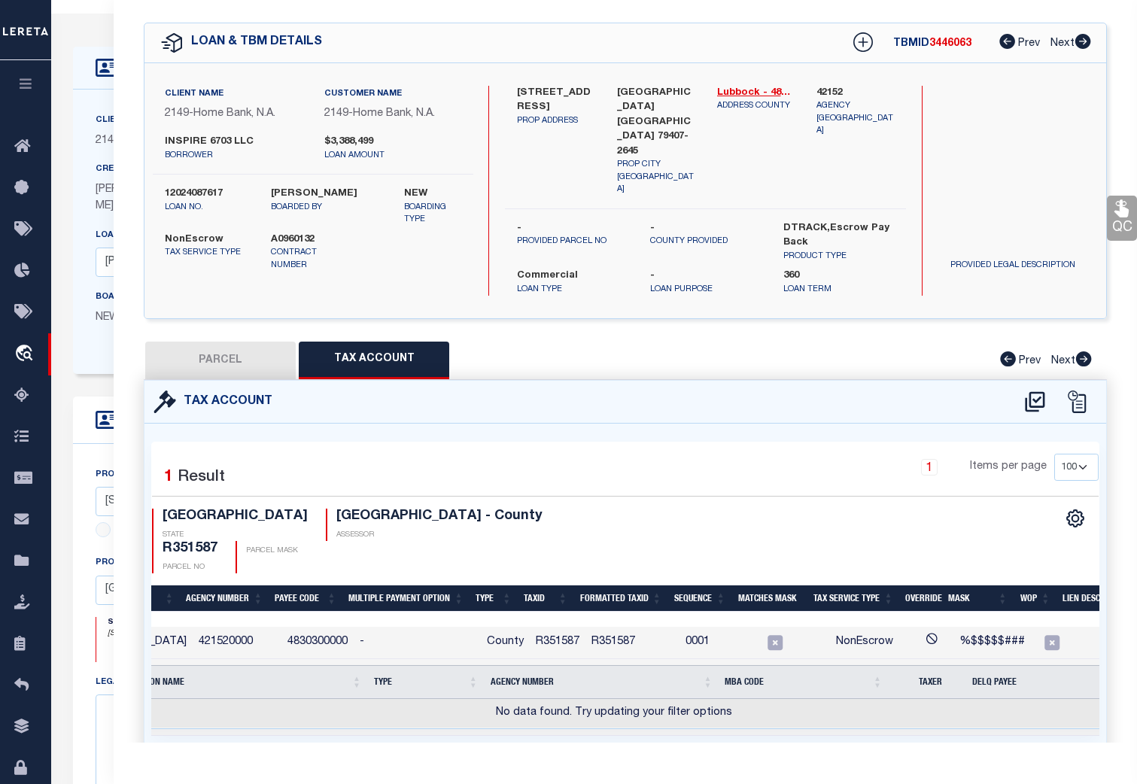
scroll to position [0, 0]
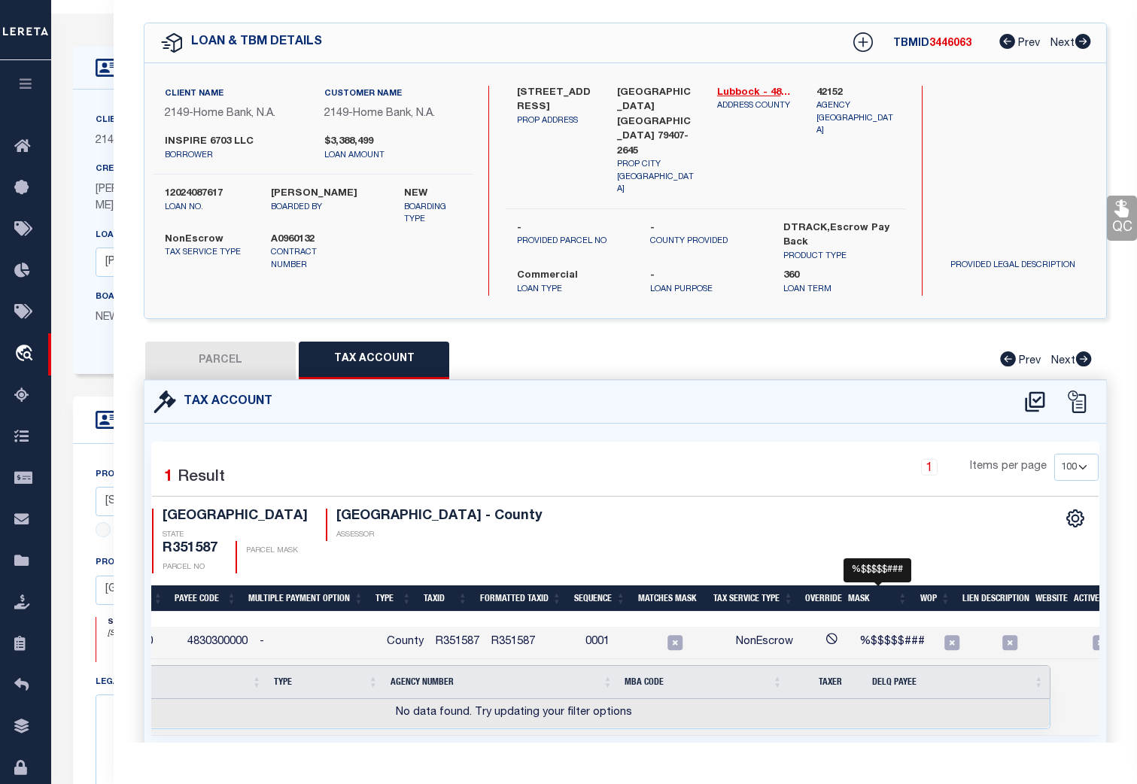
click at [882, 637] on span "%$$$$$###" at bounding box center [891, 642] width 65 height 11
